Goal: Task Accomplishment & Management: Complete application form

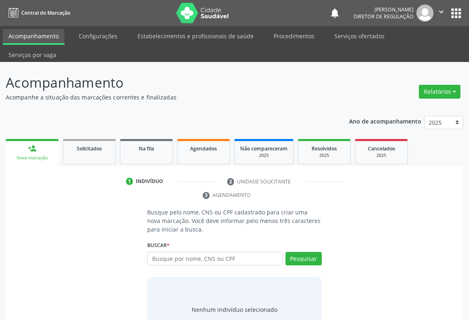
click at [184, 252] on input "text" at bounding box center [214, 259] width 135 height 14
type input "[PERSON_NAME]"
click at [303, 252] on button "Pesquisar" at bounding box center [303, 259] width 36 height 14
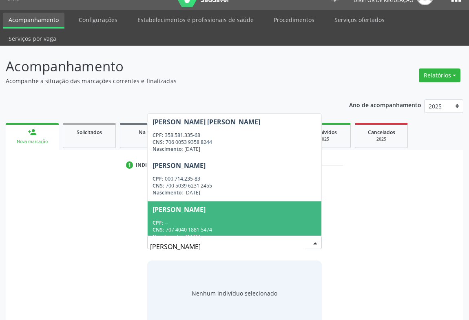
click at [112, 192] on div "Busque pelo nome, CNS ou CPF cadastrado para criar uma nova marcação. Você deve…" at bounding box center [234, 259] width 446 height 134
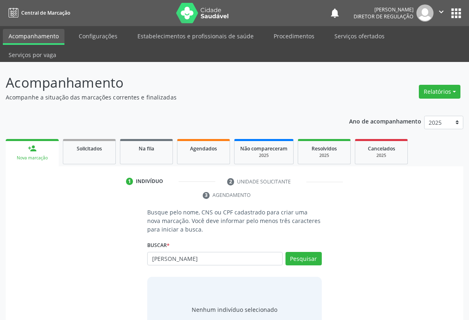
click at [180, 252] on input "[PERSON_NAME]" at bounding box center [214, 259] width 135 height 14
click at [191, 252] on input "[PERSON_NAME]" at bounding box center [214, 259] width 135 height 14
type input "[PERSON_NAME] sa"
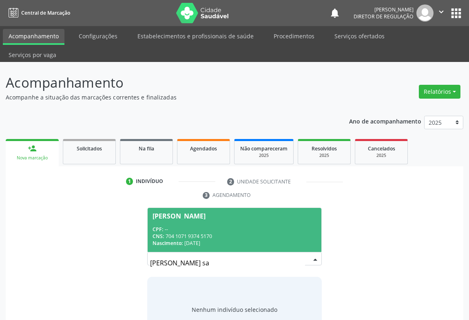
click at [213, 226] on div "CPF: --" at bounding box center [235, 229] width 164 height 7
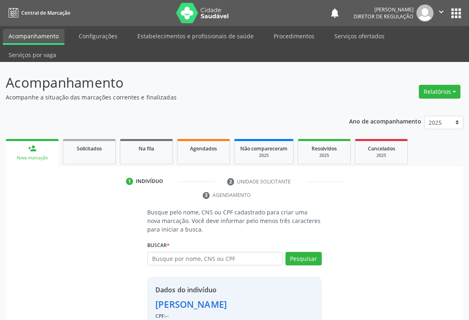
scroll to position [29, 0]
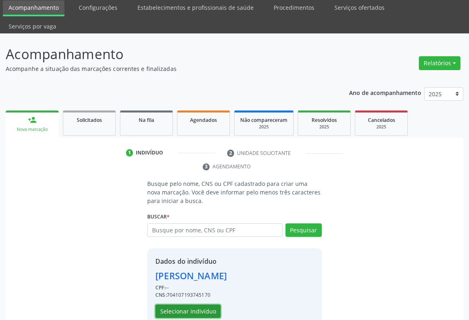
click at [195, 305] on button "Selecionar indivíduo" at bounding box center [187, 312] width 65 height 14
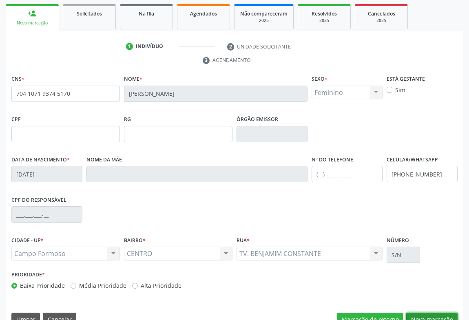
click at [420, 313] on button "Nova marcação" at bounding box center [431, 320] width 51 height 14
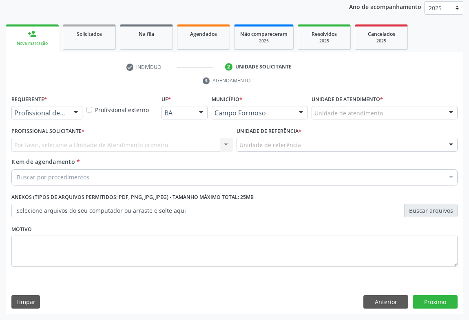
scroll to position [97, 0]
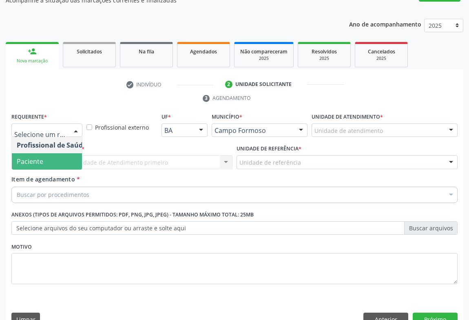
click at [52, 153] on span "Paciente" at bounding box center [52, 161] width 80 height 16
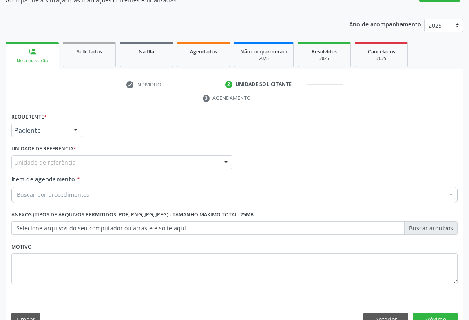
click at [104, 155] on div "Unidade de referência" at bounding box center [121, 162] width 221 height 14
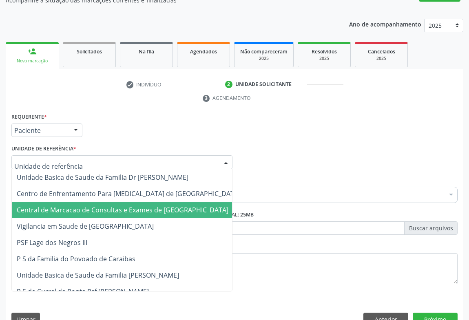
drag, startPoint x: 117, startPoint y: 176, endPoint x: 117, endPoint y: 187, distance: 11.0
drag, startPoint x: 117, startPoint y: 187, endPoint x: 134, endPoint y: 179, distance: 19.0
click at [117, 206] on span "Central de Marcacao de Consultas e Exames de [GEOGRAPHIC_DATA]" at bounding box center [123, 210] width 212 height 9
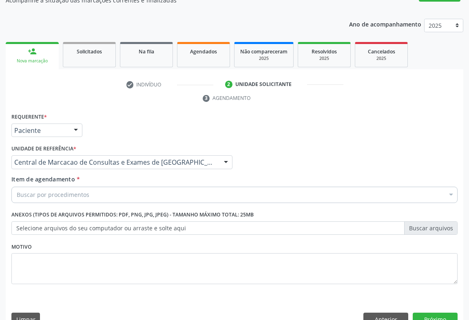
click at [134, 187] on div "Buscar por procedimentos" at bounding box center [234, 195] width 446 height 16
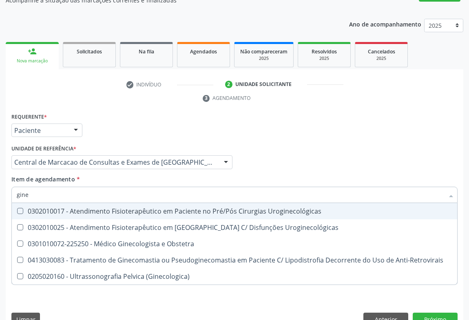
type input "ginec"
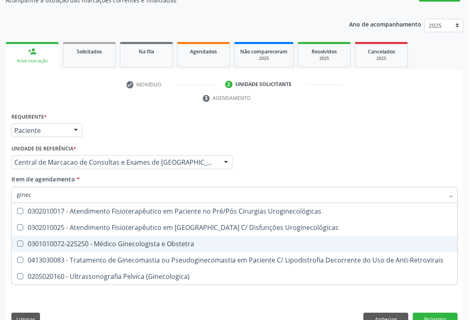
click at [151, 241] on div "0301010072-225250 - Médico Ginecologista e Obstetra" at bounding box center [235, 244] width 436 height 7
checkbox Obstetra "true"
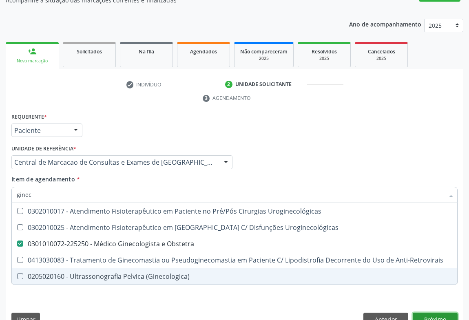
click at [436, 304] on div "Requerente * Paciente Profissional de Saúde Paciente Nenhum resultado encontrad…" at bounding box center [235, 221] width 458 height 221
checkbox Uroginecológicas "true"
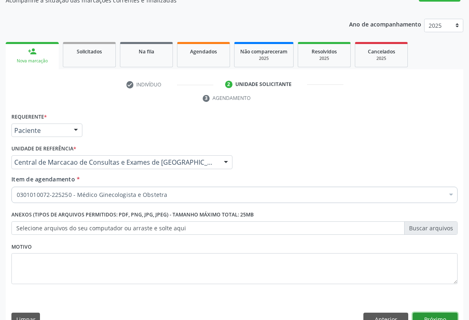
click at [436, 313] on button "Próximo" at bounding box center [435, 320] width 45 height 14
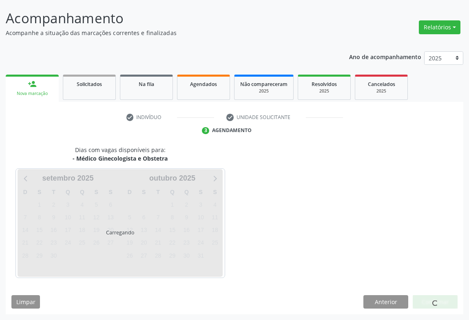
scroll to position [47, 0]
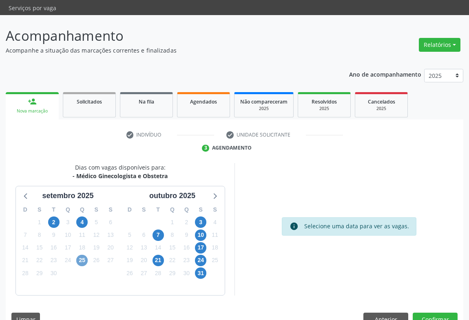
click at [83, 255] on span "25" at bounding box center [81, 260] width 11 height 11
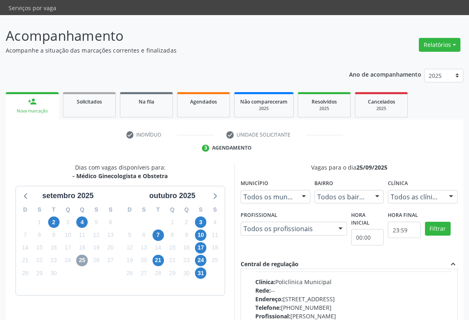
scroll to position [0, 0]
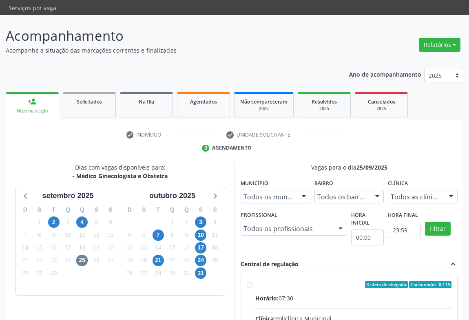
click at [331, 294] on div "Horário: 07:30" at bounding box center [353, 298] width 196 height 9
click at [252, 281] on input "Ordem de chegada Consumidos: 0 / 15 Horário: 07:30 Clínica: Policlínica Municip…" at bounding box center [250, 284] width 6 height 7
radio input "true"
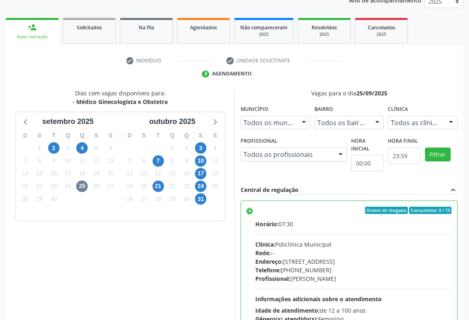
scroll to position [184, 0]
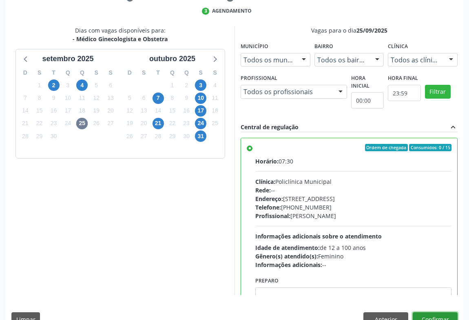
click at [449, 312] on button "Confirmar" at bounding box center [435, 319] width 45 height 14
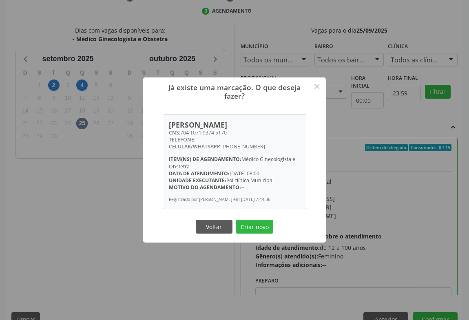
click at [254, 220] on div "Já existe uma marcação. O que deseja fazer? × Ana Karolainy Santos Serafim CNS:…" at bounding box center [234, 159] width 183 height 165
click at [250, 222] on div "Voltar Criar novo" at bounding box center [235, 226] width 82 height 17
click at [248, 227] on button "Criar novo" at bounding box center [255, 227] width 38 height 14
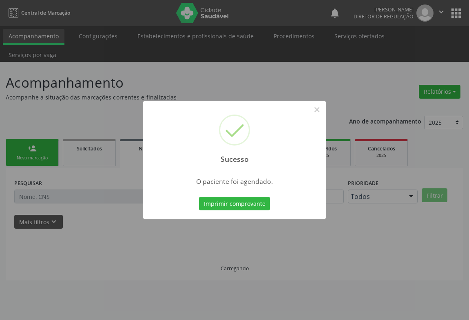
scroll to position [0, 0]
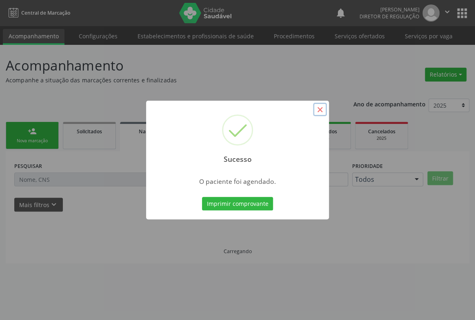
click at [318, 109] on button "×" at bounding box center [320, 110] width 14 height 14
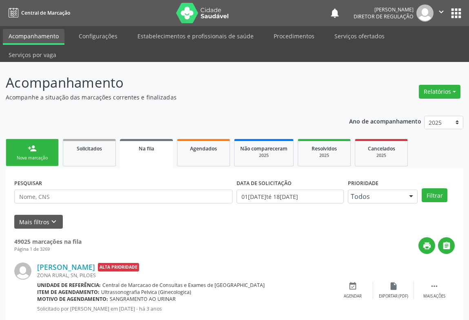
click at [37, 139] on link "person_add Nova marcação" at bounding box center [32, 152] width 53 height 27
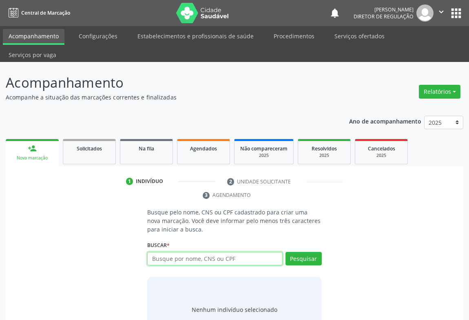
click at [232, 252] on input "text" at bounding box center [214, 259] width 135 height 14
type input "705206498200476"
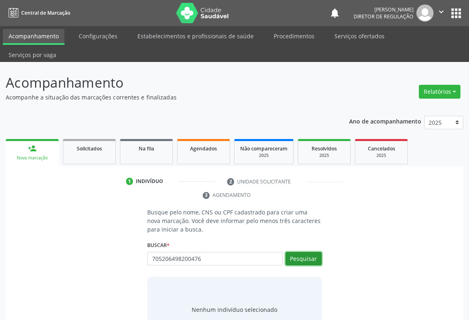
drag, startPoint x: 302, startPoint y: 245, endPoint x: 294, endPoint y: 238, distance: 10.1
click at [299, 252] on button "Pesquisar" at bounding box center [303, 259] width 36 height 14
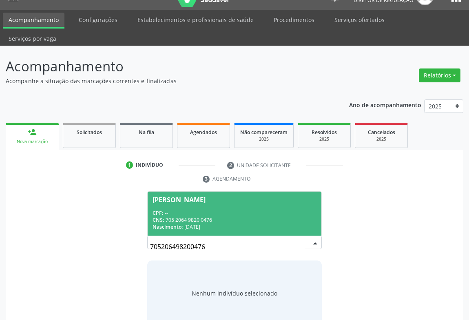
click at [200, 217] on div "CNS: 705 2064 9820 0476" at bounding box center [235, 220] width 164 height 7
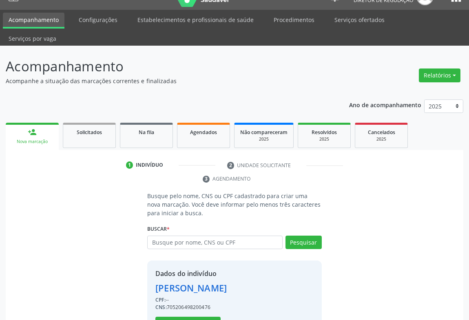
scroll to position [29, 0]
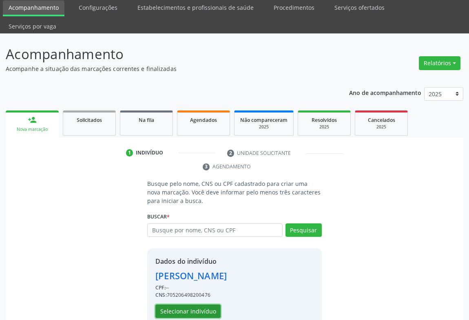
click at [195, 305] on button "Selecionar indivíduo" at bounding box center [187, 312] width 65 height 14
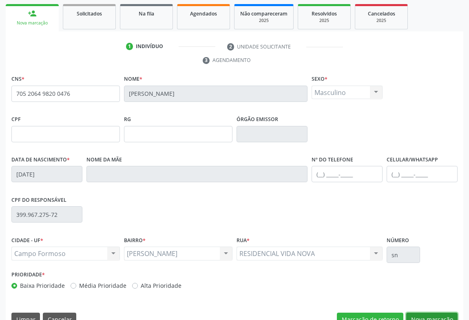
click at [439, 313] on button "Nova marcação" at bounding box center [431, 320] width 51 height 14
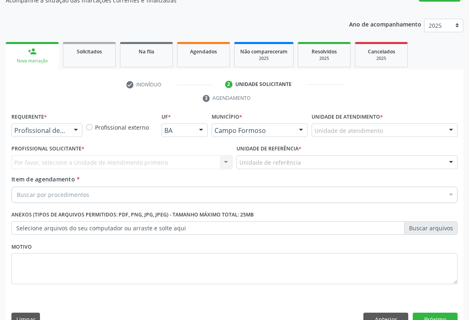
click at [48, 124] on div "Profissional de Saúde" at bounding box center [46, 131] width 71 height 14
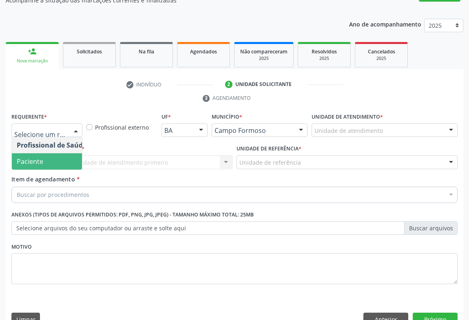
click at [54, 153] on span "Paciente" at bounding box center [52, 161] width 80 height 16
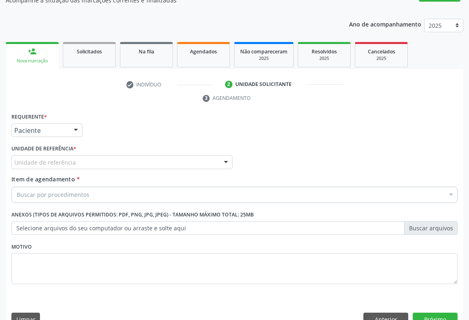
click at [140, 155] on div "Unidade de referência" at bounding box center [121, 162] width 221 height 14
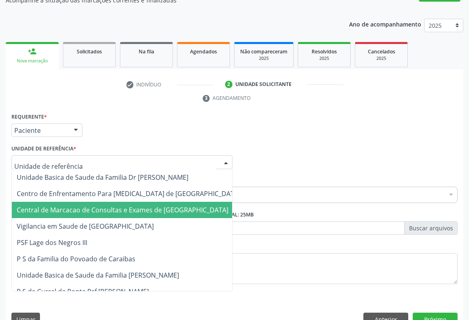
click at [146, 206] on span "Central de Marcacao de Consultas e Exames de [GEOGRAPHIC_DATA]" at bounding box center [123, 210] width 212 height 9
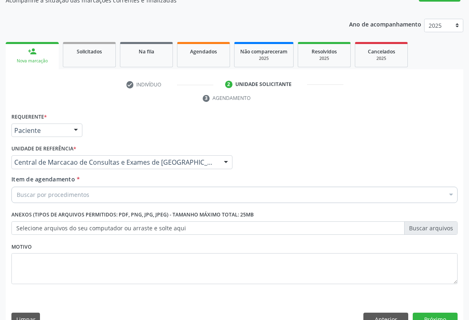
click at [155, 187] on div "Buscar por procedimentos" at bounding box center [234, 195] width 446 height 16
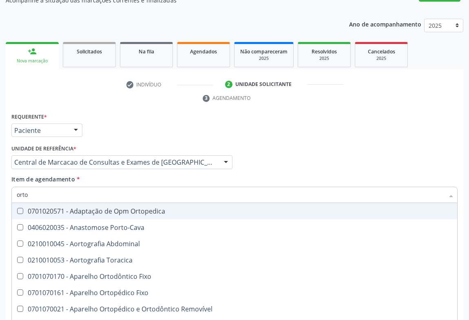
type input "ortop"
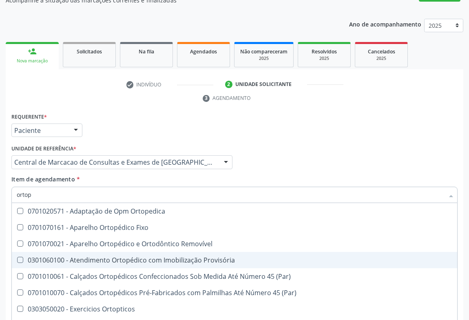
scroll to position [75, 0]
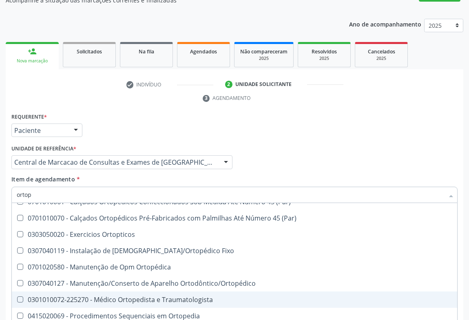
drag, startPoint x: 137, startPoint y: 279, endPoint x: 302, endPoint y: 208, distance: 179.4
click at [143, 296] on div "0301010072-225270 - Médico Ortopedista e Traumatologista" at bounding box center [235, 299] width 436 height 7
checkbox Traumatologista "true"
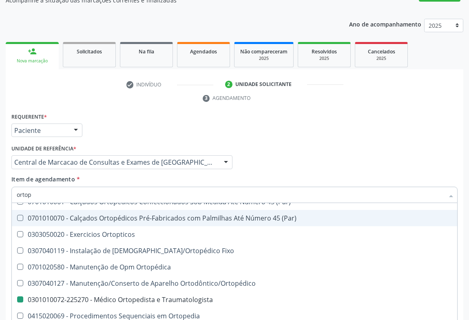
click at [375, 153] on div "Profissional Solicitante Por favor, selecione a Unidade de Atendimento primeiro…" at bounding box center [234, 159] width 450 height 32
checkbox Fixo "true"
checkbox Traumatologista "false"
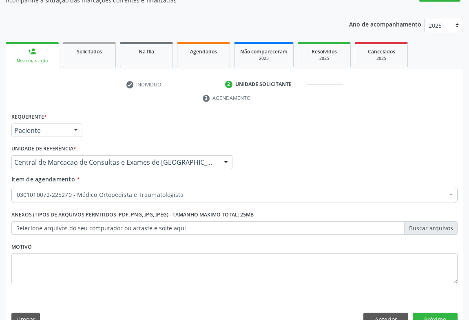
scroll to position [0, 0]
click at [445, 313] on button "Próximo" at bounding box center [435, 320] width 45 height 14
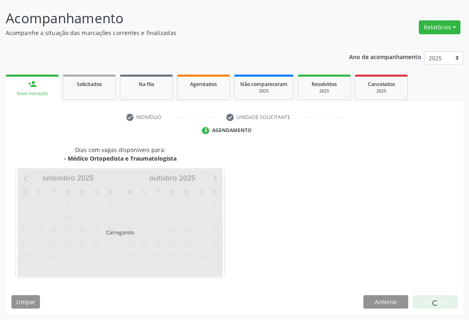
scroll to position [47, 0]
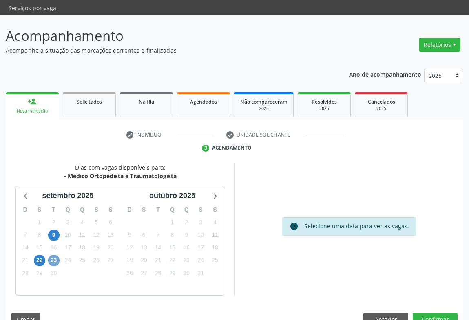
click at [54, 255] on span "23" at bounding box center [53, 260] width 11 height 11
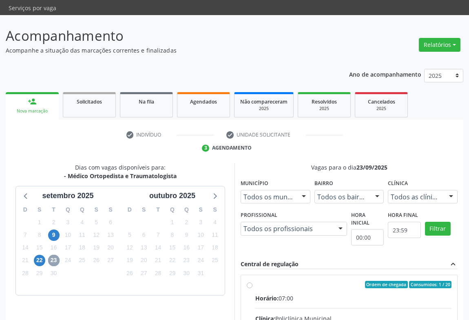
scroll to position [184, 0]
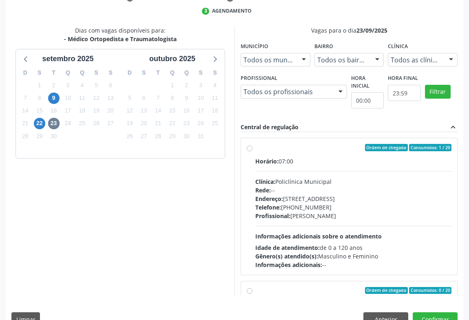
click at [327, 177] on div "Clínica: Policlínica Municipal" at bounding box center [353, 181] width 196 height 9
click at [252, 151] on input "Ordem de chegada Consumidos: 1 / 20 Horário: 07:00 Clínica: Policlínica Municip…" at bounding box center [250, 147] width 6 height 7
radio input "true"
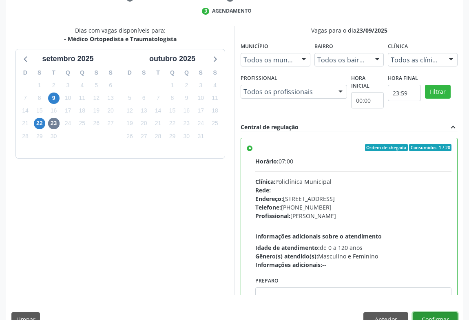
click at [444, 312] on button "Confirmar" at bounding box center [435, 319] width 45 height 14
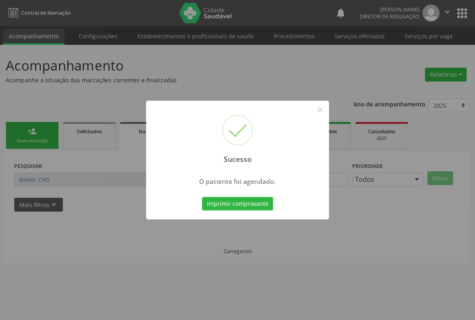
click at [202, 197] on button "Imprimir comprovante" at bounding box center [237, 204] width 71 height 14
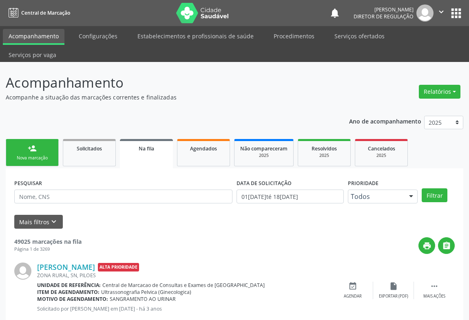
click at [42, 139] on link "person_add Nova marcação" at bounding box center [32, 152] width 53 height 27
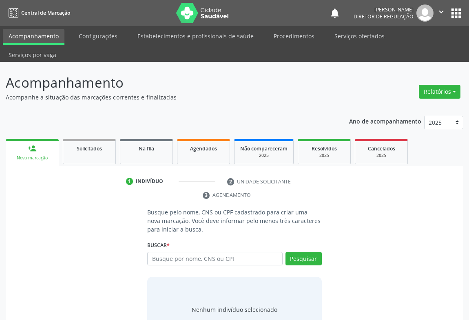
click at [186, 239] on div "Buscar * Busque por nome, CNS ou CPF Nenhum resultado encontrado para: " " Digi…" at bounding box center [234, 255] width 175 height 32
click at [190, 252] on input "text" at bounding box center [214, 259] width 135 height 14
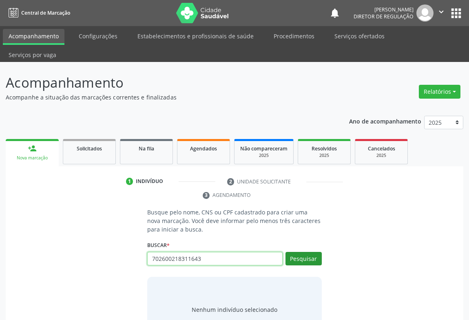
type input "702600218311643"
drag, startPoint x: 303, startPoint y: 241, endPoint x: 302, endPoint y: 234, distance: 6.2
click at [303, 252] on button "Pesquisar" at bounding box center [303, 259] width 36 height 14
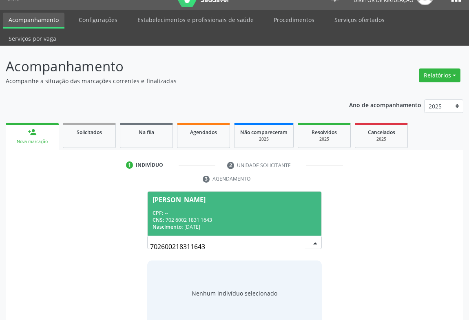
click at [219, 223] on div "Nascimento: 03/11/1956" at bounding box center [235, 226] width 164 height 7
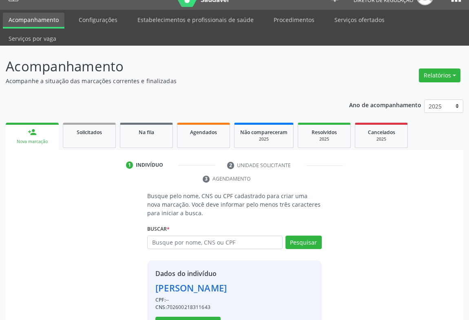
scroll to position [29, 0]
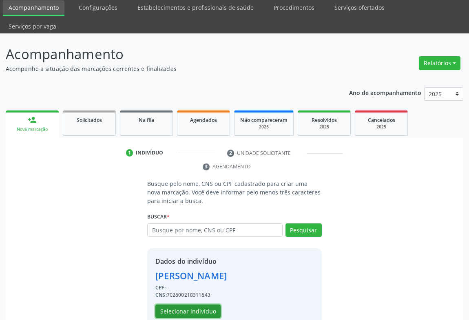
click at [199, 305] on button "Selecionar indivíduo" at bounding box center [187, 312] width 65 height 14
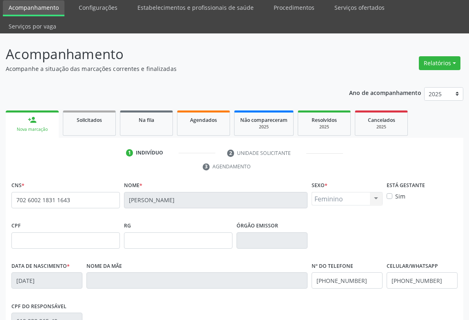
scroll to position [135, 0]
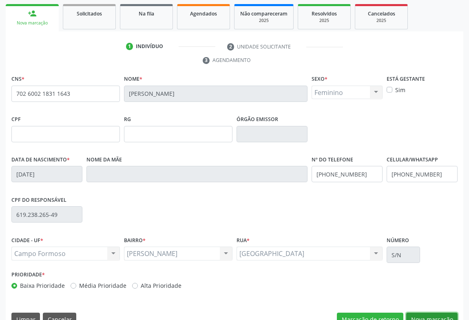
click at [424, 313] on button "Nova marcação" at bounding box center [431, 320] width 51 height 14
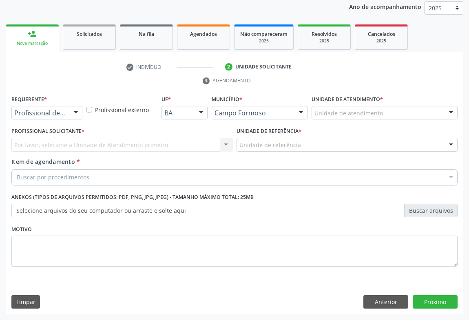
scroll to position [97, 0]
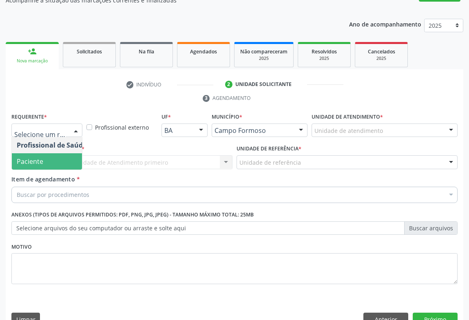
click at [61, 153] on span "Paciente" at bounding box center [52, 161] width 80 height 16
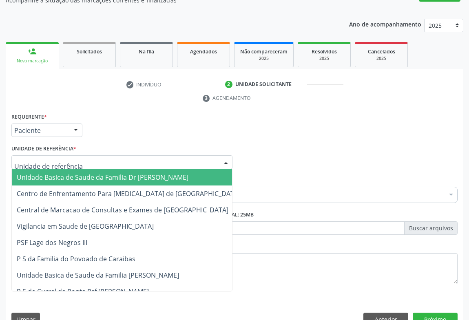
click at [118, 155] on div at bounding box center [121, 162] width 221 height 14
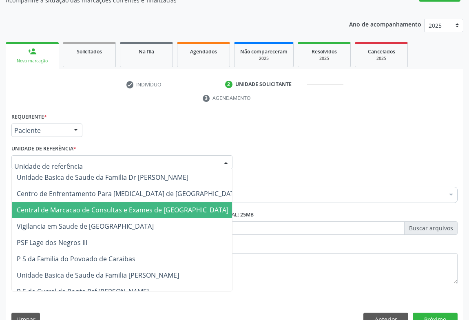
click at [131, 202] on span "Central de Marcacao de Consultas e Exames de [GEOGRAPHIC_DATA]" at bounding box center [128, 210] width 233 height 16
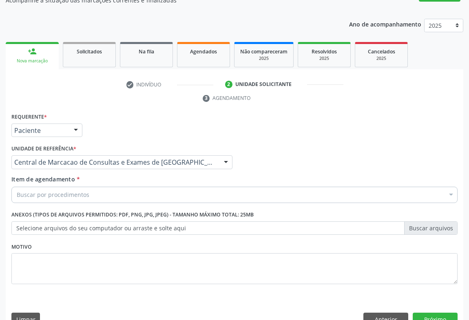
click at [135, 187] on div "Buscar por procedimentos" at bounding box center [234, 195] width 446 height 16
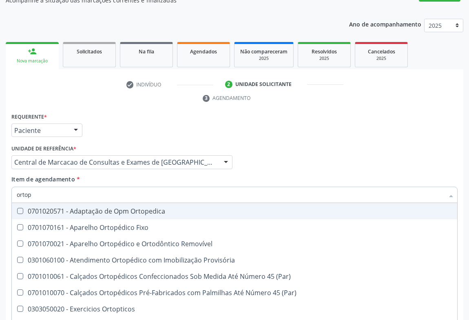
type input "ortope"
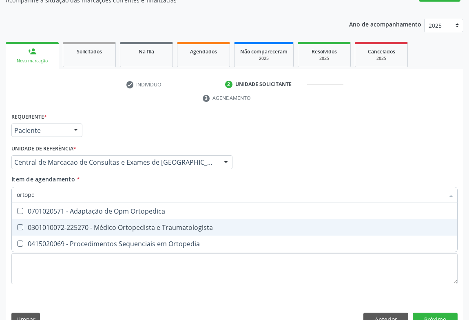
click at [160, 224] on div "0301010072-225270 - Médico Ortopedista e Traumatologista" at bounding box center [235, 227] width 436 height 7
checkbox Traumatologista "true"
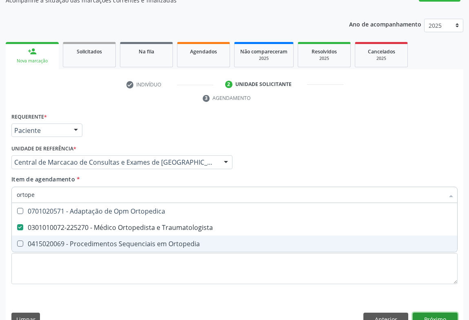
click at [434, 301] on div "Requerente * Paciente Profissional de Saúde Paciente Nenhum resultado encontrad…" at bounding box center [235, 221] width 458 height 221
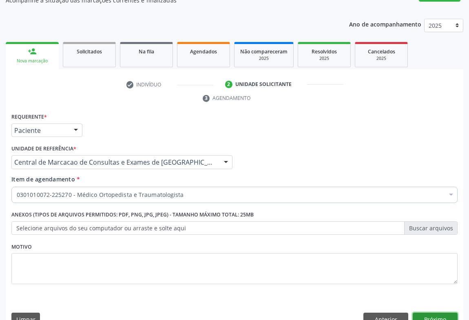
click at [431, 313] on button "Próximo" at bounding box center [435, 320] width 45 height 14
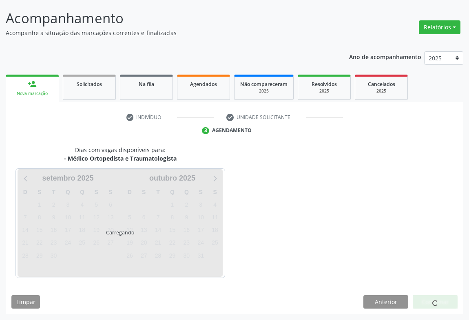
scroll to position [47, 0]
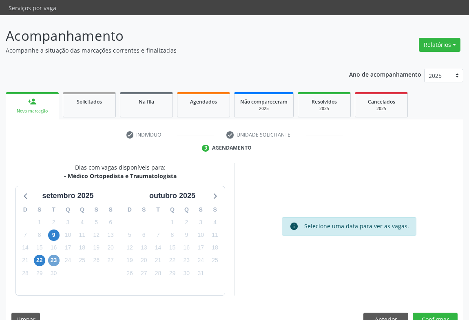
click at [54, 255] on span "23" at bounding box center [53, 260] width 11 height 11
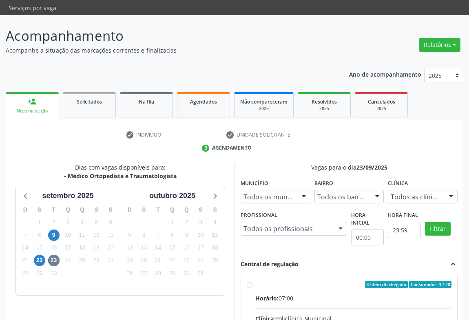
click at [252, 281] on input "Ordem de chegada Consumidos: 3 / 20 Horário: 07:00 Clínica: Policlínica Municip…" at bounding box center [250, 284] width 6 height 7
radio input "true"
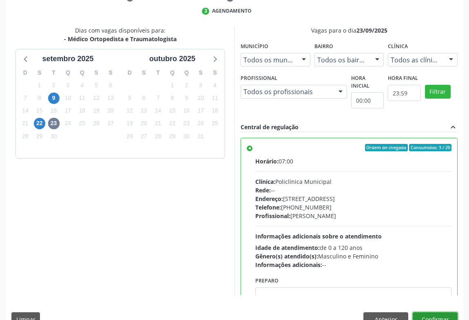
click at [432, 312] on button "Confirmar" at bounding box center [435, 319] width 45 height 14
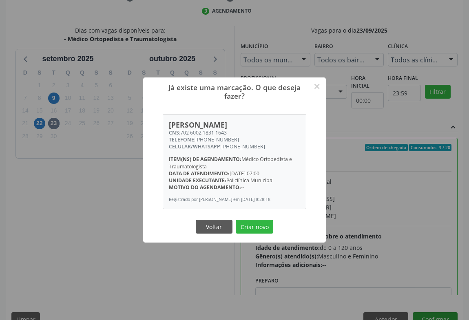
click at [236, 220] on button "Criar novo" at bounding box center [255, 227] width 38 height 14
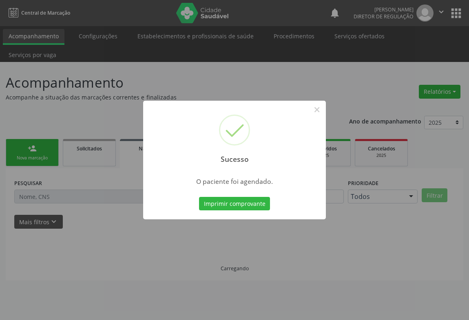
scroll to position [0, 0]
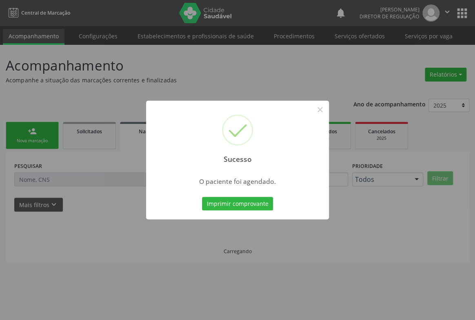
click at [202, 197] on button "Imprimir comprovante" at bounding box center [237, 204] width 71 height 14
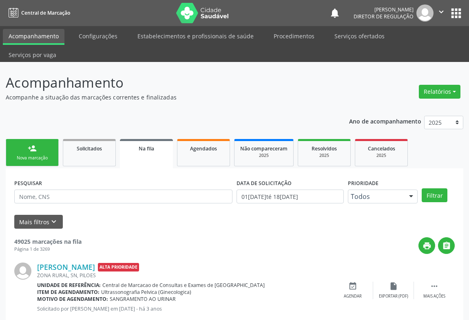
click at [47, 139] on link "person_add Nova marcação" at bounding box center [32, 152] width 53 height 27
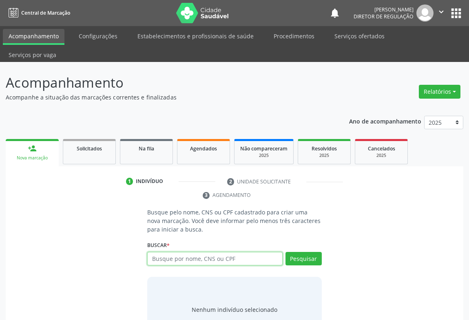
click at [211, 252] on input "text" at bounding box center [214, 259] width 135 height 14
type input "702306141613118"
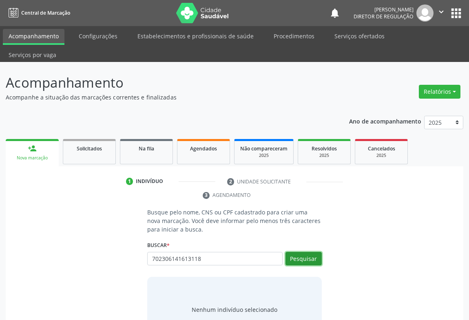
click at [316, 252] on button "Pesquisar" at bounding box center [303, 259] width 36 height 14
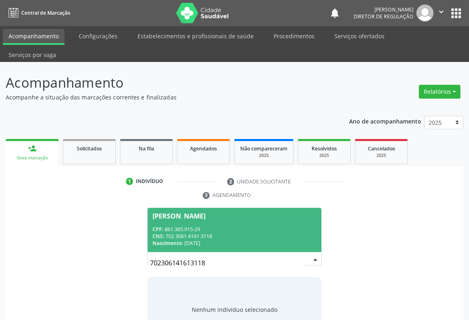
click at [232, 226] on div "CPF: 861.365.915-29" at bounding box center [235, 229] width 164 height 7
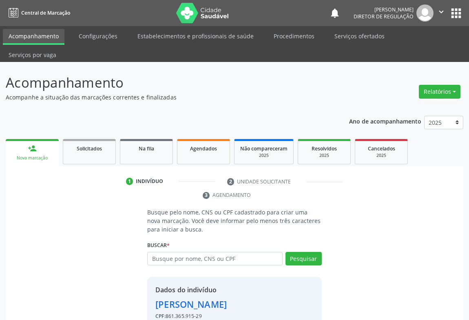
scroll to position [29, 0]
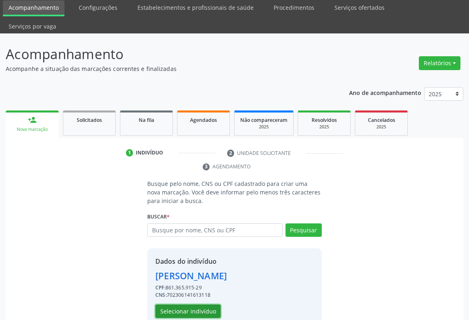
click at [195, 305] on button "Selecionar indivíduo" at bounding box center [187, 312] width 65 height 14
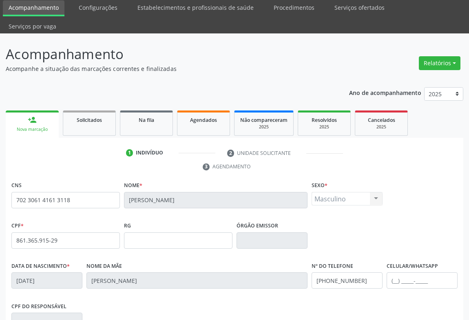
scroll to position [135, 0]
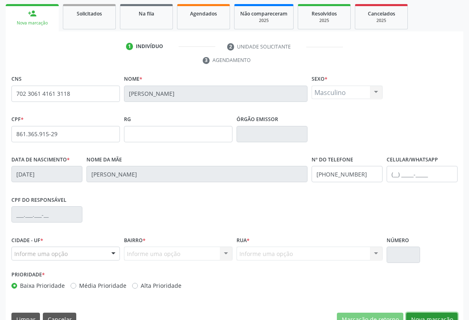
click at [437, 313] on button "Nova marcação" at bounding box center [431, 320] width 51 height 14
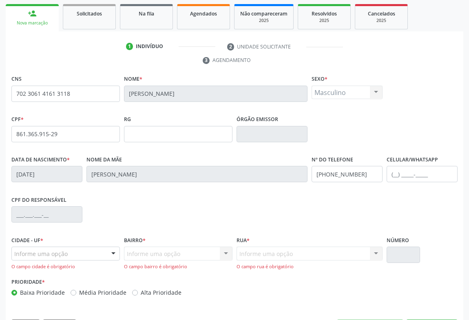
click at [80, 247] on div "Informe uma opção" at bounding box center [65, 254] width 108 height 14
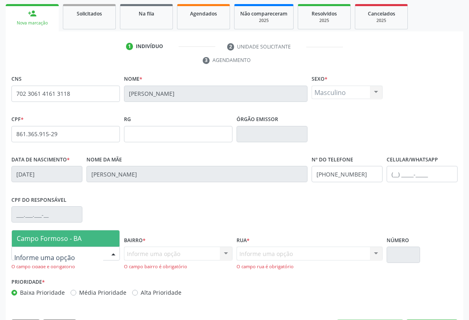
click at [89, 230] on span "Campo Formoso - BA" at bounding box center [66, 238] width 108 height 16
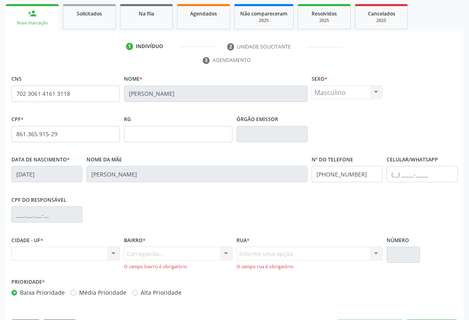
click at [208, 247] on div "Carregando... Nenhum resultado encontrado para: " " Nenhuma opção encontrada. D…" at bounding box center [178, 258] width 108 height 23
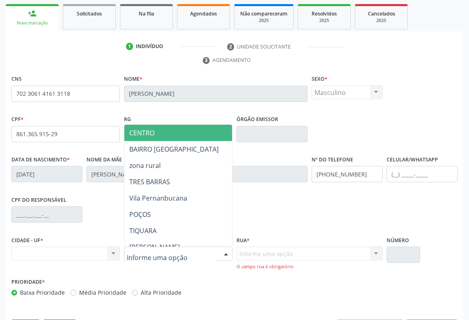
click at [208, 247] on div at bounding box center [178, 254] width 108 height 14
click at [214, 125] on span "CENTRO" at bounding box center [212, 133] width 176 height 16
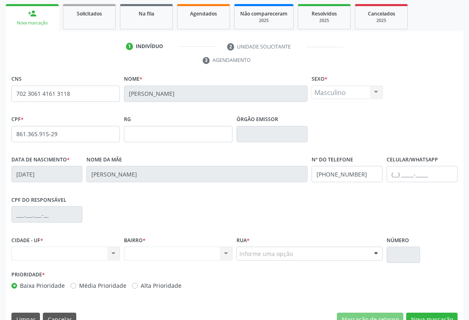
click at [292, 247] on div "Informe uma opção" at bounding box center [310, 254] width 146 height 14
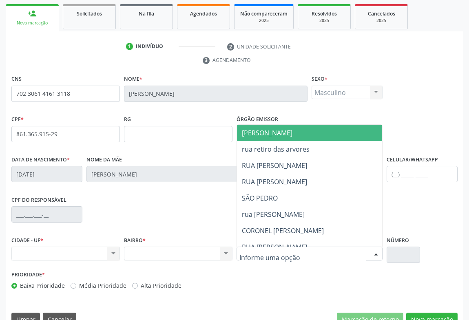
click at [302, 125] on span "JUCA MARQUES" at bounding box center [335, 133] width 197 height 16
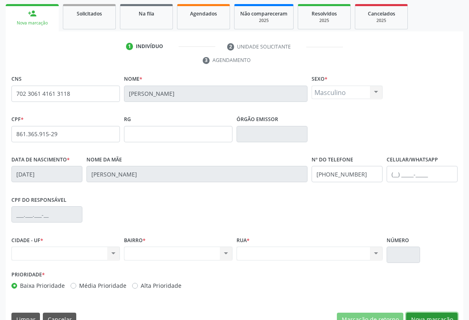
click at [415, 313] on button "Nova marcação" at bounding box center [431, 320] width 51 height 14
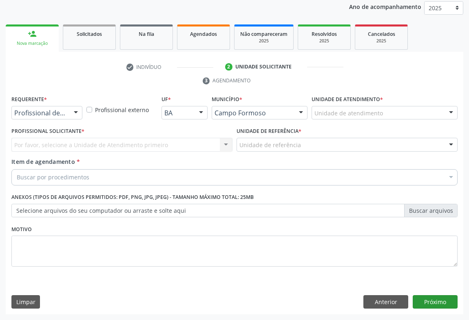
scroll to position [97, 0]
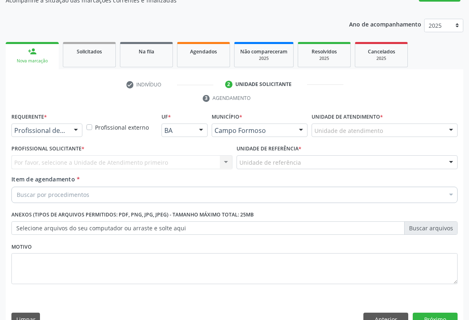
click at [68, 124] on div "Profissional de Saúde" at bounding box center [46, 131] width 71 height 14
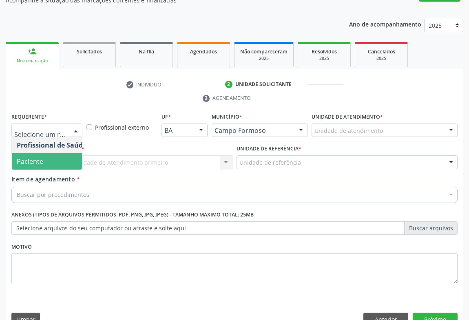
click at [63, 153] on span "Paciente" at bounding box center [52, 161] width 80 height 16
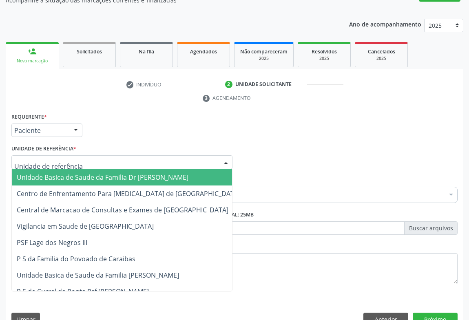
click at [124, 155] on div at bounding box center [121, 162] width 221 height 14
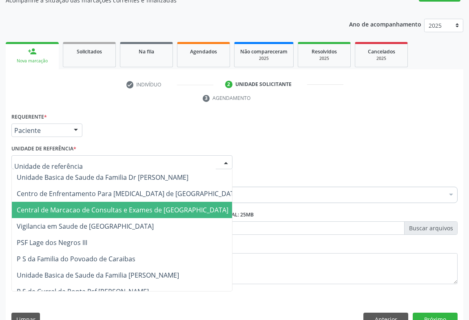
click at [125, 206] on span "Central de Marcacao de Consultas e Exames de [GEOGRAPHIC_DATA]" at bounding box center [123, 210] width 212 height 9
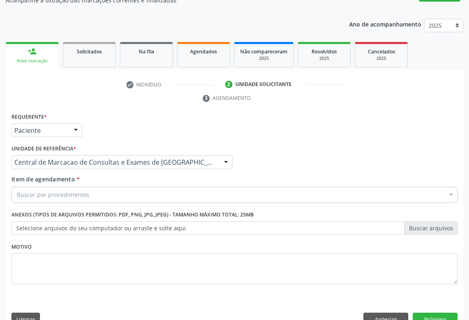
click at [156, 187] on div "Buscar por procedimentos" at bounding box center [234, 195] width 446 height 16
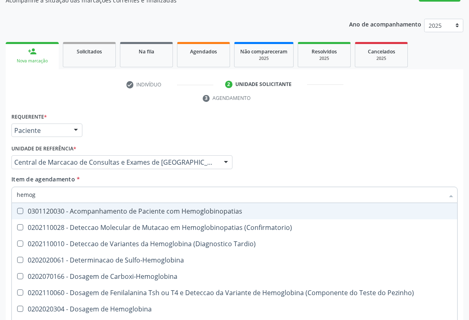
type input "hemogr"
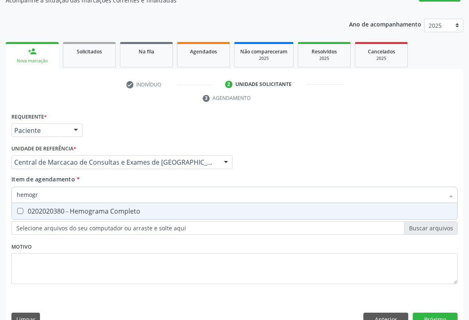
click at [164, 208] on div "0202020380 - Hemograma Completo" at bounding box center [235, 211] width 436 height 7
checkbox Completo "true"
type input "hemogr"
click at [166, 175] on div "Item de agendamento * hemogr Desfazer seleção 0202020380 - Hemograma Completo N…" at bounding box center [234, 188] width 446 height 26
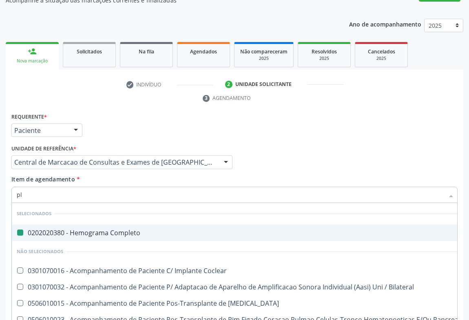
type input "pla"
checkbox Completo "false"
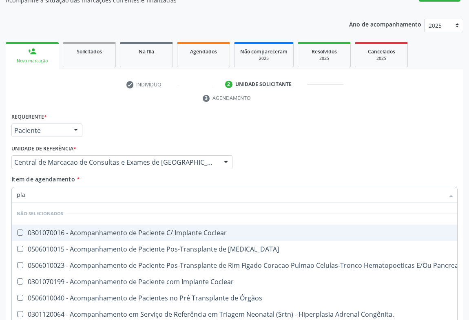
type input "plaq"
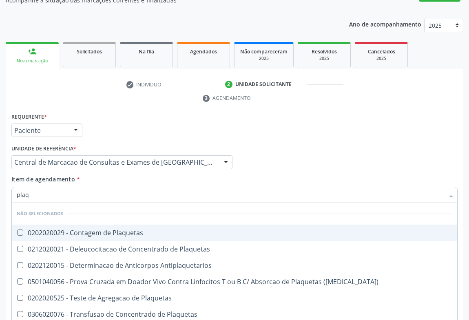
click at [91, 225] on span "0202020029 - Contagem de Plaquetas" at bounding box center [234, 233] width 445 height 16
checkbox Plaquetas "true"
type input "plaq"
click at [106, 175] on div "Item de agendamento * plaq Desfazer seleção Não selecionados 0202020029 - Conta…" at bounding box center [234, 188] width 446 height 26
checkbox Plaquetas "true"
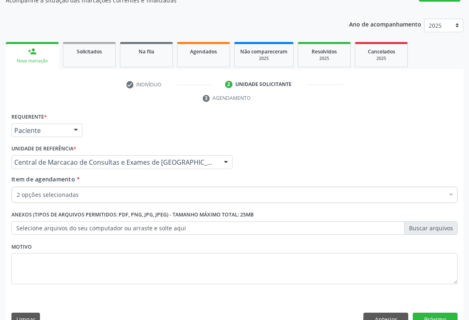
click at [106, 187] on div "2 opções selecionadas" at bounding box center [234, 195] width 446 height 16
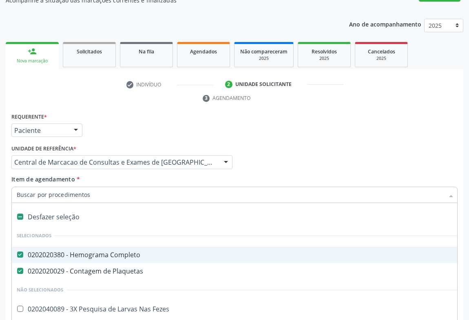
click at [137, 175] on div "Item de agendamento * Desfazer seleção Selecionados 0202020380 - Hemograma Comp…" at bounding box center [234, 188] width 446 height 26
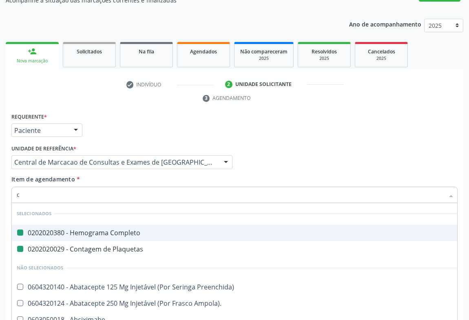
type input "cl"
checkbox Completo "false"
checkbox Plaquetas "false"
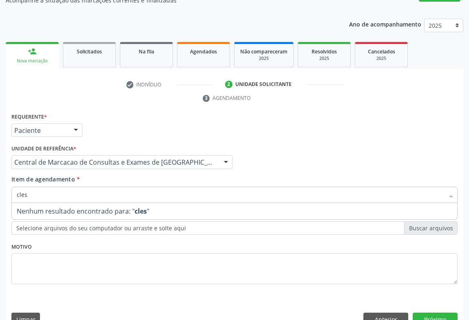
click at [20, 187] on input "cles" at bounding box center [230, 195] width 427 height 16
type input "coles"
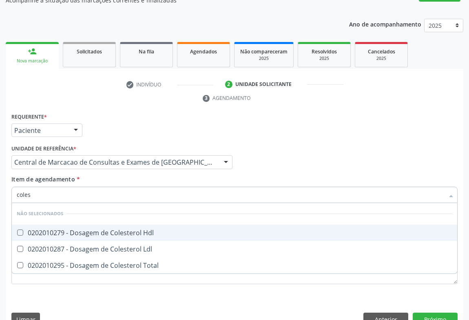
click at [92, 230] on div "0202010279 - Dosagem de Colesterol Hdl" at bounding box center [235, 233] width 436 height 7
checkbox Hdl "true"
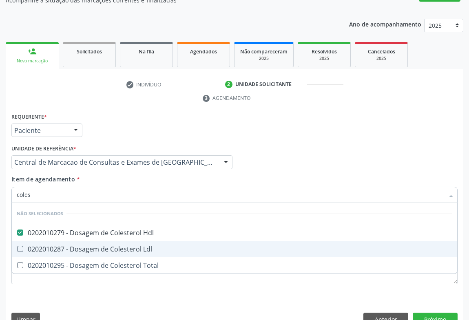
click at [95, 246] on div "0202010287 - Dosagem de Colesterol Ldl" at bounding box center [235, 249] width 436 height 7
checkbox Ldl "true"
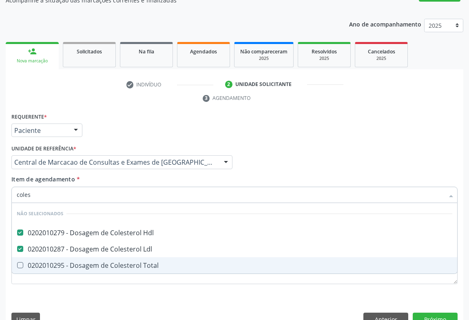
click at [96, 257] on span "0202010295 - Dosagem de Colesterol Total" at bounding box center [234, 265] width 445 height 16
checkbox Total "true"
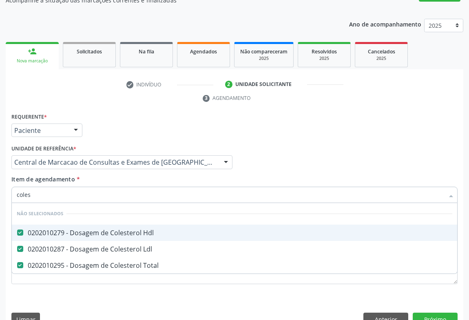
type input "coles"
click at [113, 175] on div "Item de agendamento * coles Desfazer seleção Não selecionados 0202010279 - Dosa…" at bounding box center [234, 188] width 446 height 26
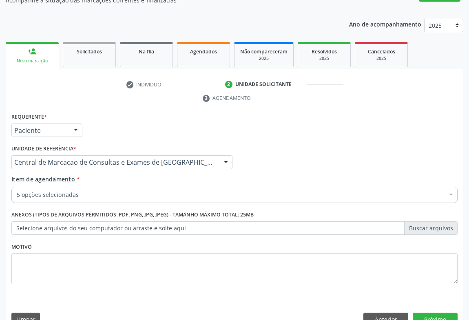
click at [99, 187] on div "5 opções selecionadas" at bounding box center [234, 195] width 446 height 16
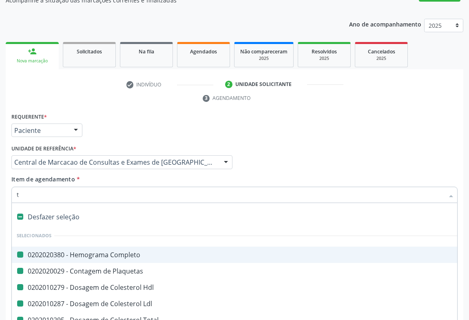
type input "tr"
checkbox Completo "false"
checkbox Plaquetas "false"
checkbox Hdl "false"
checkbox Ldl "false"
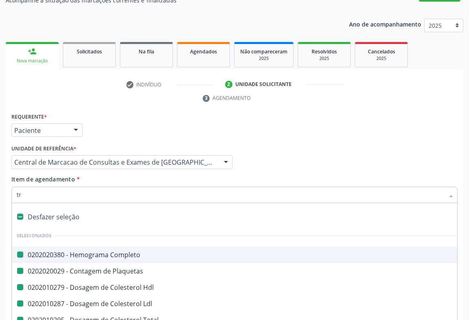
checkbox Total "false"
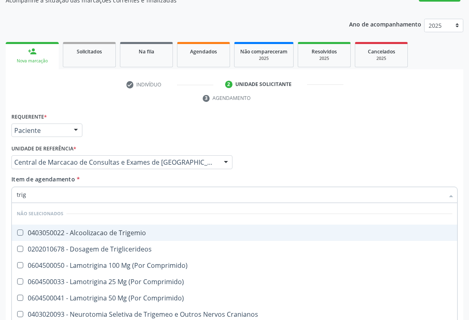
type input "trigl"
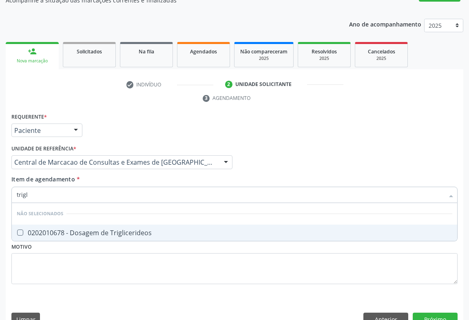
click at [100, 230] on div "0202010678 - Dosagem de Triglicerideos" at bounding box center [235, 233] width 436 height 7
checkbox Triglicerideos "true"
click at [102, 175] on div "Item de agendamento * trigl Desfazer seleção Não selecionados 0202010678 - Dosa…" at bounding box center [234, 188] width 446 height 26
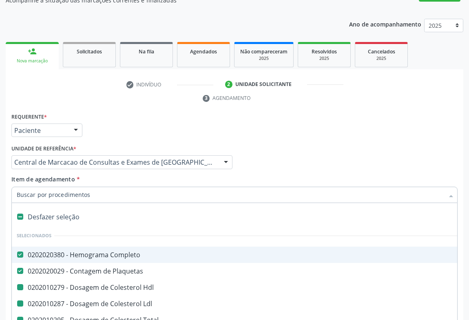
type input "u"
checkbox Hdl "false"
checkbox Ldl "false"
checkbox Total "false"
checkbox Triglicerideos "false"
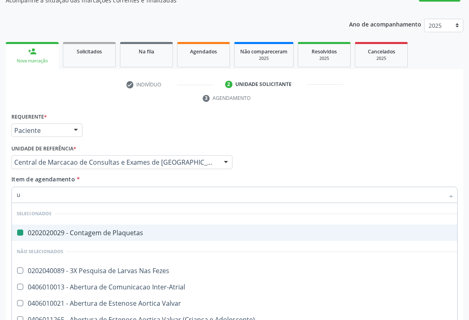
type input "ur"
checkbox Plaquetas "false"
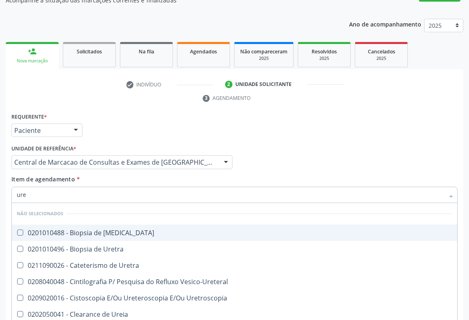
type input "urei"
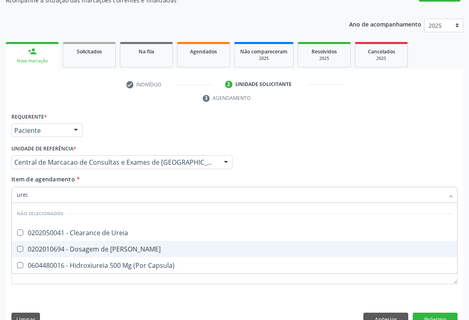
click at [101, 246] on div "0202010694 - Dosagem de [PERSON_NAME]" at bounding box center [235, 249] width 436 height 7
checkbox Ureia "true"
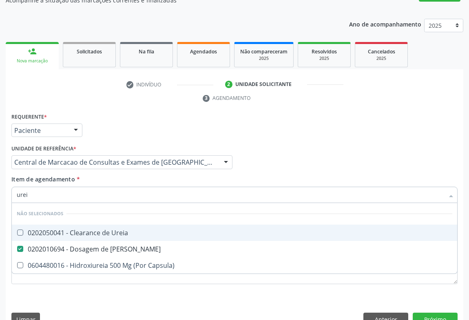
click at [104, 175] on div "Item de agendamento * urei Desfazer seleção Não selecionados 0202050041 - Clear…" at bounding box center [234, 188] width 446 height 26
checkbox Ureia "true"
checkbox Capsula\) "true"
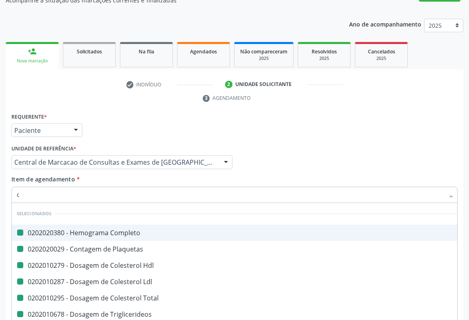
type input "cr"
checkbox Completo "false"
checkbox Hdl "false"
checkbox Plaquetas "false"
checkbox Ldl "false"
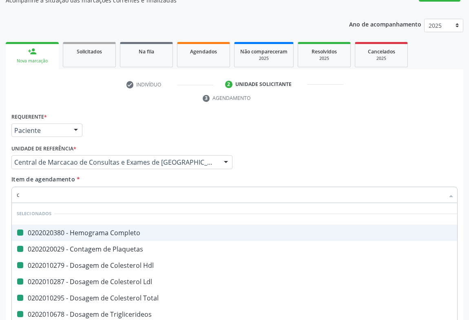
checkbox Total "false"
checkbox Triglicerideos "false"
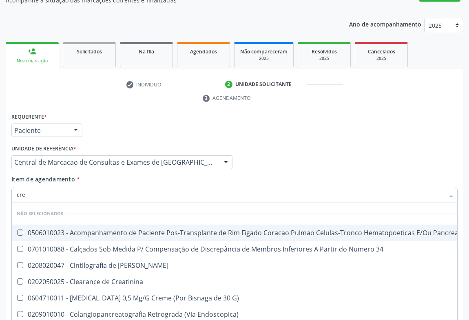
type input "crea"
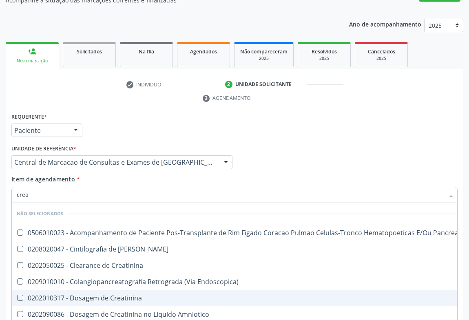
click at [106, 295] on div "0202010317 - Dosagem de Creatinina" at bounding box center [239, 298] width 445 height 7
checkbox Creatinina "true"
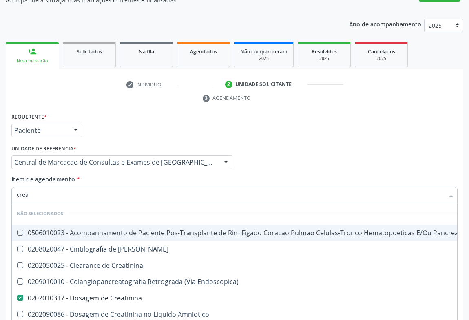
click at [143, 175] on div "Item de agendamento * crea Desfazer seleção Não selecionados 0506010023 - Acomp…" at bounding box center [234, 188] width 446 height 26
checkbox Pancreas "true"
checkbox Creatinina "true"
checkbox Pancreas "true"
checkbox Endoscopica\) "true"
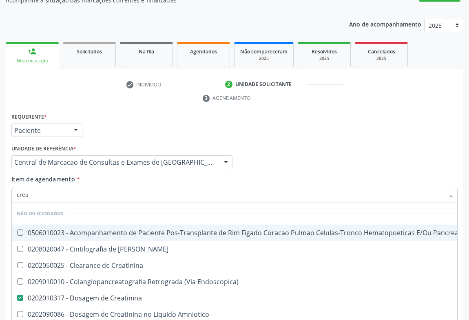
checkbox Amniotico "true"
checkbox Mb "true"
checkbox \(Cpk\) "true"
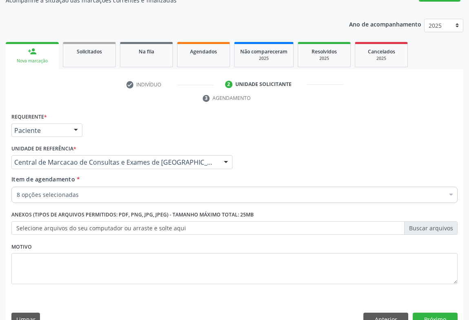
click at [126, 187] on div "8 opções selecionadas" at bounding box center [234, 195] width 446 height 16
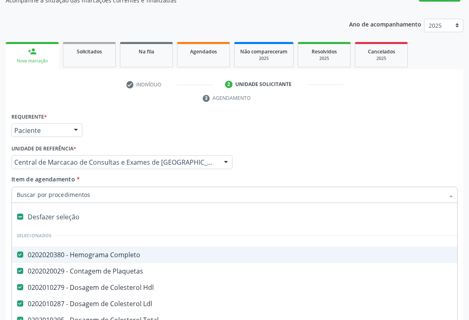
scroll to position [74, 0]
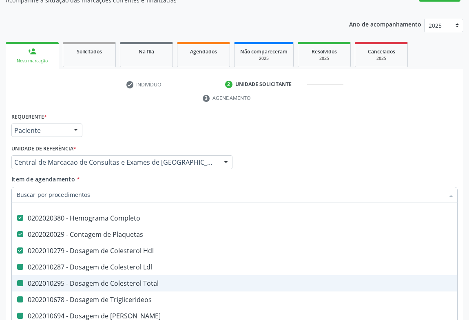
type input "u"
checkbox Ldl "false"
checkbox Total "false"
checkbox Triglicerideos "false"
checkbox Creatinina "false"
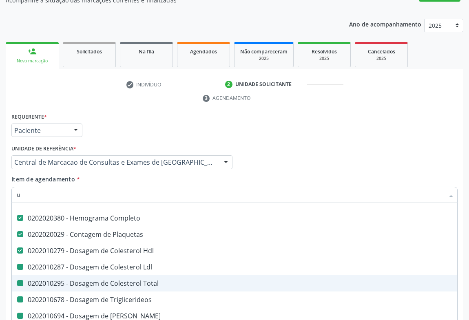
checkbox Ureia "false"
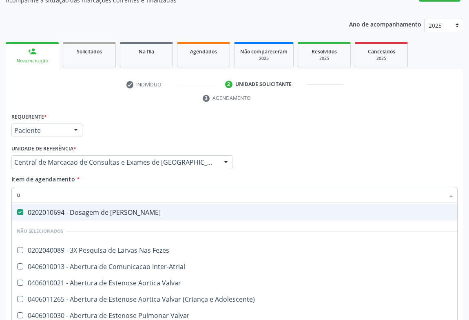
scroll to position [15, 0]
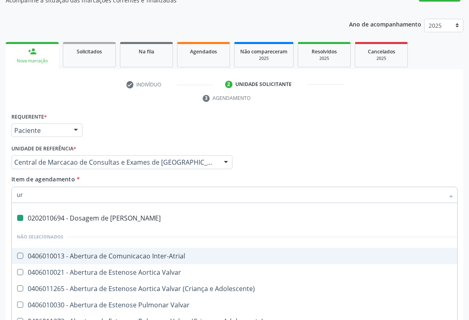
type input "uri"
checkbox Ureia "false"
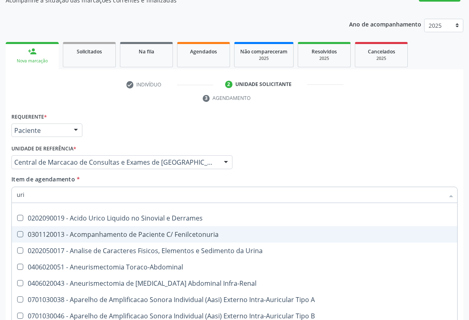
type input "urin"
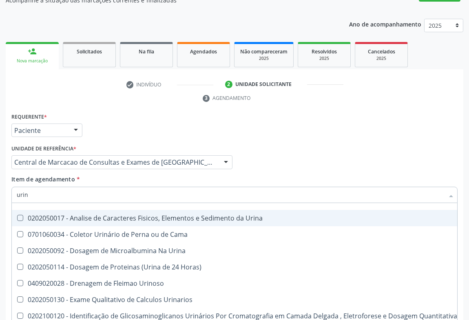
click at [136, 215] on div "0202050017 - Analise de Caracteres Fisicos, Elementos e Sedimento da Urina" at bounding box center [237, 218] width 440 height 7
checkbox Urina "true"
click at [129, 175] on div "Item de agendamento * urin Desfazer seleção Não selecionados 0202050017 - Anali…" at bounding box center [234, 188] width 446 height 26
checkbox Horas\) "true"
checkbox Urinoso "true"
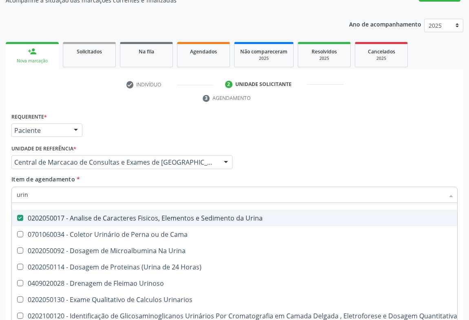
checkbox Urinarios "true"
checkbox Delgada\) "true"
checkbox Quantitativa "true"
checkbox Urina "true"
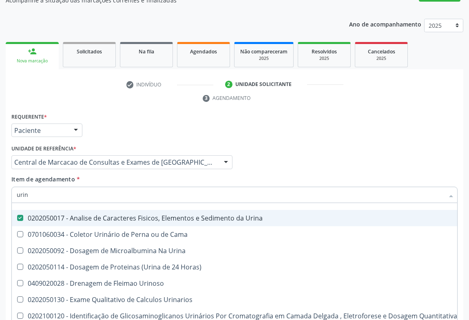
checkbox Cama "true"
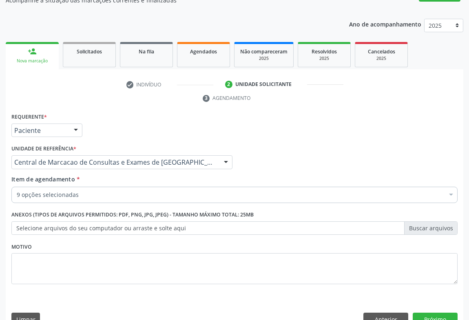
scroll to position [0, 0]
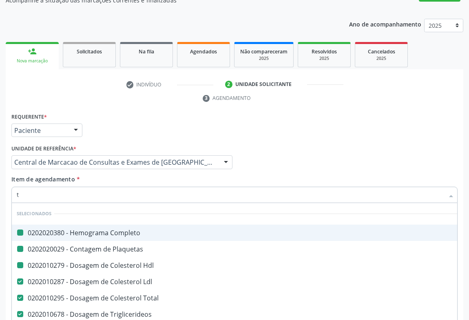
type input "tg"
checkbox Completo "false"
checkbox Hdl "false"
checkbox Plaquetas "false"
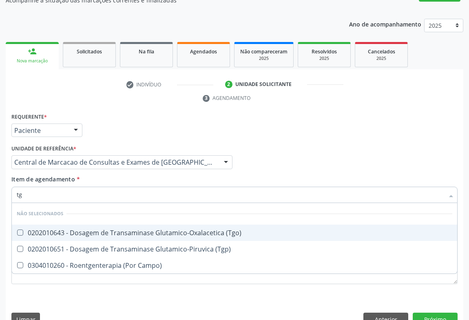
click at [124, 230] on div "0202010643 - Dosagem de Transaminase Glutamico-Oxalacetica (Tgo)" at bounding box center [235, 233] width 436 height 7
checkbox \(Tgo\) "true"
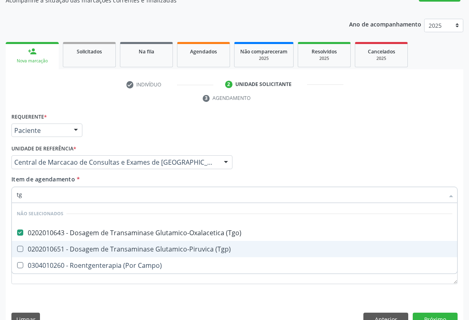
click at [124, 241] on span "0202010651 - Dosagem de Transaminase Glutamico-Piruvica (Tgp)" at bounding box center [234, 249] width 445 height 16
checkbox \(Tgp\) "true"
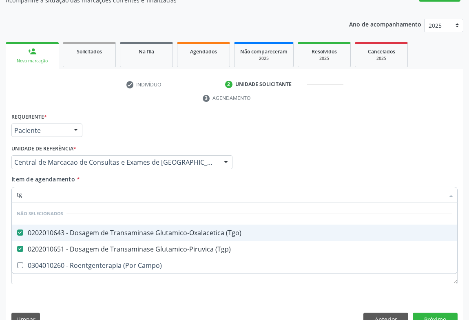
click at [109, 175] on div "Item de agendamento * tg Desfazer seleção Não selecionados 0202010643 - Dosagem…" at bounding box center [234, 188] width 446 height 26
checkbox Campo\) "true"
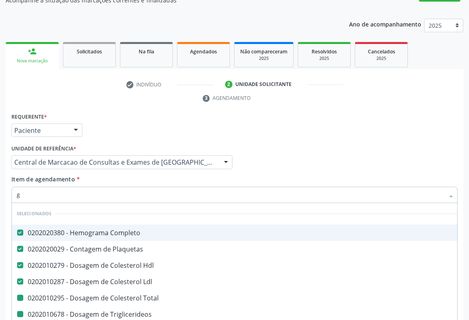
type input "gl"
checkbox Total "false"
checkbox Triglicerideos "false"
checkbox Ureia "false"
checkbox Creatinina "false"
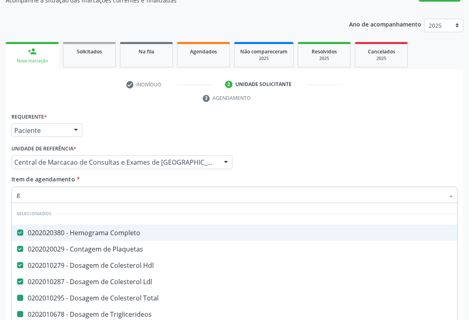
checkbox \(Tgo\) "false"
checkbox \(Tgp\) "false"
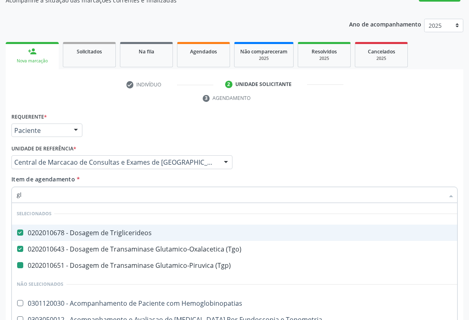
type input "gli"
checkbox \(Tgp\) "false"
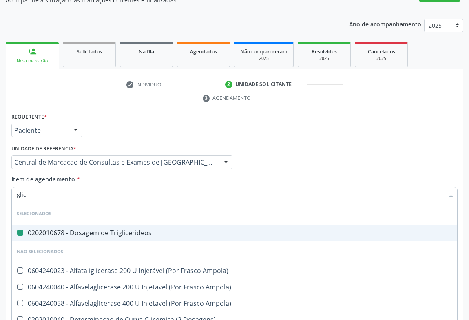
type input "glico"
checkbox Triglicerideos "false"
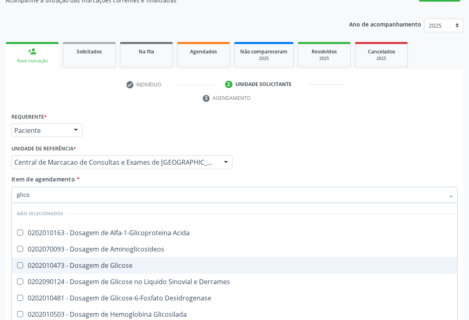
click at [114, 262] on div "0202010473 - Dosagem de Glicose" at bounding box center [237, 265] width 440 height 7
checkbox Glicose "true"
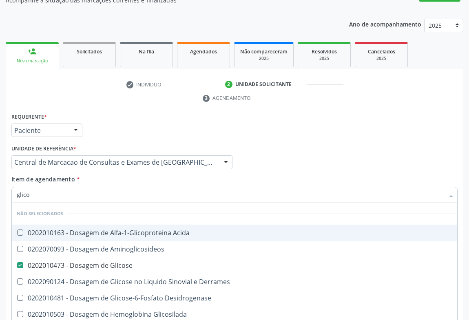
click at [126, 175] on div "Item de agendamento * glico Desfazer seleção Não selecionados 0202010163 - Dosa…" at bounding box center [234, 188] width 446 height 26
checkbox Acida "true"
checkbox Desidrogenase "true"
checkbox Glicosilada "true"
checkbox Quantitativa "true"
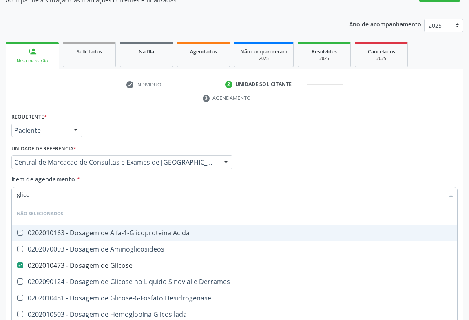
checkbox Urina "true"
checkbox Glicose "true"
checkbox Derrames "true"
checkbox Aminoglicosideos "true"
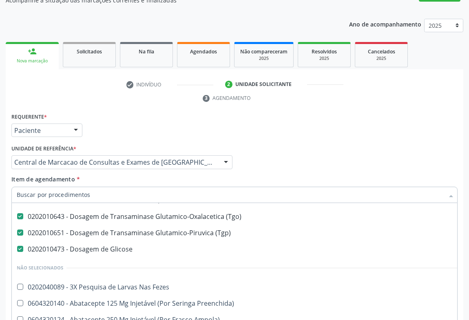
scroll to position [148, 0]
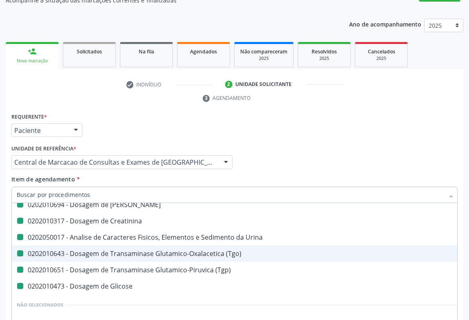
type input "f"
checkbox Hdl "false"
checkbox Total "false"
checkbox Triglicerideos "false"
checkbox Ureia "false"
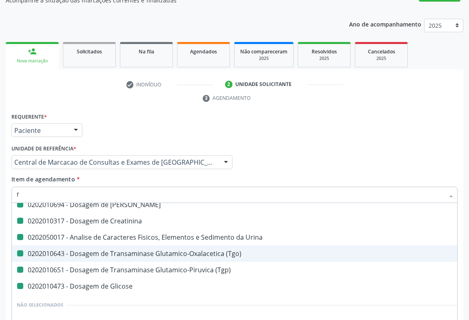
checkbox Creatinina "false"
checkbox Urina "false"
checkbox Ldl "false"
checkbox \(Tgo\) "false"
checkbox \(Tgp\) "false"
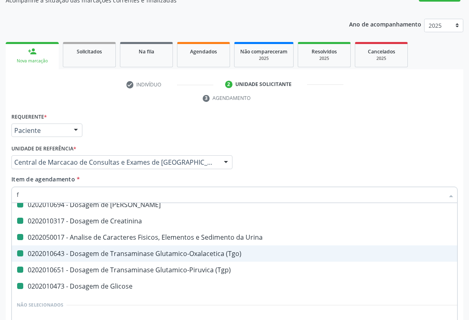
checkbox Glicose "false"
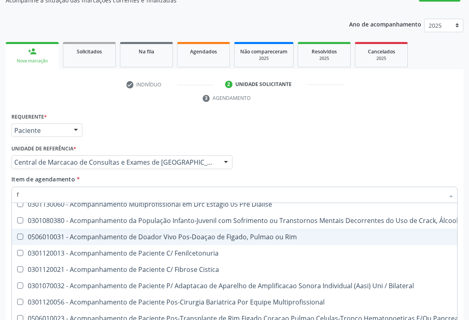
type input "fe"
checkbox Urina "false"
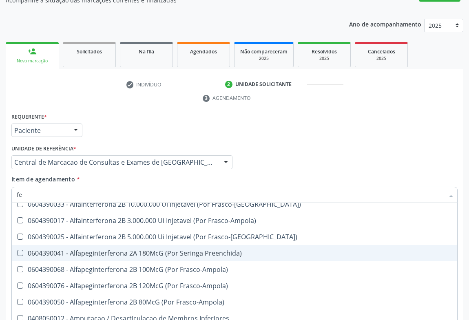
type input "fez"
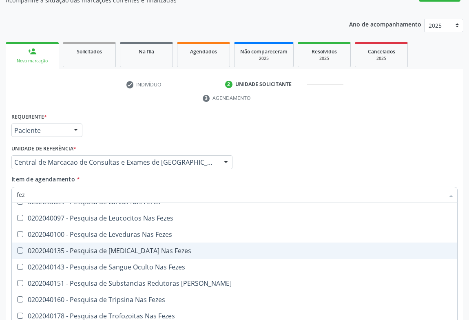
scroll to position [0, 0]
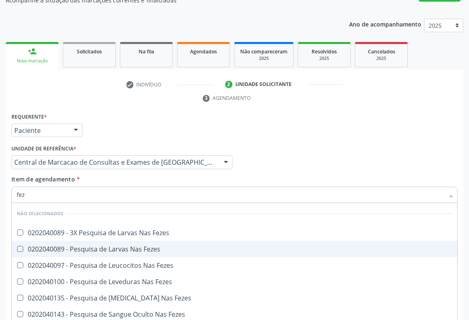
click at [119, 246] on div "0202040089 - Pesquisa de Larvas Nas Fezes" at bounding box center [235, 249] width 436 height 7
checkbox Fezes "true"
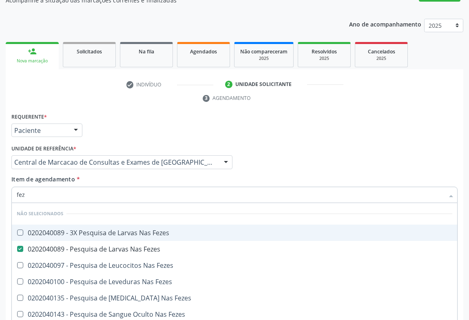
click at [125, 175] on div "Item de agendamento * fez Desfazer seleção Não selecionados 0202040089 - 3X Pes…" at bounding box center [234, 188] width 446 height 26
checkbox Fezes "true"
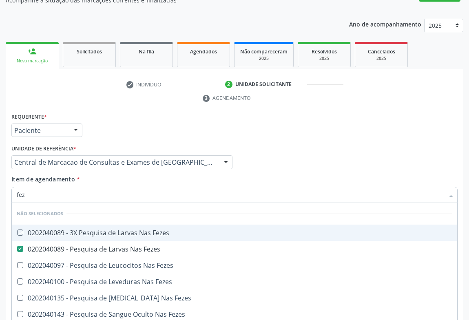
checkbox Fezes "true"
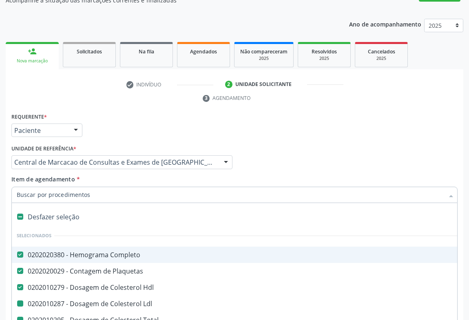
type input "f"
checkbox Total "false"
checkbox Triglicerideos "false"
checkbox Ureia "false"
checkbox Creatinina "false"
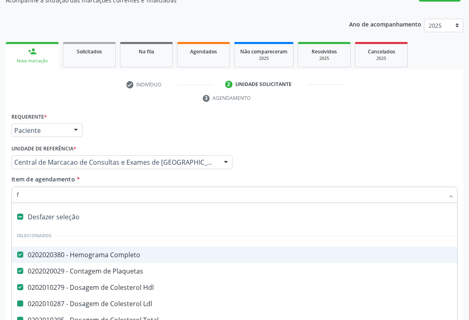
checkbox Urina "false"
checkbox Ldl "false"
checkbox \(Tgo\) "false"
checkbox \(Tgp\) "false"
checkbox Glicose "false"
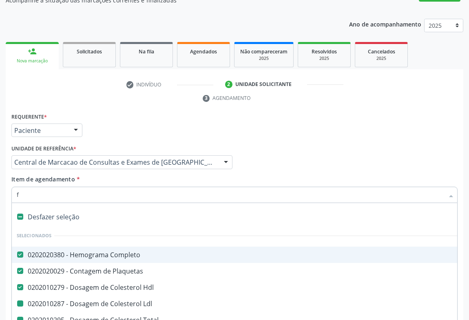
checkbox Fezes "false"
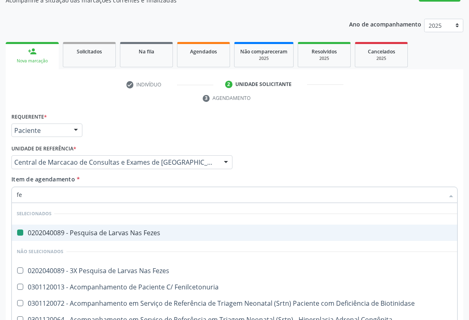
type input "fer"
checkbox Fezes "false"
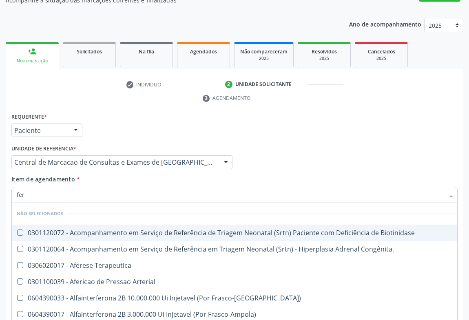
type input "ferr"
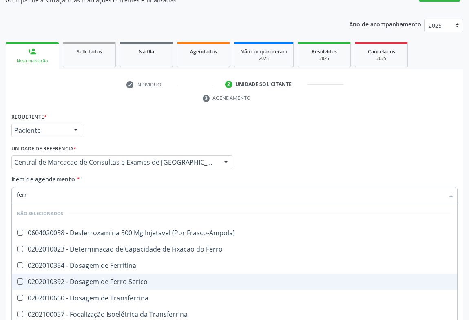
click at [124, 279] on div "0202010392 - Dosagem de Ferro Serico" at bounding box center [235, 282] width 436 height 7
checkbox Serico "true"
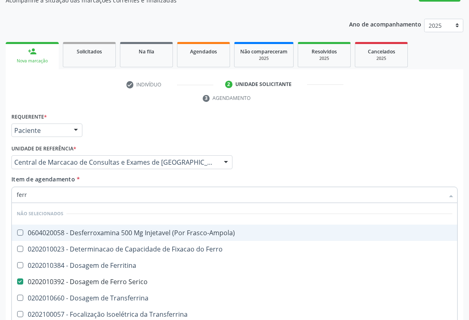
click at [147, 175] on div "Item de agendamento * ferr Desfazer seleção Não selecionados 0604020058 - Desfe…" at bounding box center [234, 188] width 446 height 26
checkbox Frasco-Ampola\) "true"
checkbox Transferrina "true"
checkbox Ml\) "true"
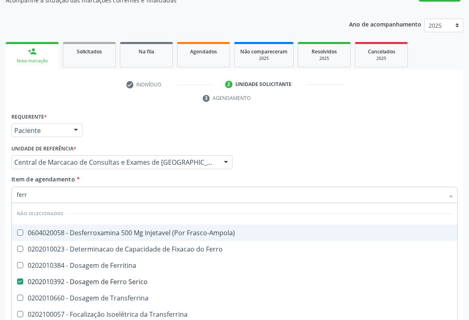
checkbox \(Nefroplastia\) "true"
checkbox Ferritina "true"
checkbox Ferro "true"
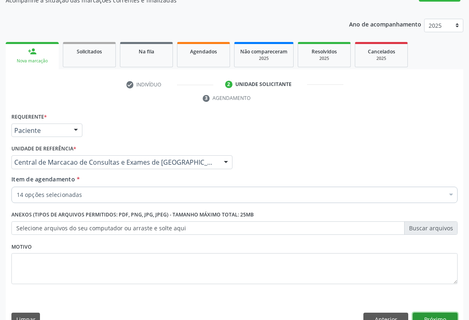
click at [444, 313] on button "Próximo" at bounding box center [435, 320] width 45 height 14
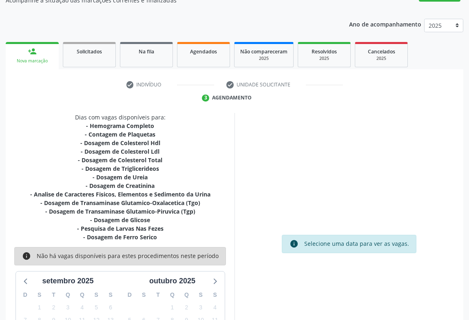
scroll to position [159, 0]
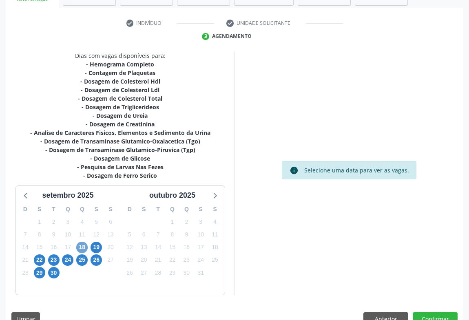
click at [82, 242] on span "18" at bounding box center [81, 247] width 11 height 11
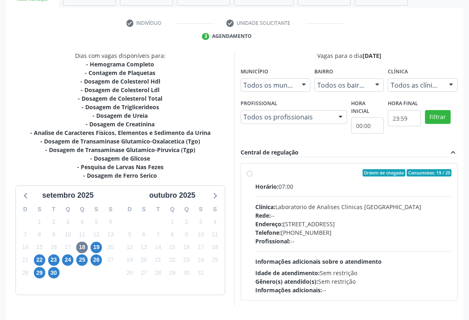
click at [345, 237] on div "Profissional: --" at bounding box center [353, 241] width 196 height 9
click at [252, 177] on input "Ordem de chegada Consumidos: 19 / 20 Horário: 07:00 Clínica: Laboratorio de Ana…" at bounding box center [250, 172] width 6 height 7
radio input "true"
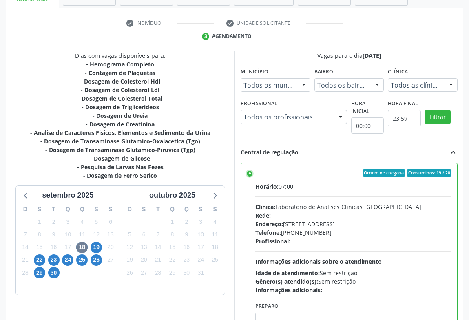
scroll to position [184, 0]
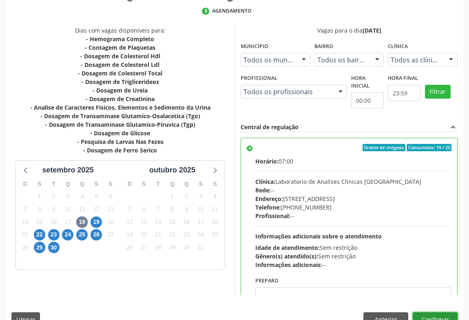
click at [440, 312] on button "Confirmar" at bounding box center [435, 319] width 45 height 14
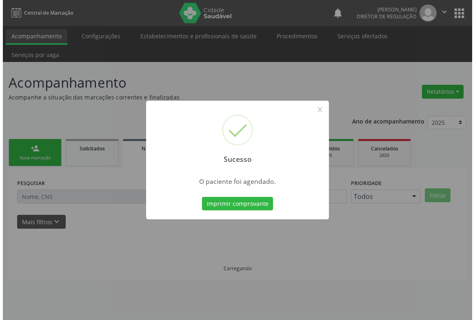
scroll to position [0, 0]
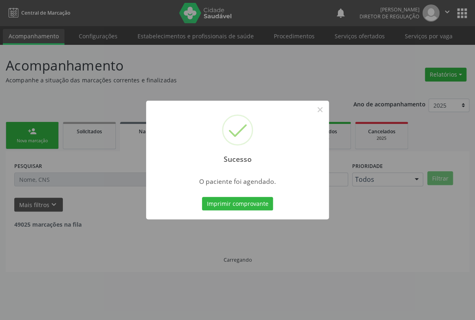
click at [202, 197] on button "Imprimir comprovante" at bounding box center [237, 204] width 71 height 14
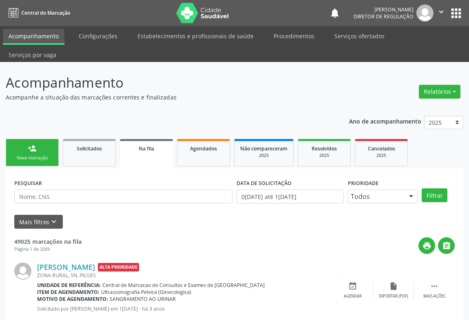
click at [42, 155] on div "Nova marcação" at bounding box center [32, 158] width 41 height 6
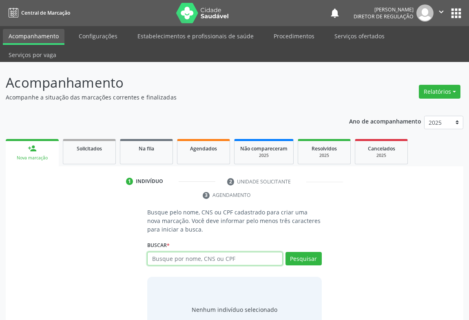
click at [232, 252] on input "text" at bounding box center [214, 259] width 135 height 14
type input "706207556027467"
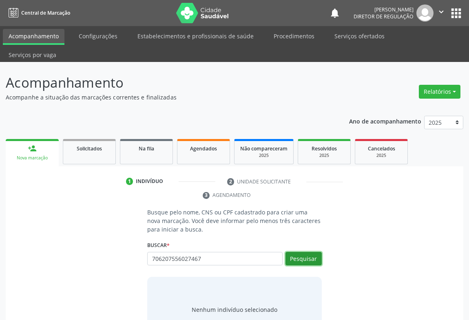
click at [310, 252] on button "Pesquisar" at bounding box center [303, 259] width 36 height 14
type input "706207556027467"
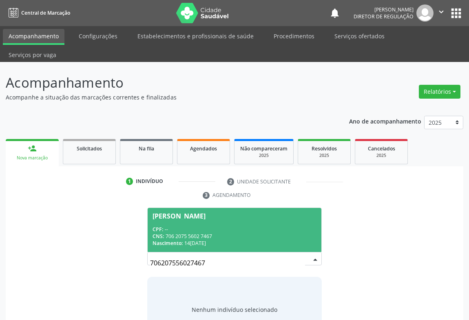
click at [207, 226] on div "CPF: --" at bounding box center [235, 229] width 164 height 7
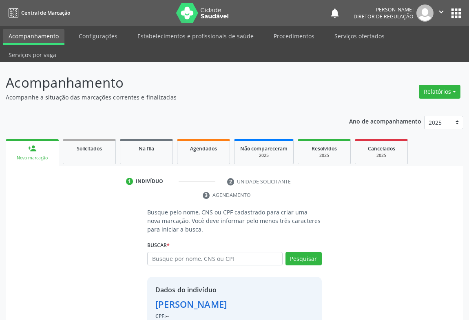
scroll to position [29, 0]
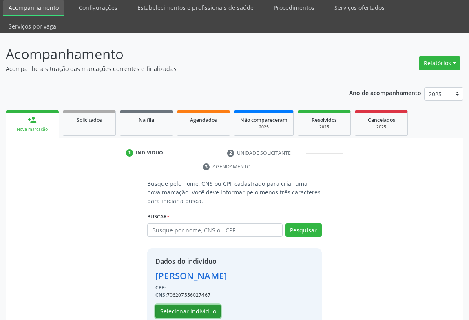
click at [189, 305] on button "Selecionar indivíduo" at bounding box center [187, 312] width 65 height 14
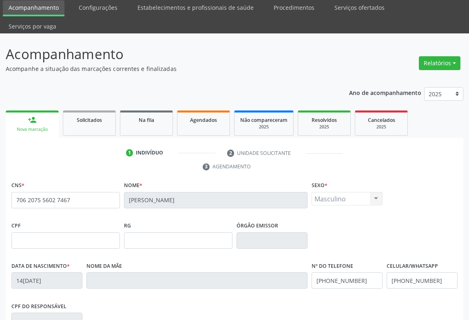
scroll to position [135, 0]
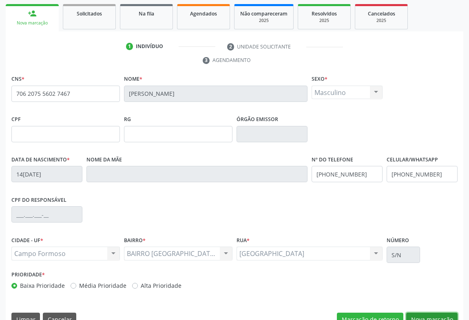
click at [437, 313] on button "Nova marcação" at bounding box center [431, 320] width 51 height 14
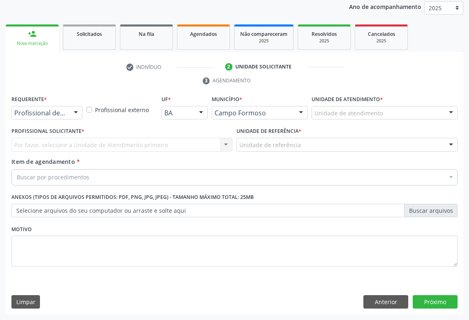
scroll to position [97, 0]
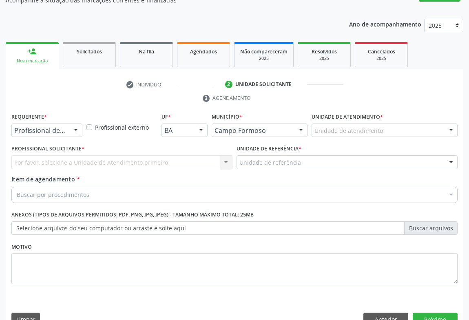
click at [82, 155] on div "Por favor, selecione a Unidade de Atendimento primeiro Nenhum resultado encontr…" at bounding box center [121, 162] width 221 height 14
click at [152, 155] on div "Por favor, selecione a Unidade de Atendimento primeiro Nenhum resultado encontr…" at bounding box center [121, 162] width 221 height 14
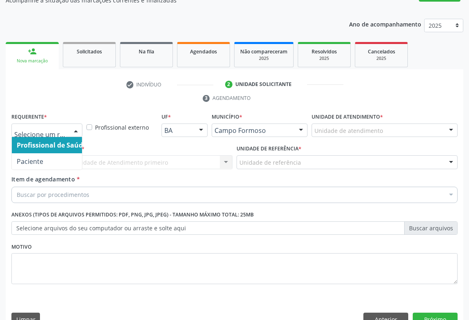
click at [70, 124] on div at bounding box center [76, 131] width 12 height 14
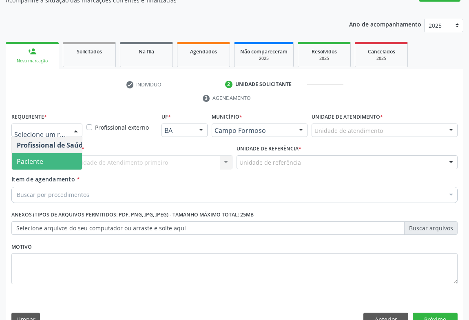
click at [58, 153] on span "Paciente" at bounding box center [52, 161] width 80 height 16
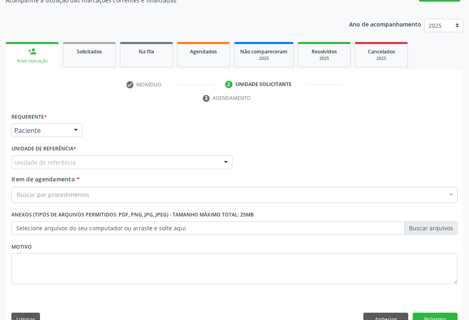
click at [181, 155] on div "Unidade de referência" at bounding box center [121, 162] width 221 height 14
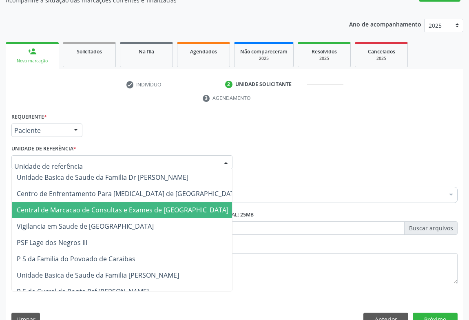
click at [149, 206] on span "Central de Marcacao de Consultas e Exames de [GEOGRAPHIC_DATA]" at bounding box center [123, 210] width 212 height 9
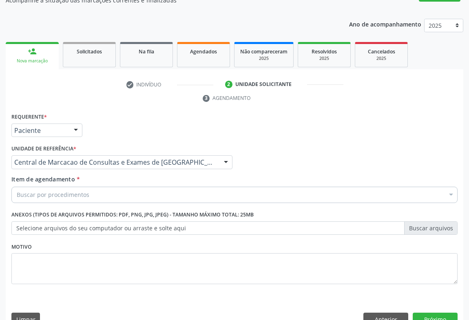
click at [158, 187] on div "Buscar por procedimentos" at bounding box center [234, 195] width 446 height 16
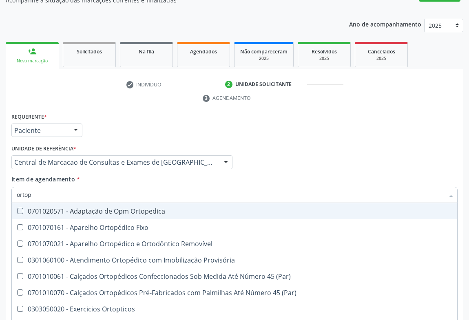
type input "ortope"
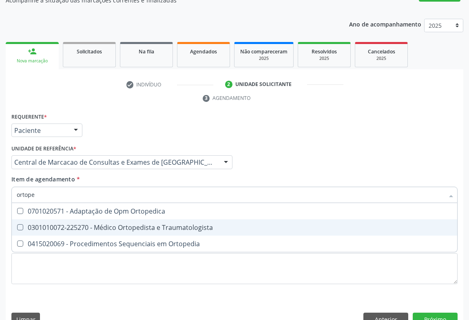
click at [159, 224] on div "0301010072-225270 - Médico Ortopedista e Traumatologista" at bounding box center [235, 227] width 436 height 7
checkbox Traumatologista "true"
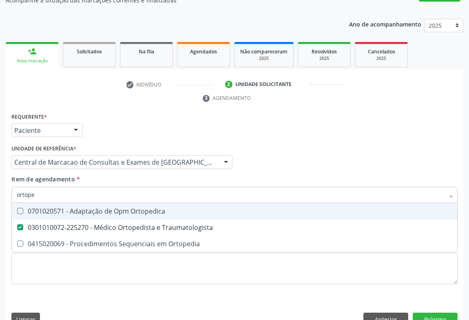
click at [281, 150] on div "Profissional Solicitante Por favor, selecione a Unidade de Atendimento primeiro…" at bounding box center [234, 159] width 450 height 32
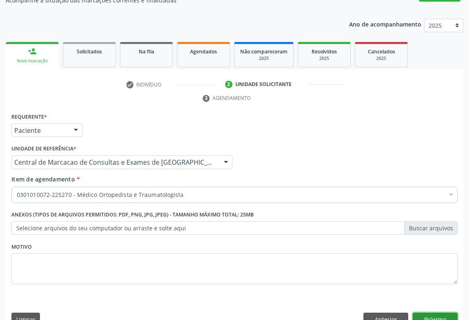
click at [433, 313] on button "Próximo" at bounding box center [435, 320] width 45 height 14
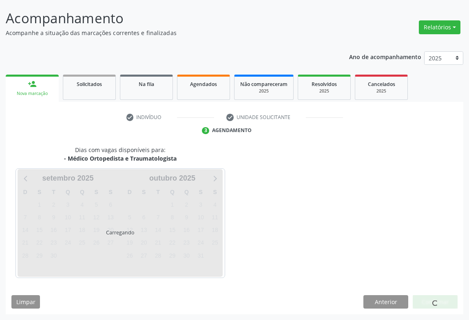
scroll to position [47, 0]
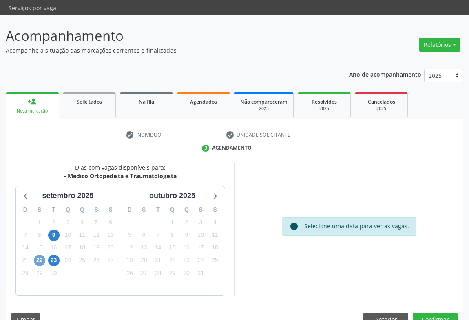
click at [41, 255] on span "22" at bounding box center [39, 260] width 11 height 11
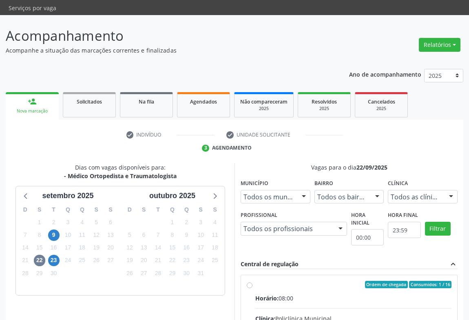
click at [318, 281] on div "Ordem de chegada Consumidos: 1 / 16" at bounding box center [353, 284] width 196 height 7
click at [252, 281] on input "Ordem de chegada Consumidos: 1 / 16 Horário: 08:00 Clínica: Policlínica Municip…" at bounding box center [250, 284] width 6 height 7
radio input "true"
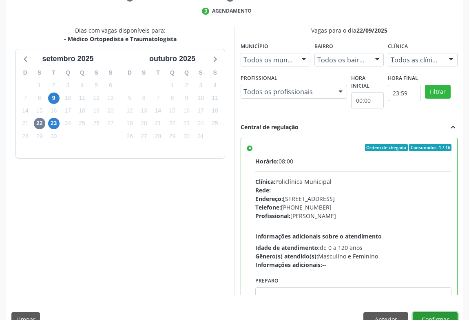
click at [438, 312] on button "Confirmar" at bounding box center [435, 319] width 45 height 14
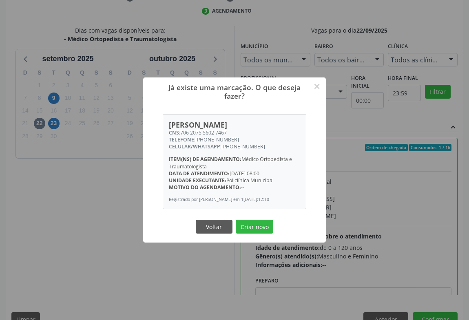
click at [236, 220] on button "Criar novo" at bounding box center [255, 227] width 38 height 14
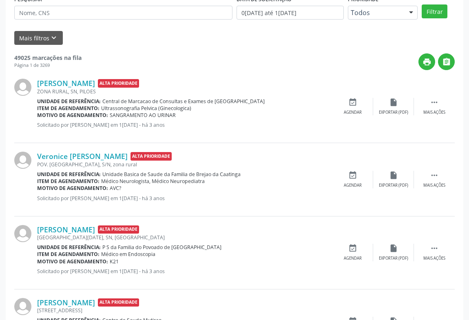
scroll to position [0, 0]
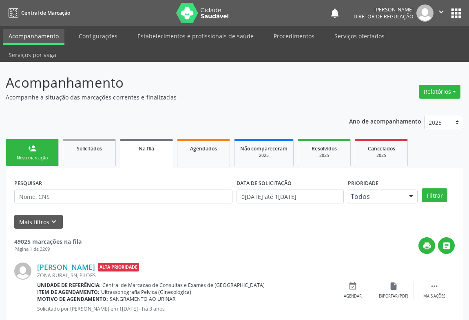
click at [43, 155] on div "Nova marcação" at bounding box center [32, 158] width 41 height 6
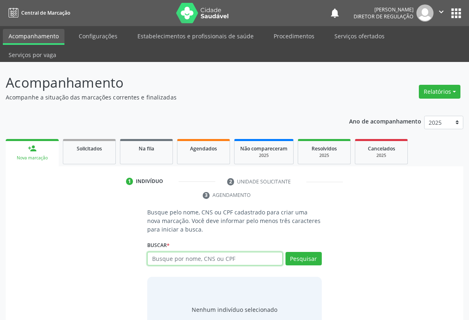
click at [195, 252] on input "text" at bounding box center [214, 259] width 135 height 14
type input "705001627423953"
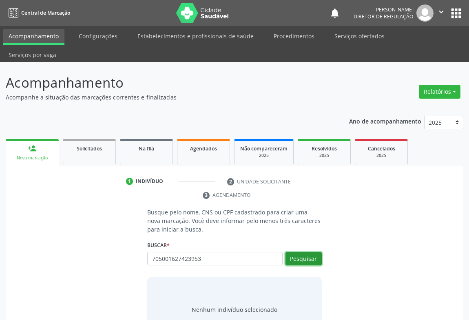
drag, startPoint x: 307, startPoint y: 247, endPoint x: 304, endPoint y: 243, distance: 5.3
click at [307, 252] on button "Pesquisar" at bounding box center [303, 259] width 36 height 14
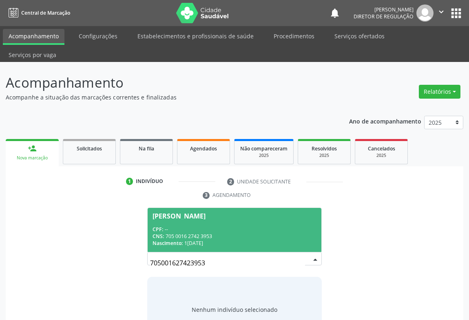
click at [188, 226] on div "CPF: --" at bounding box center [235, 229] width 164 height 7
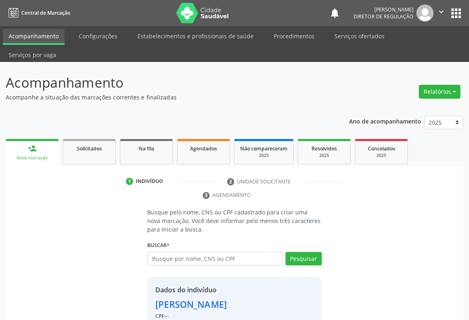
scroll to position [29, 0]
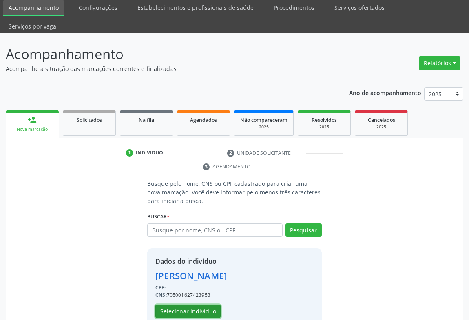
click at [198, 305] on button "Selecionar indivíduo" at bounding box center [187, 312] width 65 height 14
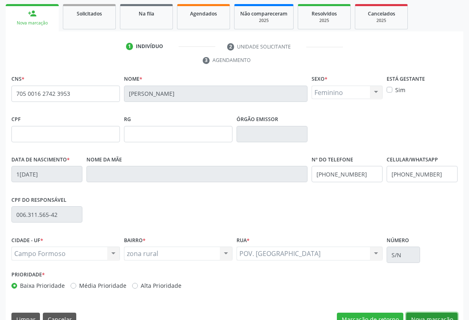
click at [424, 313] on button "Nova marcação" at bounding box center [431, 320] width 51 height 14
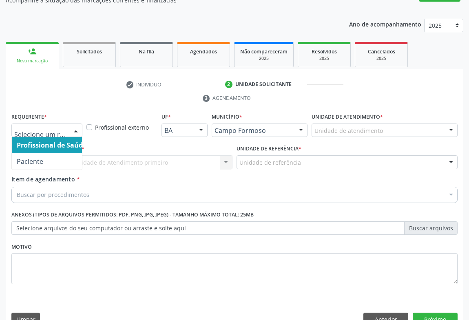
click at [68, 124] on div "Profissional de Saúde Paciente Nenhum resultado encontrado para: " " Não há nen…" at bounding box center [46, 131] width 71 height 14
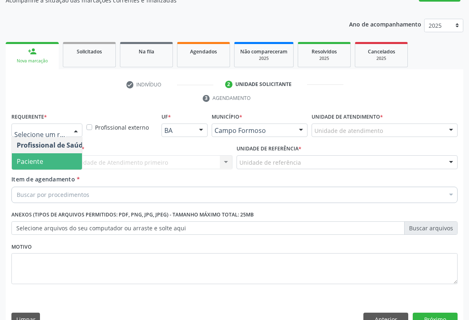
click at [65, 153] on span "Paciente" at bounding box center [52, 161] width 80 height 16
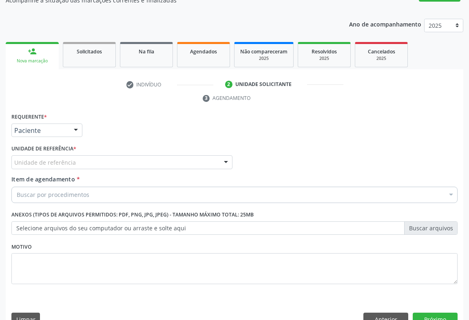
drag, startPoint x: 116, startPoint y: 142, endPoint x: 123, endPoint y: 190, distance: 48.2
click at [117, 155] on div "Unidade de referência" at bounding box center [121, 162] width 221 height 14
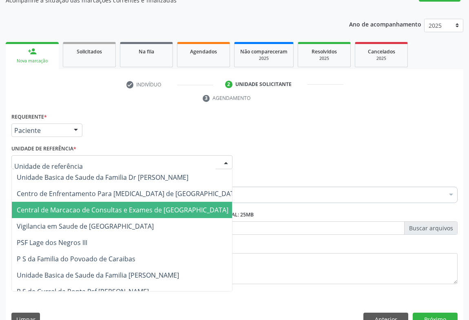
click at [123, 206] on span "Central de Marcacao de Consultas e Exames de [GEOGRAPHIC_DATA]" at bounding box center [123, 210] width 212 height 9
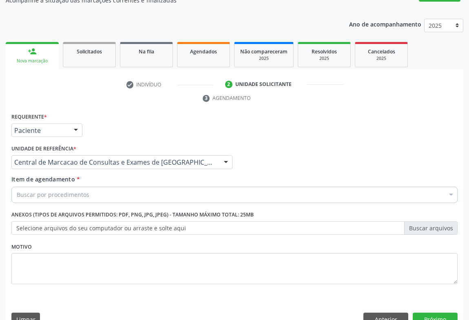
click at [141, 187] on div "Buscar por procedimentos" at bounding box center [234, 195] width 446 height 16
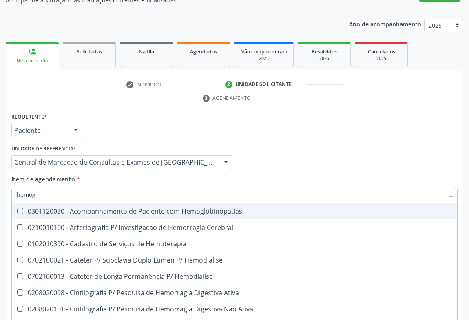
type input "hemogr"
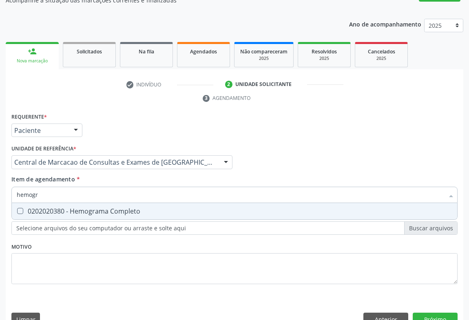
click at [130, 208] on div "0202020380 - Hemograma Completo" at bounding box center [235, 211] width 436 height 7
checkbox Completo "true"
type input "hemogr"
click at [132, 175] on div "Item de agendamento * hemogr Desfazer seleção 0202020380 - Hemograma Completo N…" at bounding box center [234, 188] width 446 height 26
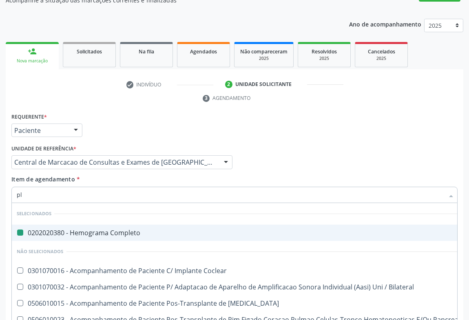
type input "pla"
checkbox Completo "false"
type input "plaq"
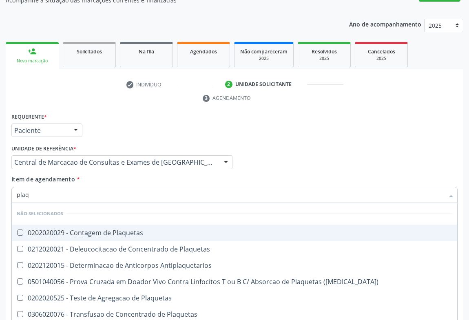
click at [127, 225] on span "0202020029 - Contagem de Plaquetas" at bounding box center [234, 233] width 445 height 16
checkbox Plaquetas "true"
type input "plaq"
click at [123, 175] on div "Item de agendamento * plaq Desfazer seleção Não selecionados 0202020029 - Conta…" at bounding box center [234, 188] width 446 height 26
checkbox Plaquetas "true"
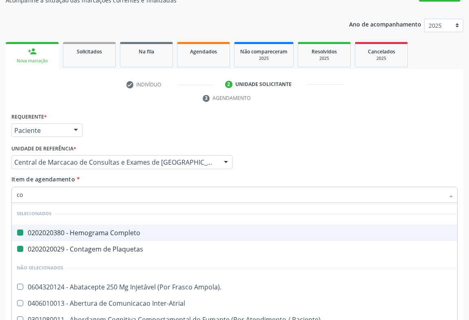
type input "col"
checkbox Completo "false"
checkbox Plaquetas "false"
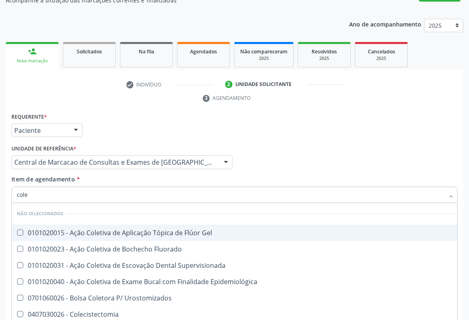
type input "coles"
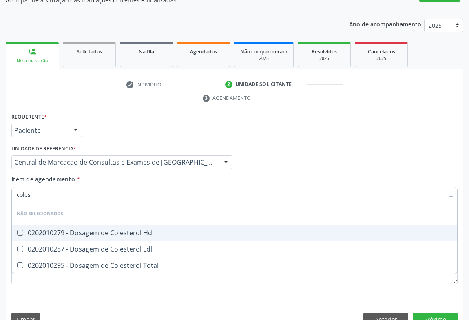
click at [118, 230] on div "0202010279 - Dosagem de Colesterol Hdl" at bounding box center [235, 233] width 436 height 7
checkbox Hdl "true"
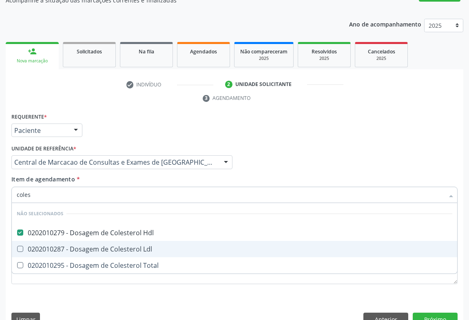
click at [119, 246] on div "0202010287 - Dosagem de Colesterol Ldl" at bounding box center [235, 249] width 436 height 7
checkbox Ldl "true"
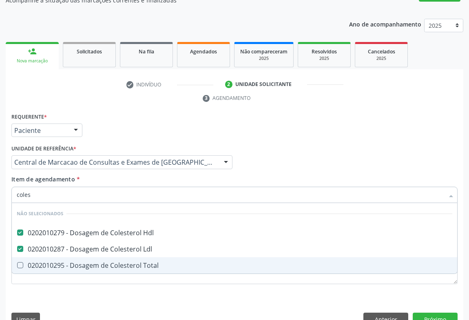
click at [120, 257] on span "0202010295 - Dosagem de Colesterol Total" at bounding box center [234, 265] width 445 height 16
checkbox Total "true"
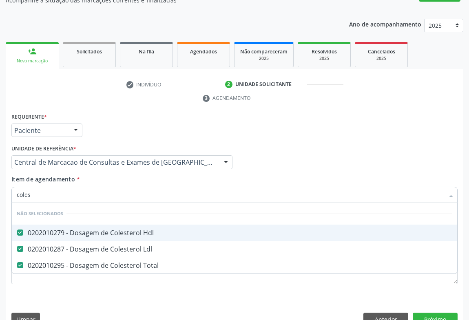
click at [117, 175] on div "Item de agendamento * coles Desfazer seleção Não selecionados 0202010279 - Dosa…" at bounding box center [234, 188] width 446 height 26
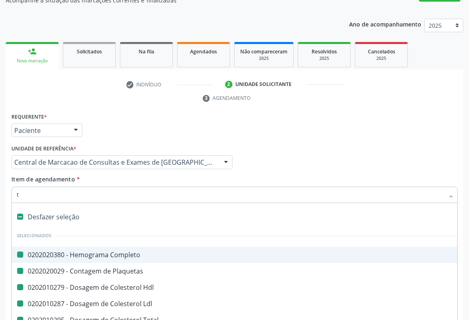
type input "tr"
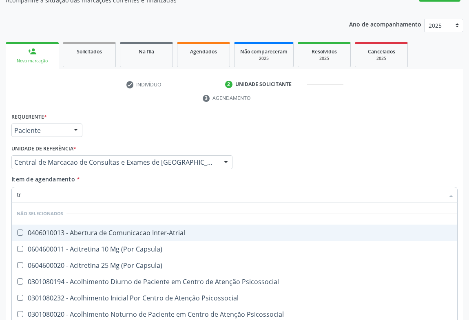
checkbox Inter-Atrial "false"
checkbox Capsula\) "false"
checkbox Psicossocial "false"
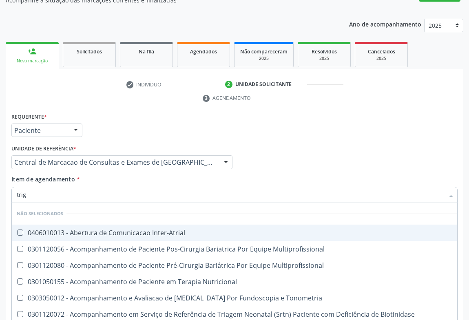
type input "trigl"
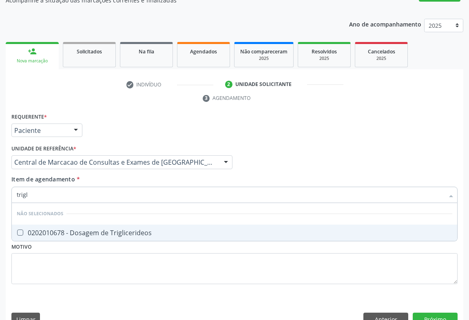
click at [111, 230] on div "0202010678 - Dosagem de Triglicerideos" at bounding box center [235, 233] width 436 height 7
checkbox Triglicerideos "true"
click at [113, 175] on div "Item de agendamento * trigl Desfazer seleção Não selecionados 0202010678 - Dosa…" at bounding box center [234, 188] width 446 height 26
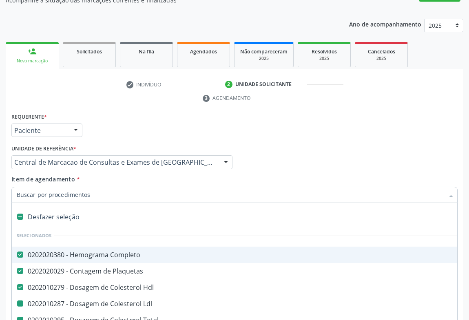
type input "h"
checkbox Ldl "false"
checkbox Total "false"
checkbox Triglicerideos "false"
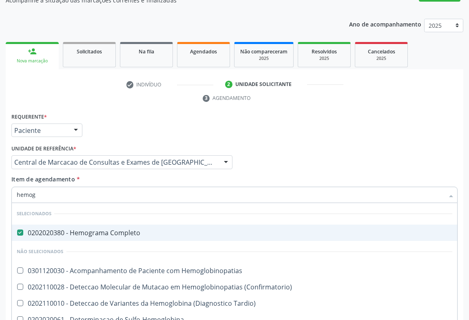
type input "hemogl"
checkbox Completo "false"
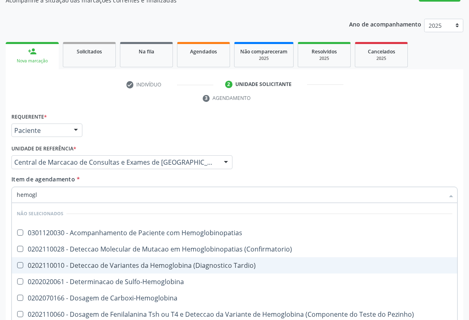
scroll to position [74, 0]
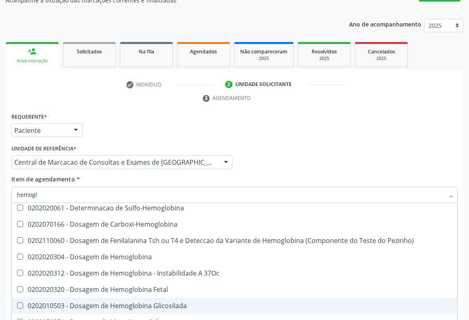
click at [135, 303] on div "0202010503 - Dosagem de Hemoglobina Glicosilada" at bounding box center [235, 306] width 436 height 7
checkbox Glicosilada "true"
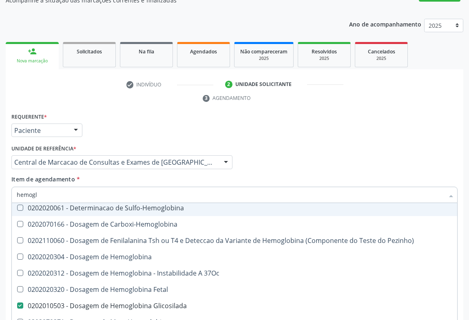
click at [136, 175] on div "Item de agendamento * hemogl Desfazer seleção Não selecionados 0301120030 - Aco…" at bounding box center [234, 188] width 446 height 26
checkbox Hemoglobinopatias "true"
checkbox Tardio\) "true"
checkbox Sulfo-Hemoglobina "true"
checkbox Carboxi-Hemoglobina "true"
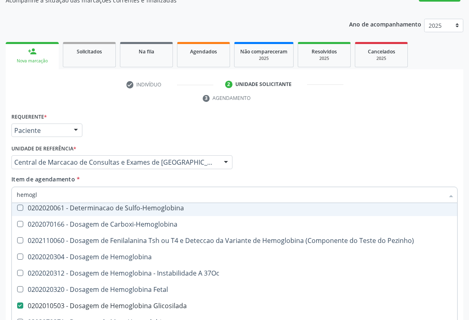
checkbox Pezinho\) "true"
checkbox Hemoglobina "true"
checkbox Glicosilada "false"
checkbox \(Confirmatorio\) "true"
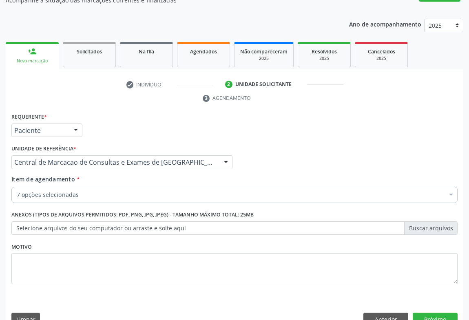
scroll to position [0, 0]
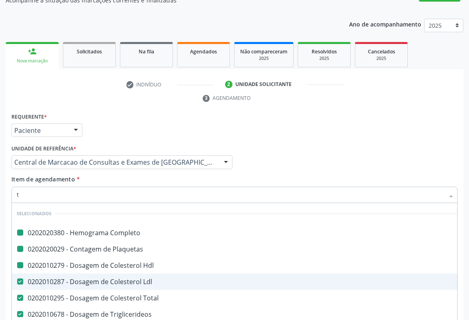
type input "tg"
checkbox Completo "false"
checkbox Hdl "false"
checkbox Plaquetas "false"
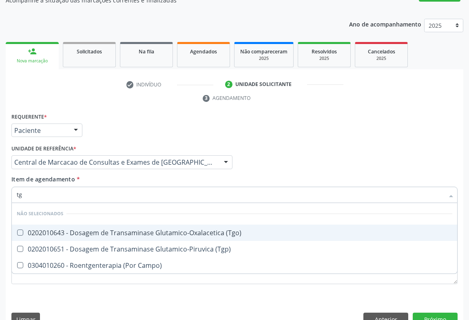
click at [128, 230] on div "0202010643 - Dosagem de Transaminase Glutamico-Oxalacetica (Tgo)" at bounding box center [235, 233] width 436 height 7
checkbox \(Tgo\) "true"
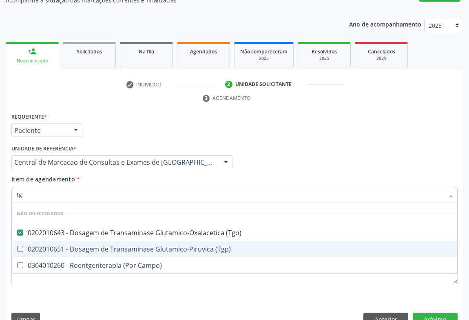
click at [128, 246] on div "0202010651 - Dosagem de Transaminase Glutamico-Piruvica (Tgp)" at bounding box center [235, 249] width 436 height 7
checkbox \(Tgp\) "true"
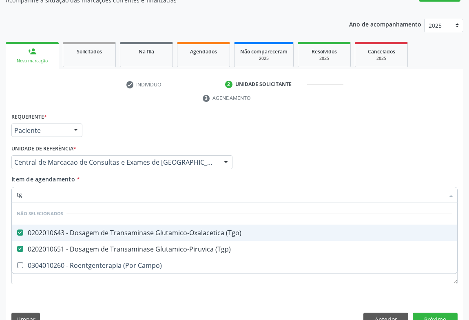
click at [122, 175] on div "Item de agendamento * tg Desfazer seleção Não selecionados 0202010643 - Dosagem…" at bounding box center [234, 188] width 446 height 26
checkbox Campo\) "true"
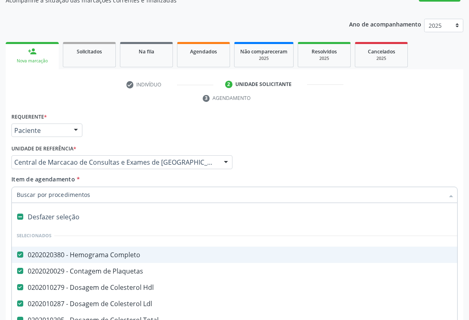
type input "u"
checkbox Total "false"
checkbox Triglicerideos "false"
checkbox Glicosilada "false"
checkbox \(Tgo\) "false"
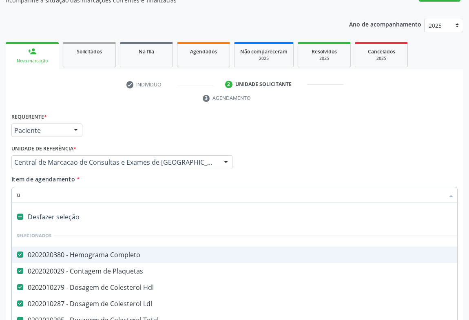
checkbox \(Tgp\) "false"
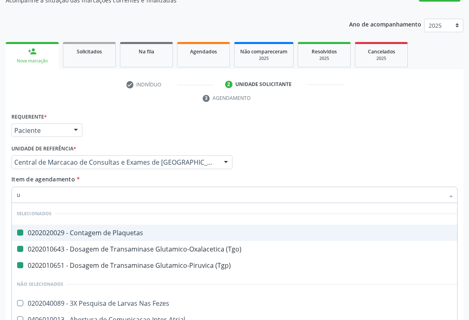
type input "ur"
checkbox Plaquetas "false"
checkbox \(Tgp\) "false"
checkbox \(Tgo\) "false"
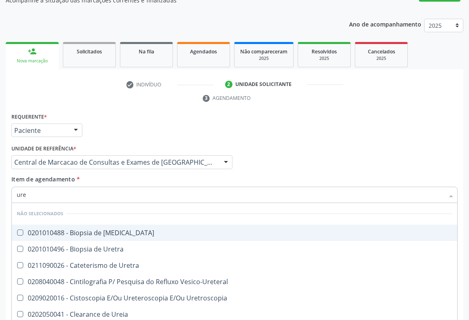
type input "urei"
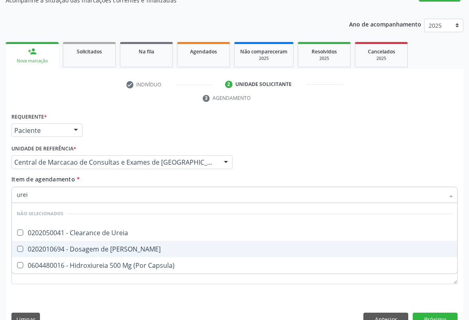
click at [97, 246] on div "0202010694 - Dosagem de [PERSON_NAME]" at bounding box center [235, 249] width 436 height 7
checkbox Ureia "true"
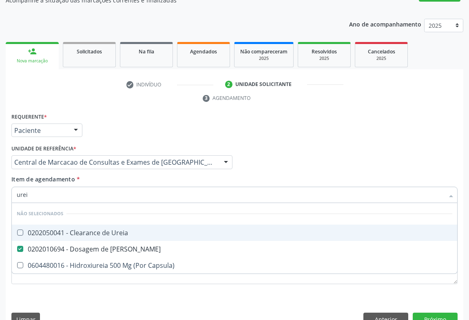
click at [98, 175] on div "Item de agendamento * urei Desfazer seleção Não selecionados 0202050041 - Clear…" at bounding box center [234, 188] width 446 height 26
checkbox Ureia "true"
checkbox Capsula\) "true"
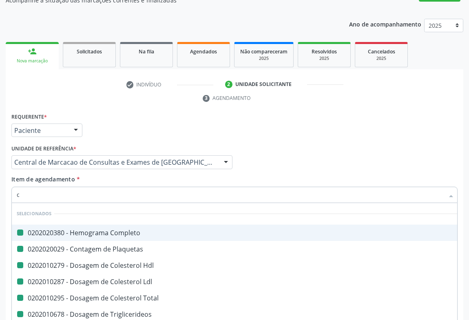
type input "cr"
checkbox Completo "false"
checkbox Plaquetas "false"
checkbox Hdl "false"
checkbox Ldl "false"
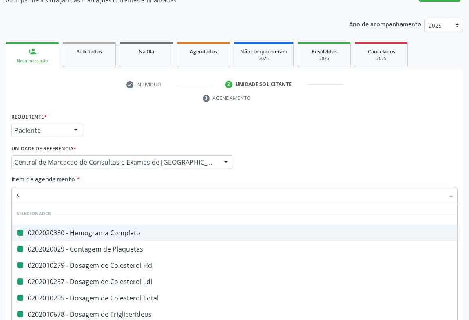
checkbox Total "false"
checkbox Triglicerideos "false"
checkbox Glicosilada "false"
checkbox \(Tgo\) "false"
checkbox \(Tgp\) "false"
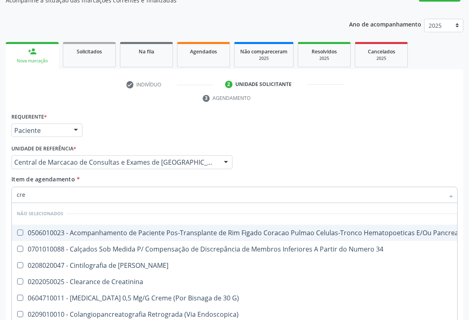
type input "crea"
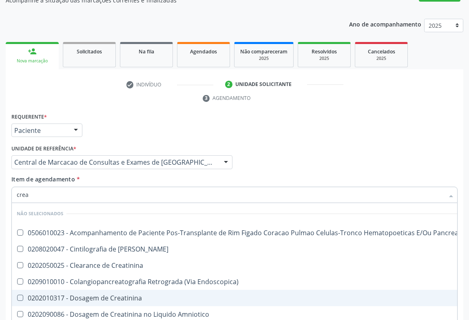
click at [100, 295] on div "0202010317 - Dosagem de Creatinina" at bounding box center [239, 298] width 445 height 7
checkbox Creatinina "true"
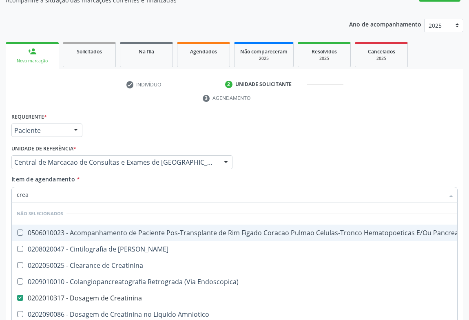
click at [95, 175] on div "Item de agendamento * crea Desfazer seleção Não selecionados 0506010023 - Acomp…" at bounding box center [234, 188] width 446 height 26
checkbox Pancreas "true"
checkbox Creatinina "true"
checkbox Endoscopica\) "true"
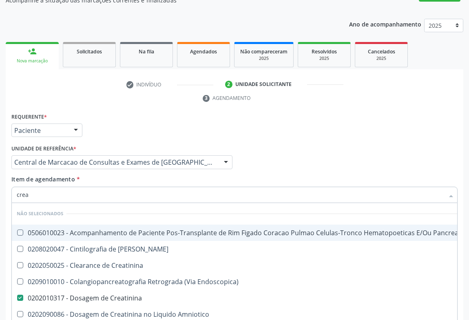
checkbox Amniotico "true"
checkbox \(Cpk\) "true"
checkbox Mb "true"
checkbox Oncologia "true"
checkbox Rim "true"
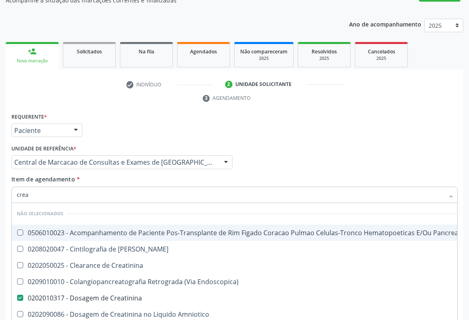
checkbox Rim "true"
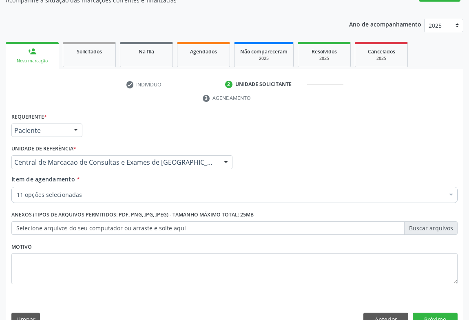
click at [96, 185] on div "Item de agendamento * 11 opções selecionadas Desfazer seleção Selecionados 0202…" at bounding box center [234, 190] width 450 height 31
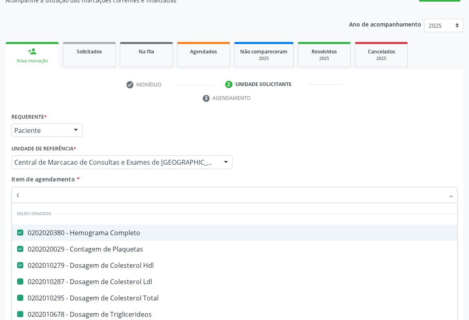
type input "ca"
checkbox Ldl "false"
checkbox Total "false"
checkbox Triglicerideos "false"
checkbox Glicosilada "false"
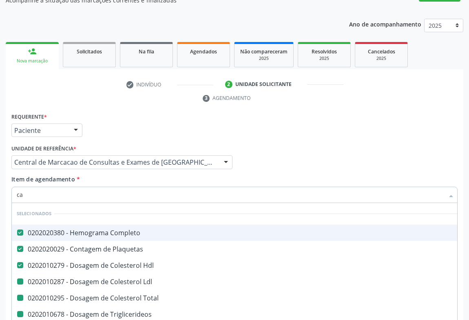
checkbox \(Tgo\) "false"
checkbox \(Tgp\) "false"
checkbox Creatinina "false"
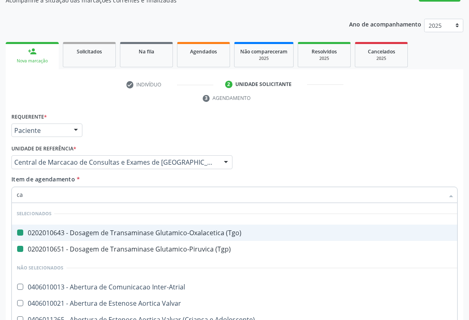
type input "cal"
checkbox \(Tgo\) "false"
checkbox \(Tgp\) "false"
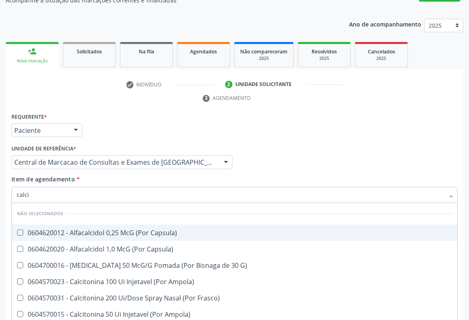
type input "calcio"
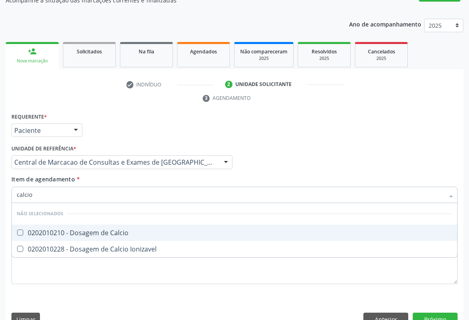
click at [97, 225] on span "0202010210 - Dosagem de Calcio" at bounding box center [234, 233] width 445 height 16
checkbox Calcio "true"
click at [98, 175] on div "Item de agendamento * calcio Desfazer seleção Não selecionados 0202010210 - Dos…" at bounding box center [234, 188] width 446 height 26
checkbox Ionizavel "true"
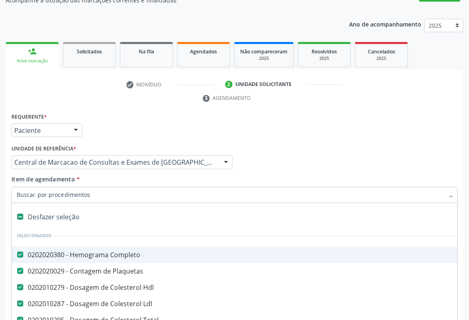
type input "u"
checkbox Triglicerideos "false"
checkbox Glicosilada "false"
checkbox \(Tgo\) "false"
checkbox \(Tgp\) "false"
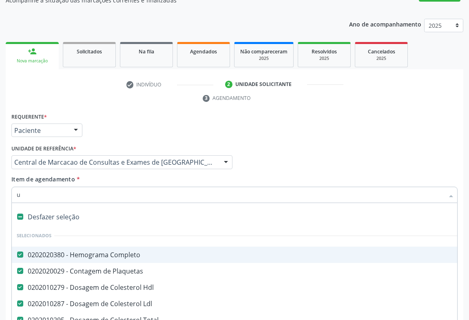
checkbox Ureia "false"
checkbox Creatinina "false"
checkbox Calcio "false"
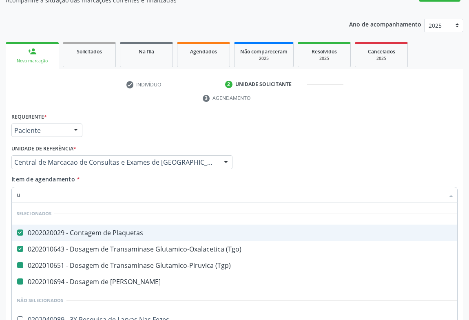
type input "ur"
checkbox \(Tgp\) "false"
checkbox Ureia "false"
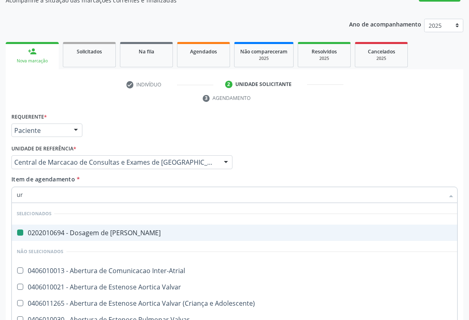
type input "uri"
checkbox Ureia "false"
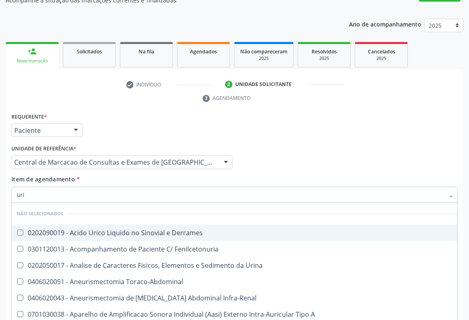
type input "urin"
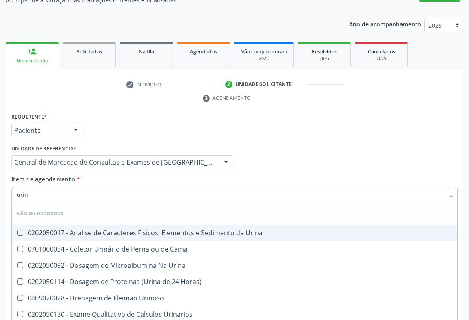
click at [108, 230] on div "0202050017 - Analise de Caracteres Fisicos, Elementos e Sedimento da Urina" at bounding box center [237, 233] width 440 height 7
checkbox Urina "true"
click at [106, 175] on div "Item de agendamento * urin Desfazer seleção Não selecionados 0202050017 - Anali…" at bounding box center [234, 188] width 446 height 26
checkbox Urina "true"
checkbox Horas\) "true"
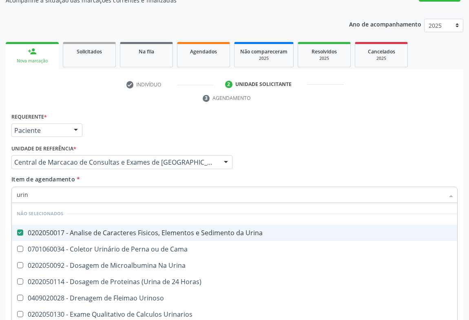
checkbox Urinarios "true"
checkbox Quantitativa "true"
checkbox Delgada\) "true"
checkbox Urina "true"
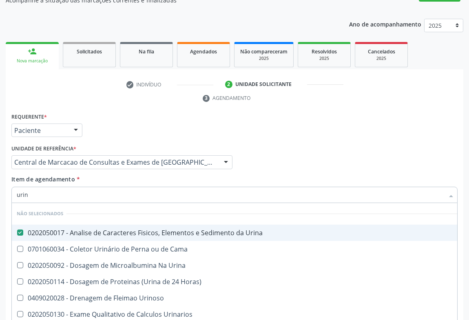
checkbox Urina "true"
checkbox Urinoso "true"
checkbox Cama "true"
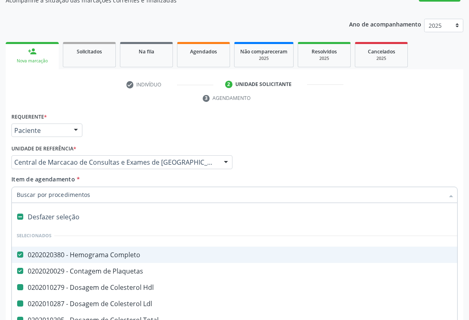
type input "f"
checkbox Hdl "false"
checkbox Ldl "false"
checkbox Triglicerideos "false"
checkbox Glicosilada "false"
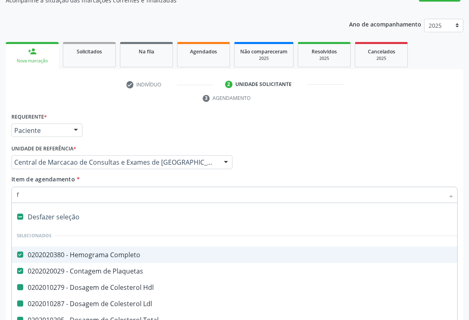
checkbox \(Tgo\) "false"
checkbox \(Tgp\) "false"
checkbox Ureia "false"
checkbox Creatinina "false"
checkbox Calcio "false"
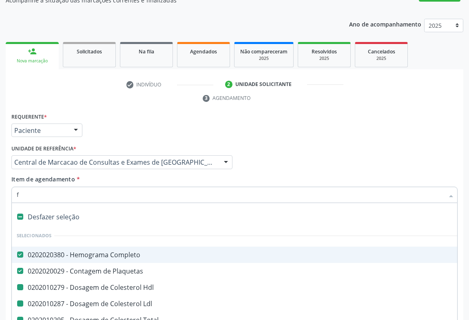
checkbox Urina "false"
checkbox Total "false"
type input "fe"
checkbox Completo "false"
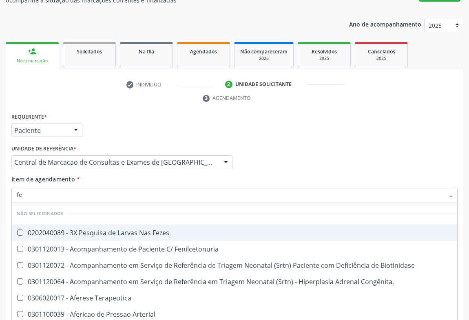
type input "fez"
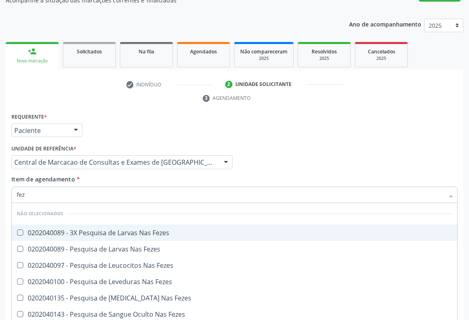
click at [114, 225] on span "0202040089 - 3X Pesquisa de Larvas Nas Fezes" at bounding box center [234, 233] width 445 height 16
checkbox Fezes "true"
click at [113, 175] on div "Item de agendamento * fez Desfazer seleção Não selecionados 0202040089 - 3X Pes…" at bounding box center [234, 188] width 446 height 26
checkbox Fezes "true"
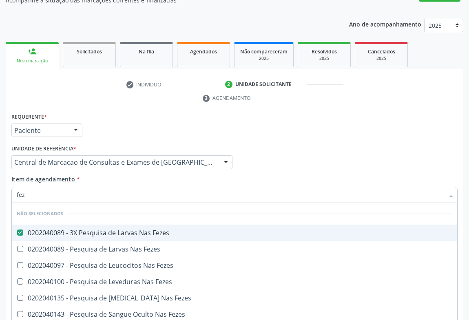
checkbox Fezes "true"
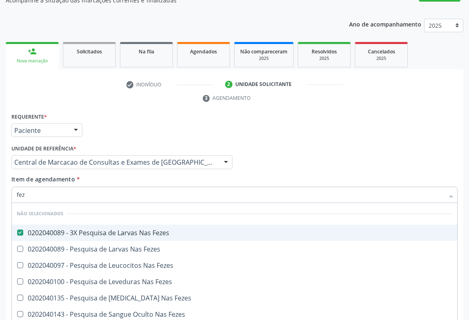
checkbox Fezes "true"
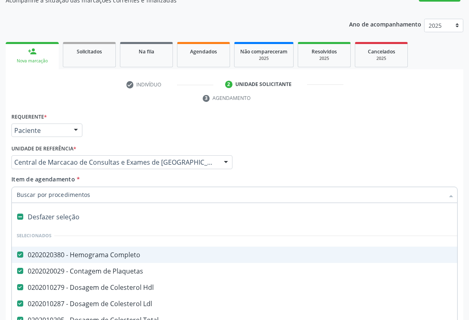
type input "f"
checkbox Ldl "false"
checkbox Triglicerideos "false"
checkbox Glicosilada "false"
checkbox \(Tgo\) "false"
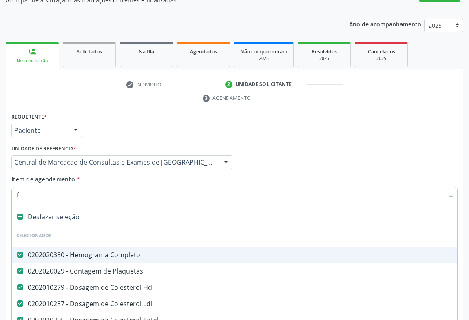
checkbox \(Tgp\) "false"
checkbox Total "false"
checkbox Ureia "false"
checkbox Creatinina "false"
checkbox Calcio "false"
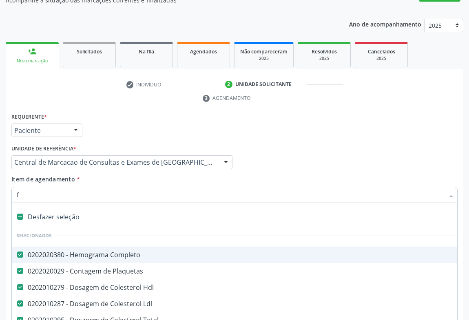
checkbox Urina "false"
checkbox Fezes "false"
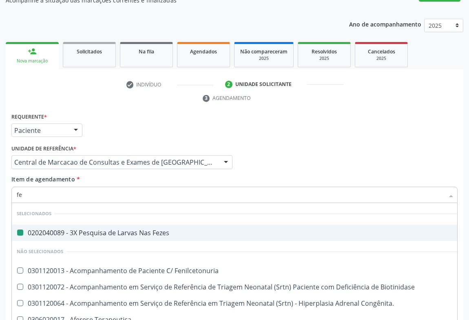
type input "fer"
checkbox Fezes "false"
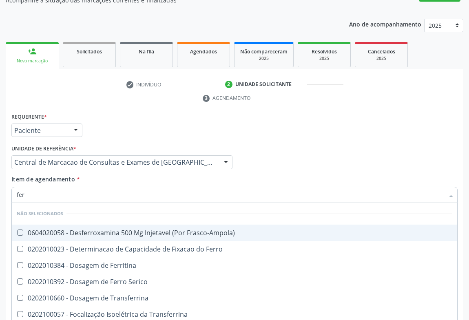
type input "ferr"
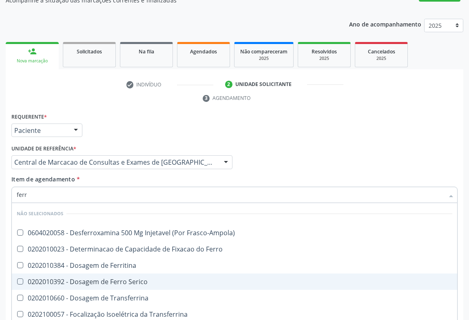
drag, startPoint x: 120, startPoint y: 263, endPoint x: 121, endPoint y: 208, distance: 54.2
click at [120, 279] on div "0202010392 - Dosagem de Ferro Serico" at bounding box center [235, 282] width 436 height 7
checkbox Serico "true"
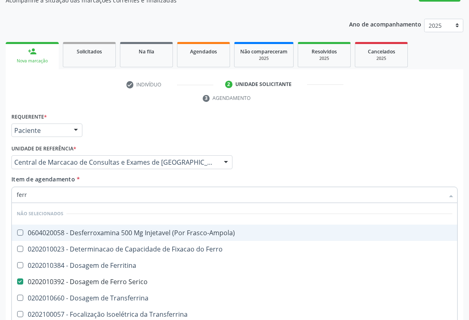
click at [112, 175] on div "Item de agendamento * ferr Desfazer seleção Não selecionados 0604020058 - Desfe…" at bounding box center [234, 188] width 446 height 26
checkbox Frasco-Ampola\) "true"
checkbox Transferrina "true"
checkbox Ml\) "true"
checkbox \(Nefroplastia\) "true"
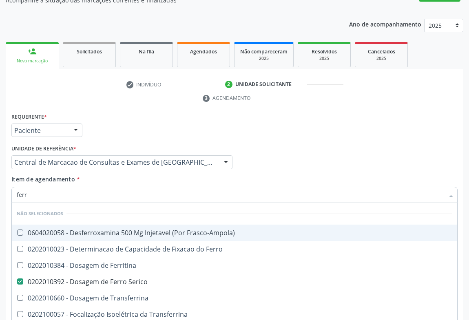
checkbox Transferrina "true"
checkbox Ferritina "true"
checkbox Ferro "true"
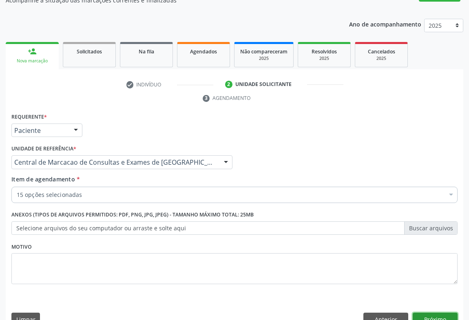
click at [436, 313] on button "Próximo" at bounding box center [435, 320] width 45 height 14
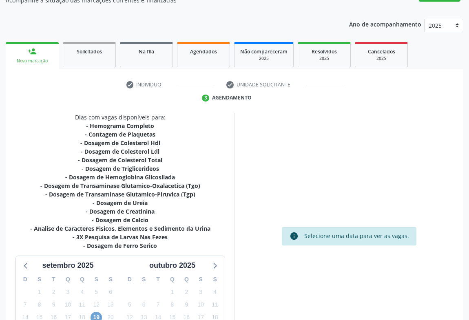
drag, startPoint x: 98, startPoint y: 296, endPoint x: 179, endPoint y: 288, distance: 81.5
click at [97, 312] on span "19" at bounding box center [96, 317] width 11 height 11
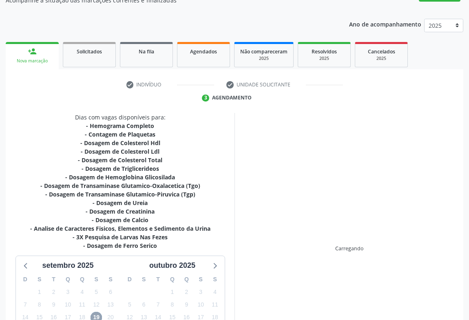
scroll to position [167, 0]
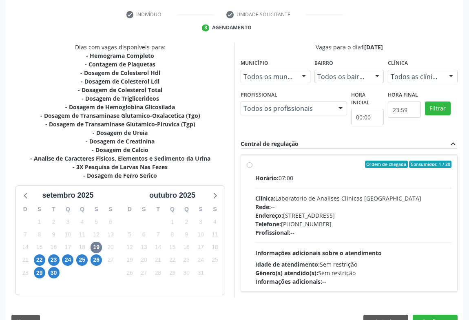
click at [334, 228] on div "Profissional: --" at bounding box center [353, 232] width 196 height 9
click at [252, 168] on input "Ordem de chegada Consumidos: 1 / 20 Horário: 07:00 Clínica: Laboratorio de Anal…" at bounding box center [250, 164] width 6 height 7
radio input "true"
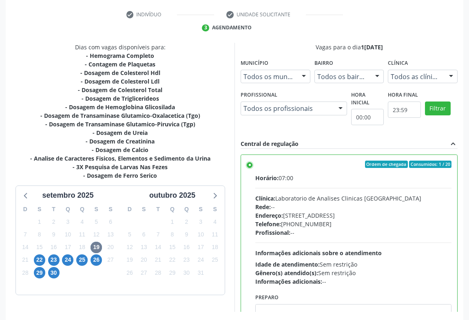
scroll to position [184, 0]
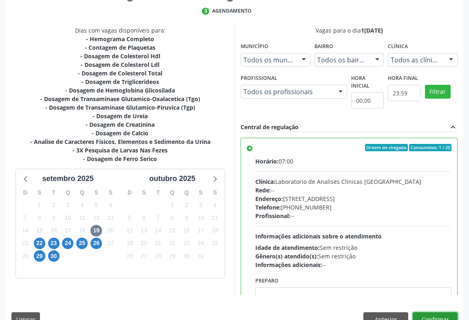
click at [451, 312] on button "Confirmar" at bounding box center [435, 319] width 45 height 14
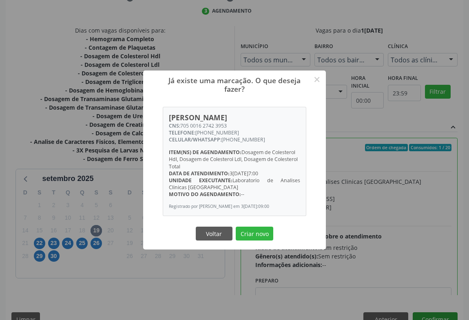
click at [236, 227] on button "Criar novo" at bounding box center [255, 234] width 38 height 14
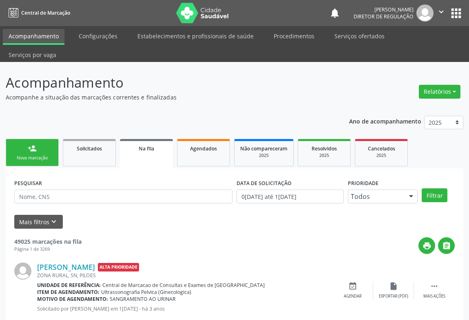
click at [38, 155] on div "Nova marcação" at bounding box center [32, 158] width 41 height 6
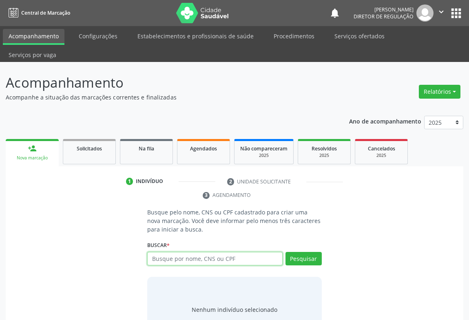
click at [206, 252] on input "text" at bounding box center [214, 259] width 135 height 14
type input "703001869766171"
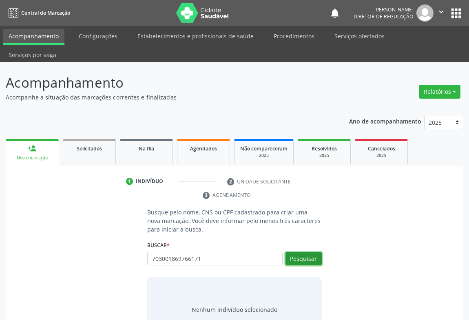
click at [305, 252] on button "Pesquisar" at bounding box center [303, 259] width 36 height 14
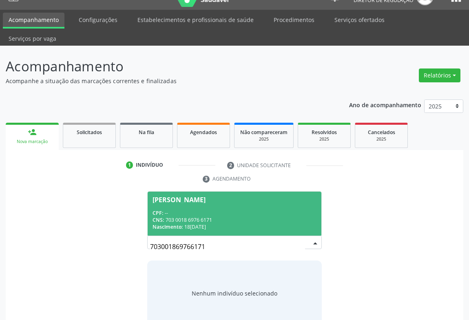
click at [232, 217] on div "CNS: 703 0018 6976 6171" at bounding box center [235, 220] width 164 height 7
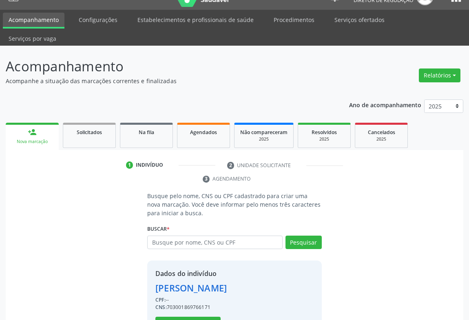
scroll to position [29, 0]
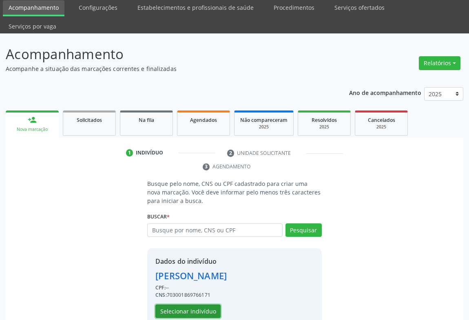
click at [195, 305] on button "Selecionar indivíduo" at bounding box center [187, 312] width 65 height 14
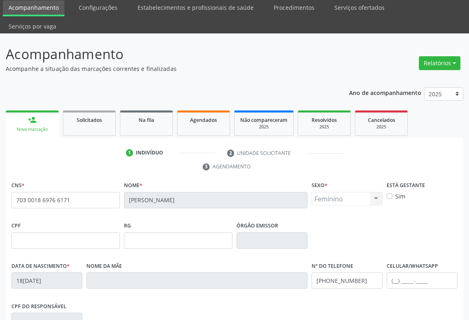
scroll to position [135, 0]
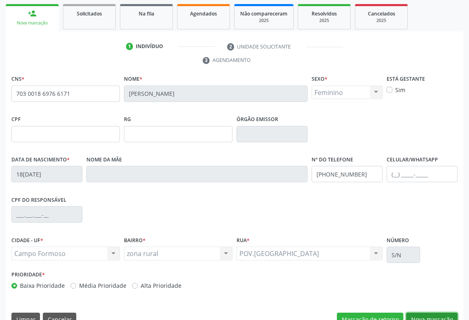
click at [428, 313] on button "Nova marcação" at bounding box center [431, 320] width 51 height 14
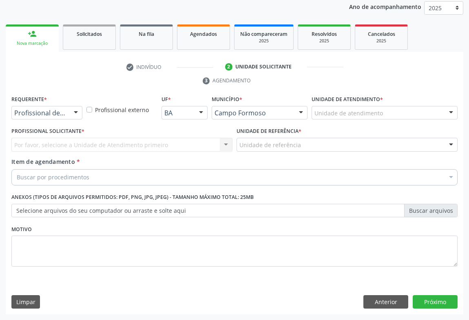
scroll to position [97, 0]
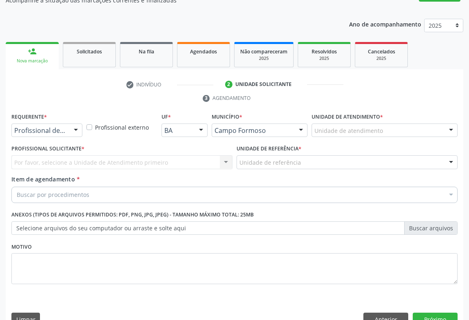
click at [77, 124] on div at bounding box center [76, 131] width 12 height 14
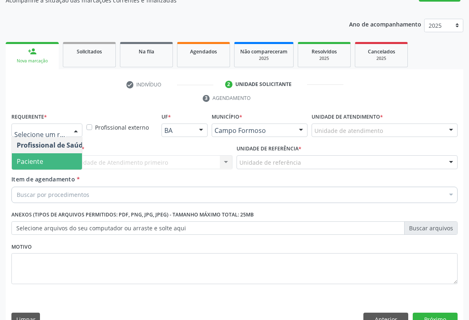
click at [58, 153] on span "Paciente" at bounding box center [52, 161] width 80 height 16
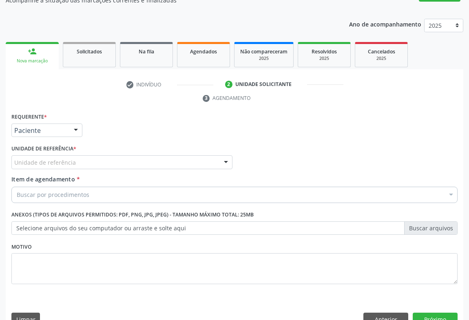
click at [120, 155] on div "Unidade de referência" at bounding box center [121, 162] width 221 height 14
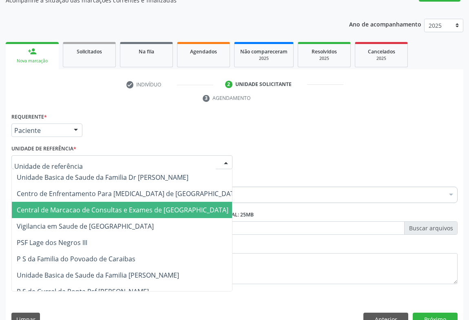
click at [134, 206] on span "Central de Marcacao de Consultas e Exames de [GEOGRAPHIC_DATA]" at bounding box center [123, 210] width 212 height 9
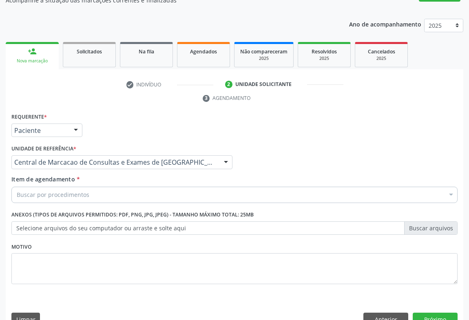
click at [173, 187] on div "Buscar por procedimentos" at bounding box center [234, 195] width 446 height 16
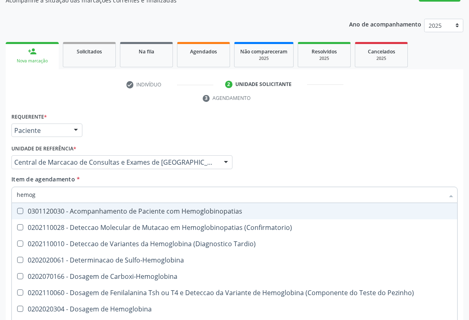
type input "hemogr"
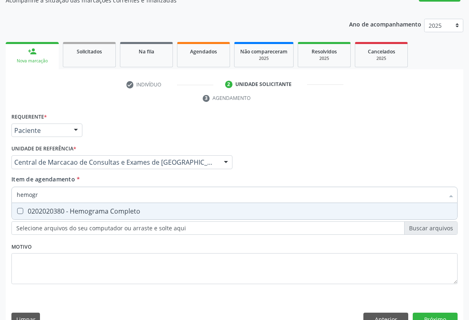
click at [170, 203] on span "0202020380 - Hemograma Completo" at bounding box center [234, 211] width 445 height 16
checkbox Completo "true"
type input "hemogr"
click at [169, 175] on div "Item de agendamento * hemogr Desfazer seleção 0202020380 - Hemograma Completo N…" at bounding box center [234, 188] width 446 height 26
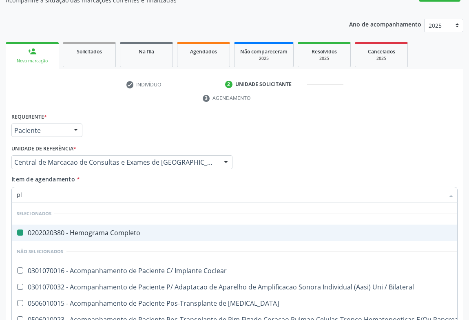
type input "pla"
checkbox Completo "false"
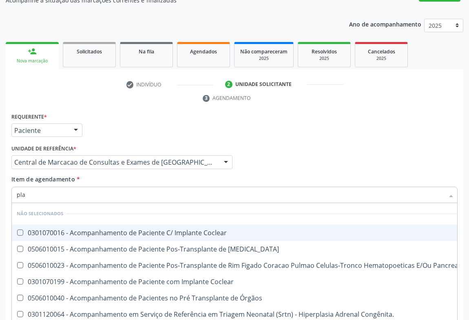
type input "plaq"
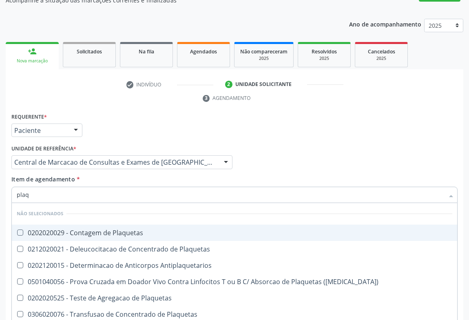
click at [151, 225] on span "0202020029 - Contagem de Plaquetas" at bounding box center [234, 233] width 445 height 16
checkbox Plaquetas "true"
type input "plaq"
click at [150, 175] on div "Item de agendamento * plaq Desfazer seleção Não selecionados 0202020029 - Conta…" at bounding box center [234, 188] width 446 height 26
checkbox Plaquetas "true"
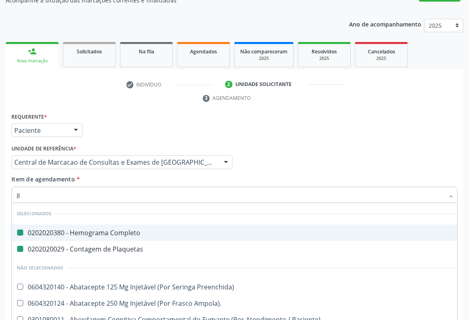
type input "gl"
checkbox Completo "false"
checkbox Plaquetas "false"
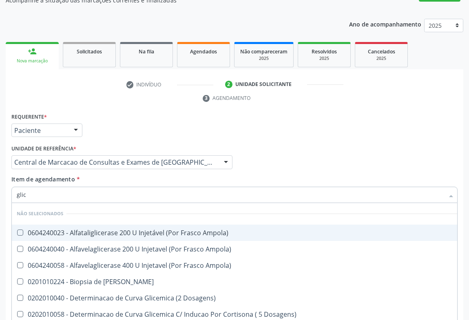
type input "glico"
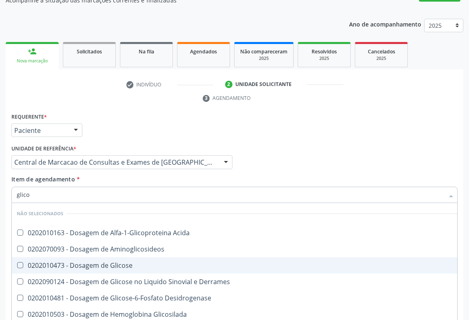
click at [147, 257] on span "0202010473 - Dosagem de Glicose" at bounding box center [237, 265] width 450 height 16
checkbox Glicose "true"
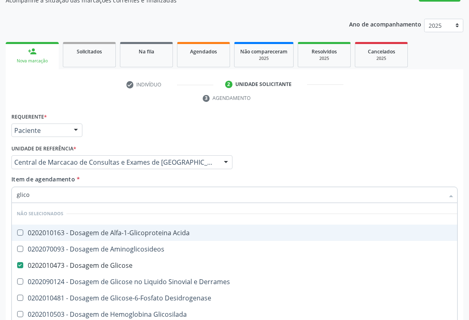
click at [144, 175] on div "Item de agendamento * glico Desfazer seleção Não selecionados 0202010163 - Dosa…" at bounding box center [234, 188] width 446 height 26
checkbox Acida "true"
checkbox Aminoglicosideos "true"
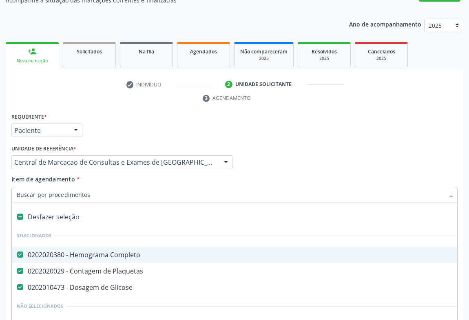
type input "d"
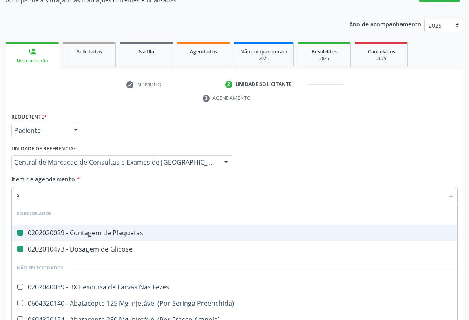
type input "si"
checkbox Plaquetas "false"
checkbox Glicose "false"
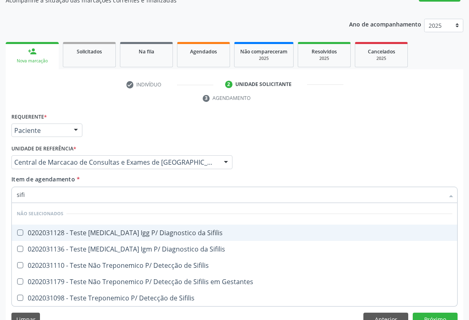
type input "sifil"
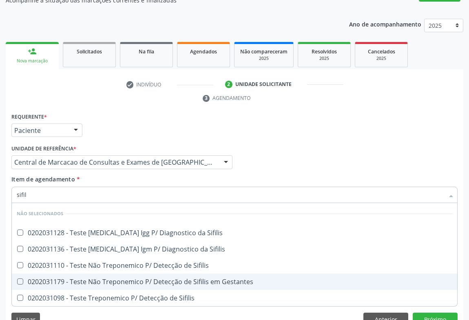
click at [143, 274] on span "0202031179 - Teste Não Treponemico P/ Detecção de Sifilis em Gestantes" at bounding box center [234, 282] width 445 height 16
checkbox Gestantes "true"
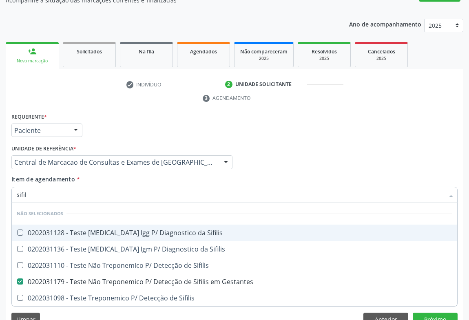
click at [139, 175] on div "Item de agendamento * sifil Desfazer seleção Não selecionados 0202031128 - Test…" at bounding box center [234, 188] width 446 height 26
checkbox Sifilis "true"
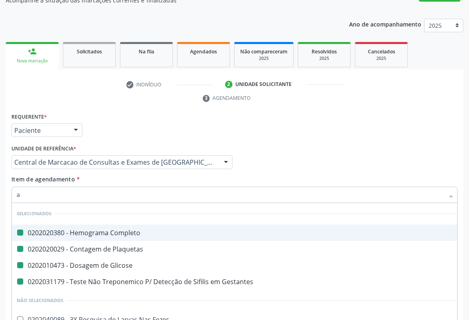
type input "ab"
checkbox Completo "false"
checkbox Plaquetas "false"
checkbox Gestantes "false"
checkbox Glicose "false"
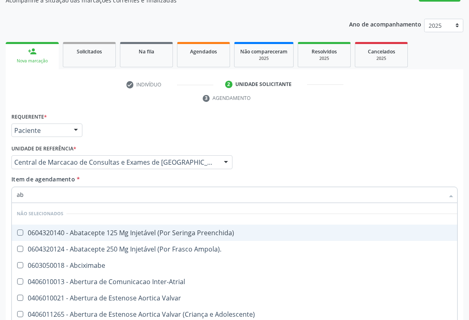
type input "abo"
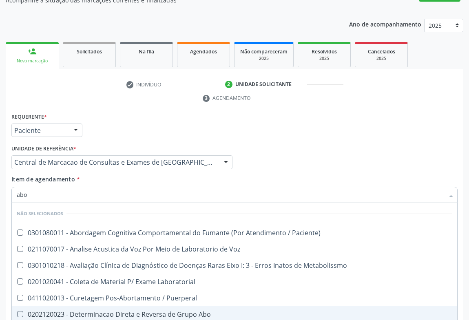
click at [137, 311] on div "0202120023 - Determinacao Direta e Reversa de Grupo Abo" at bounding box center [235, 314] width 436 height 7
checkbox Abo "true"
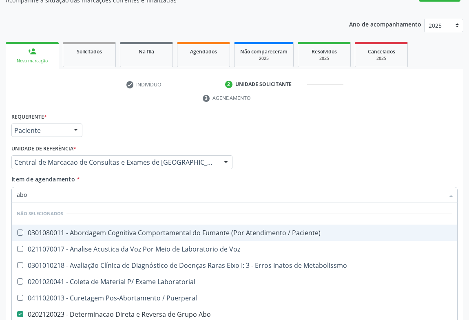
type input "abo"
click at [139, 175] on div "Item de agendamento * abo Desfazer seleção Não selecionados 0301080011 - Aborda…" at bounding box center [234, 188] width 446 height 26
checkbox Paciente\) "true"
checkbox Voz "true"
checkbox Laboratorial "true"
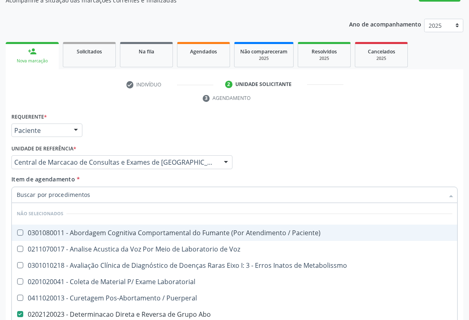
checkbox Metabolissmo "true"
checkbox Puerperal "true"
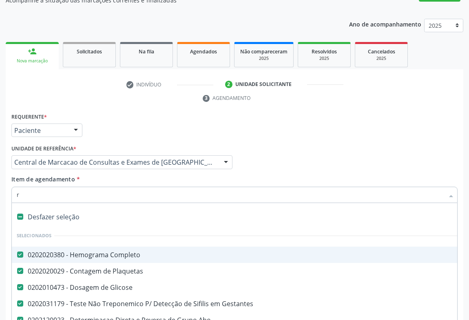
type input "rh"
checkbox Completo "false"
checkbox Plaquetas "false"
checkbox Glicose "false"
checkbox Abo "false"
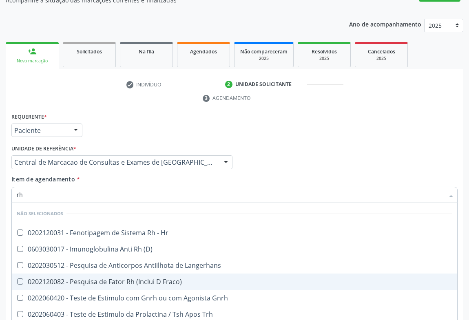
click at [150, 279] on div "0202120082 - Pesquisa de Fator Rh (Inclui D Fraco)" at bounding box center [235, 282] width 436 height 7
checkbox Fraco\) "true"
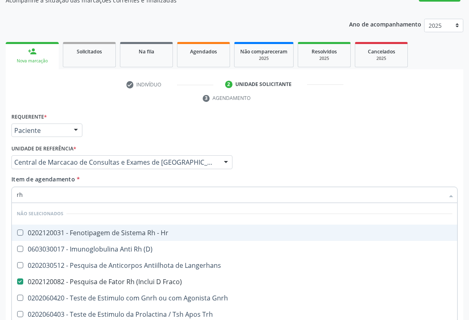
click at [133, 175] on div "Item de agendamento * rh Desfazer seleção Não selecionados 0202120031 - Fenotip…" at bounding box center [234, 188] width 446 height 26
checkbox Hr "true"
checkbox \(D\) "true"
checkbox Langerhans "true"
checkbox Gnrh "true"
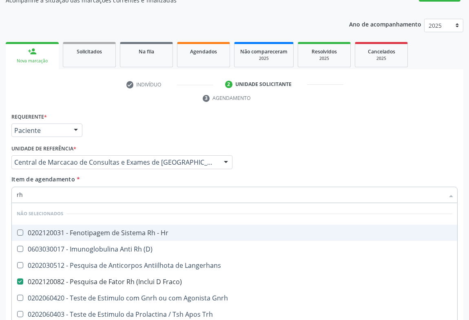
checkbox Trh "true"
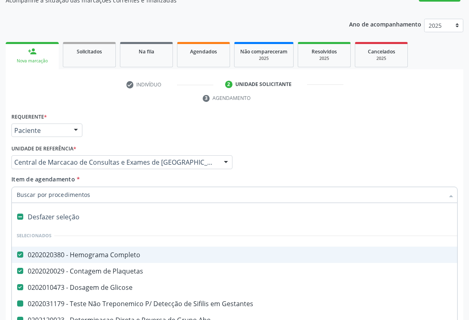
type input "h"
checkbox Abo "false"
checkbox Gestantes "false"
checkbox Fraco\) "false"
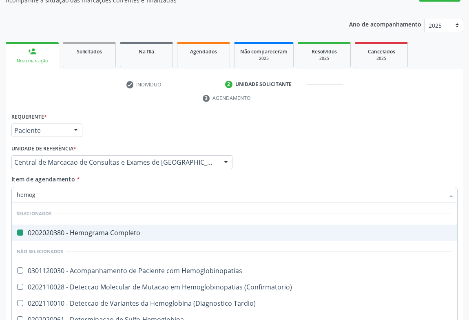
type input "hemogl"
checkbox Completo "false"
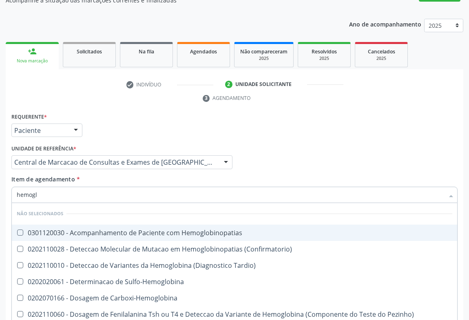
type input "hemoglo"
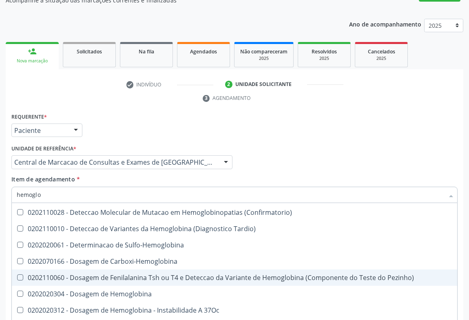
scroll to position [74, 0]
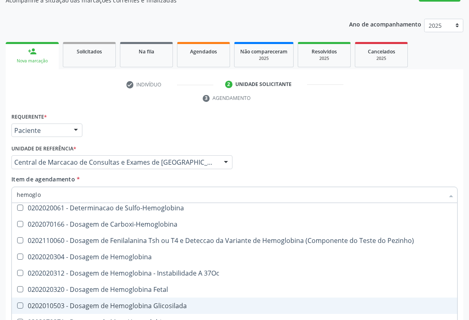
click at [131, 303] on div "0202010503 - Dosagem de Hemoglobina Glicosilada" at bounding box center [235, 306] width 436 height 7
checkbox Glicosilada "true"
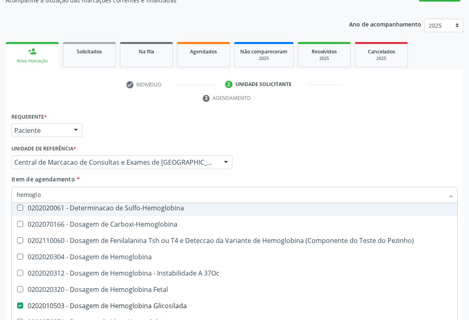
click at [122, 175] on div "Item de agendamento * hemoglo Desfazer seleção Não selecionados 0301120030 - Ac…" at bounding box center [234, 188] width 446 height 26
checkbox Hemoglobinopatias "true"
checkbox Carboxi-Hemoglobina "true"
checkbox Sulfo-Hemoglobina "true"
checkbox Pezinho\) "true"
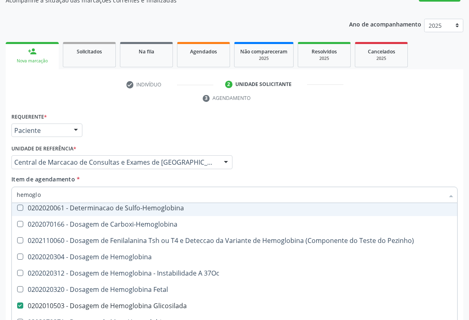
checkbox Glicosilada "false"
checkbox Hemoglobina "true"
checkbox Tardio\) "true"
checkbox \(Confirmatorio\) "true"
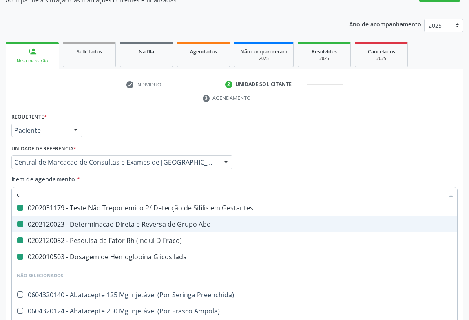
type input "ca"
checkbox Abo "false"
checkbox Gestantes "false"
checkbox Fraco\) "false"
checkbox Glicosilada "false"
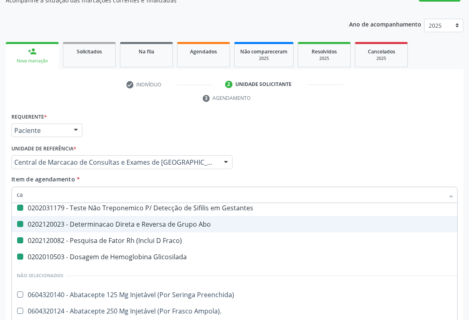
checkbox Glicose "false"
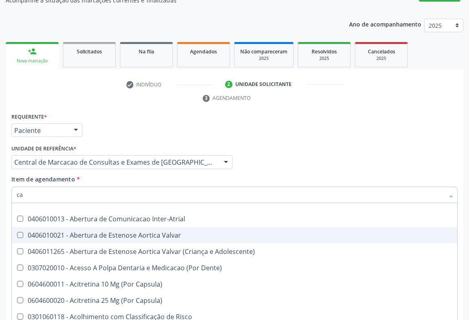
type input "cal"
checkbox Abo "false"
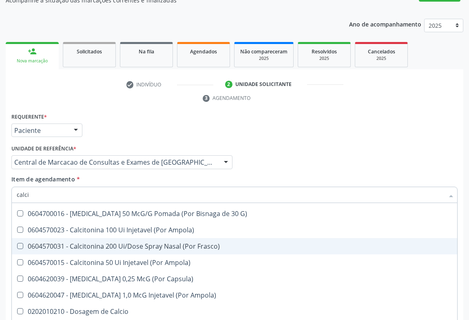
type input "calcio"
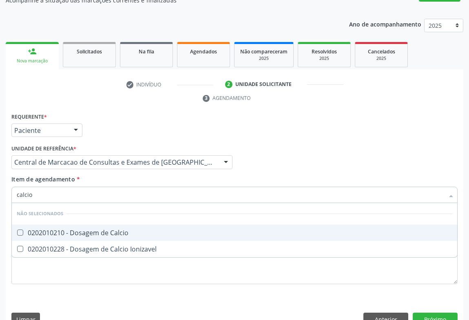
click at [115, 225] on span "0202010210 - Dosagem de Calcio" at bounding box center [234, 233] width 445 height 16
checkbox Calcio "true"
click at [114, 175] on div "Item de agendamento * calcio Desfazer seleção Não selecionados 0202010210 - Dos…" at bounding box center [234, 188] width 446 height 26
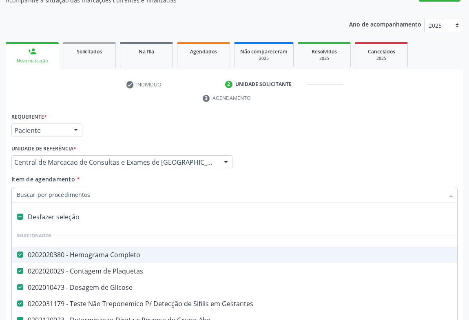
type input "u"
checkbox Abo "false"
checkbox Fraco\) "false"
checkbox Glicosilada "false"
checkbox Calcio "false"
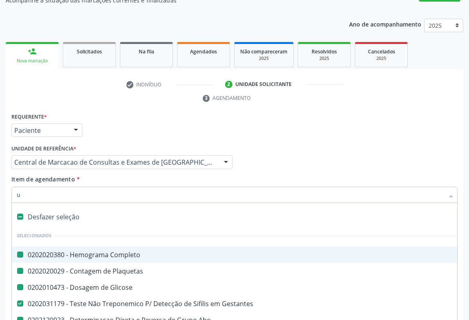
type input "ur"
checkbox Completo "false"
checkbox Plaquetas "false"
checkbox Glicose "false"
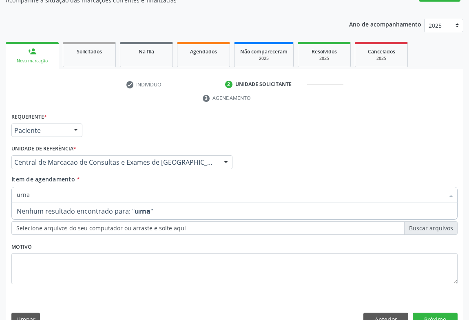
click at [22, 187] on input "urna" at bounding box center [230, 195] width 427 height 16
type input "urina"
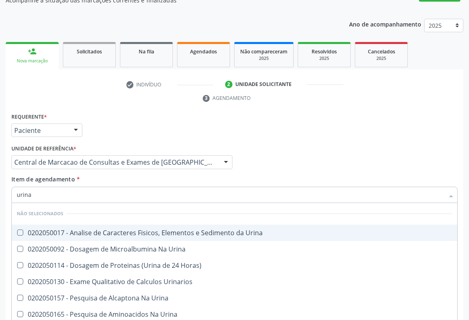
click at [149, 230] on div "0202050017 - Analise de Caracteres Fisicos, Elementos e Sedimento da Urina" at bounding box center [235, 233] width 436 height 7
checkbox Urina "true"
click at [122, 175] on div "Item de agendamento * urina Desfazer seleção Não selecionados 0202050017 - Anal…" at bounding box center [234, 188] width 446 height 26
checkbox Urina "true"
checkbox Horas\) "true"
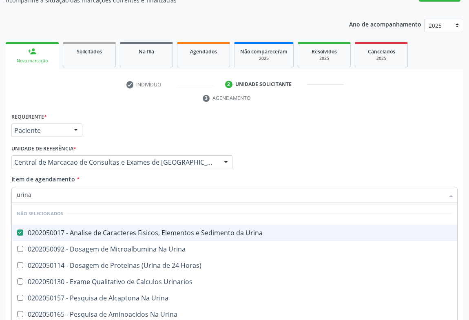
checkbox Urinarios "true"
checkbox Urina "true"
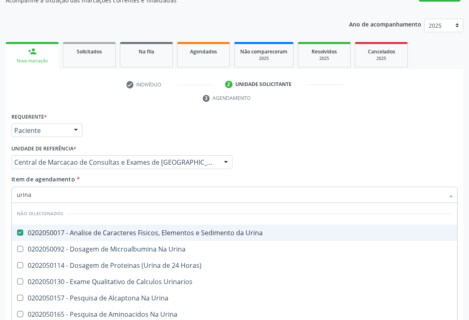
checkbox Urina "true"
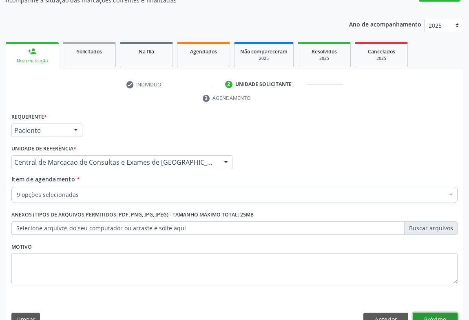
click at [440, 313] on button "Próximo" at bounding box center [435, 320] width 45 height 14
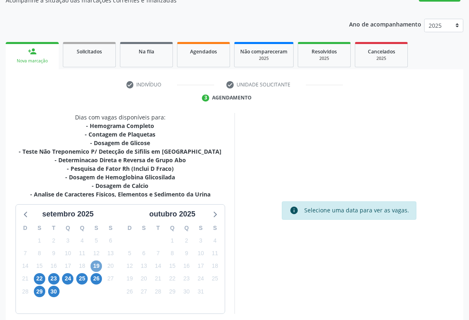
click at [96, 261] on span "19" at bounding box center [96, 266] width 11 height 11
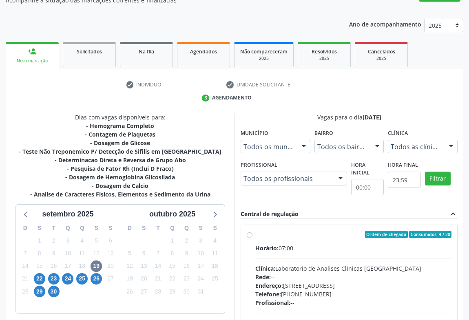
click at [341, 264] on div "Clínica: Laboratorio de Analises Clinicas Sao Francisco" at bounding box center [353, 268] width 196 height 9
click at [252, 238] on input "Ordem de chegada Consumidos: 4 / 20 Horário: 07:00 Clínica: Laboratorio de Anal…" at bounding box center [250, 234] width 6 height 7
radio input "true"
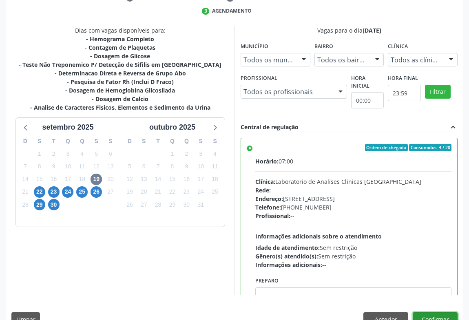
click at [443, 312] on button "Confirmar" at bounding box center [435, 319] width 45 height 14
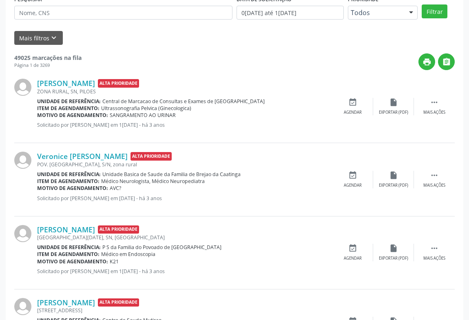
scroll to position [0, 0]
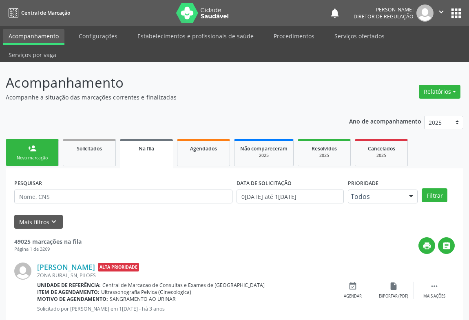
click at [49, 146] on link "person_add Nova marcação" at bounding box center [32, 152] width 53 height 27
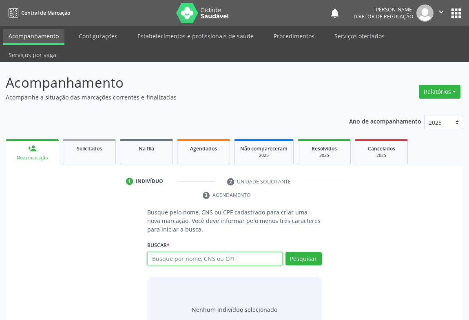
click at [174, 252] on input "text" at bounding box center [214, 259] width 135 height 14
type input "706209580539164"
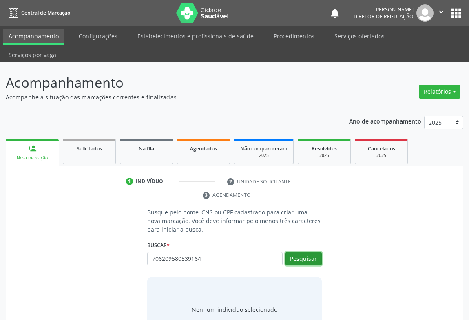
click at [312, 252] on button "Pesquisar" at bounding box center [303, 259] width 36 height 14
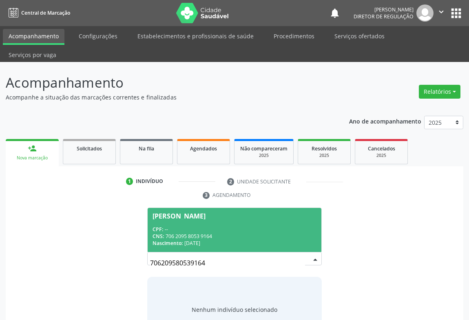
click at [198, 240] on div "Nascimento: 13/11/2015" at bounding box center [235, 243] width 164 height 7
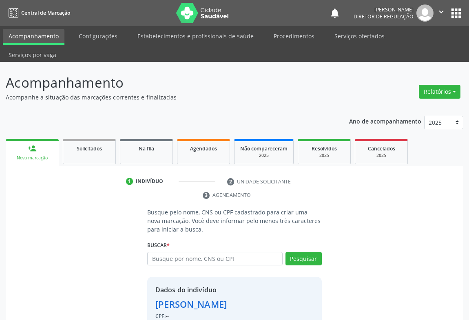
scroll to position [29, 0]
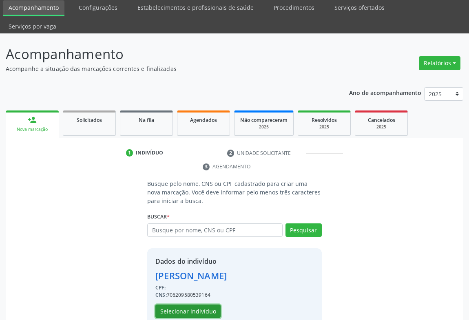
click at [203, 305] on button "Selecionar indivíduo" at bounding box center [187, 312] width 65 height 14
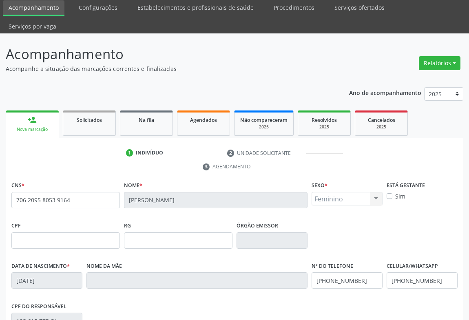
scroll to position [135, 0]
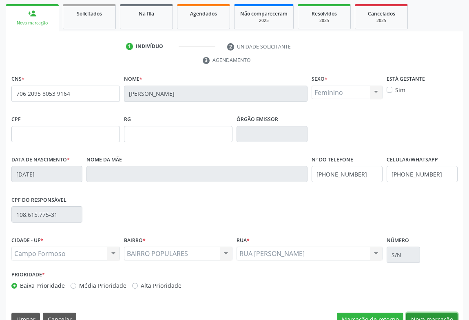
click at [417, 313] on button "Nova marcação" at bounding box center [431, 320] width 51 height 14
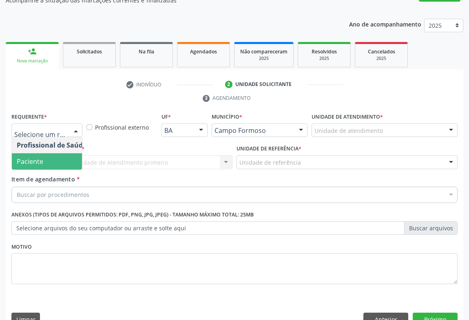
click at [57, 153] on span "Paciente" at bounding box center [52, 161] width 80 height 16
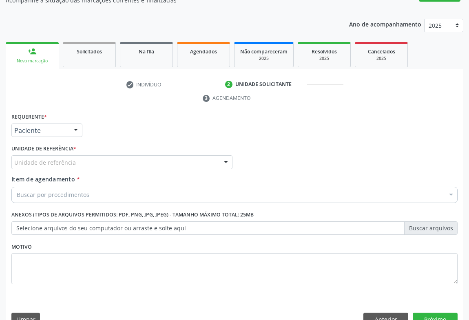
click at [119, 155] on div "Unidade de referência" at bounding box center [121, 162] width 221 height 14
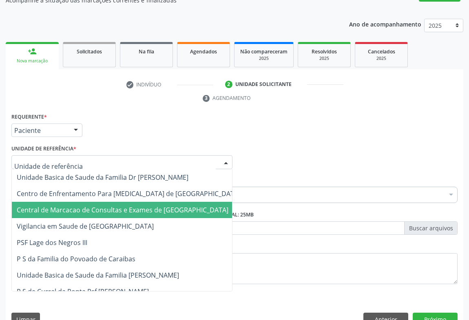
click at [126, 206] on span "Central de Marcacao de Consultas e Exames de [GEOGRAPHIC_DATA]" at bounding box center [123, 210] width 212 height 9
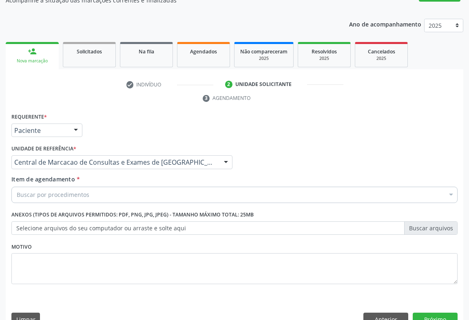
click at [142, 187] on div "Buscar por procedimentos" at bounding box center [234, 195] width 446 height 16
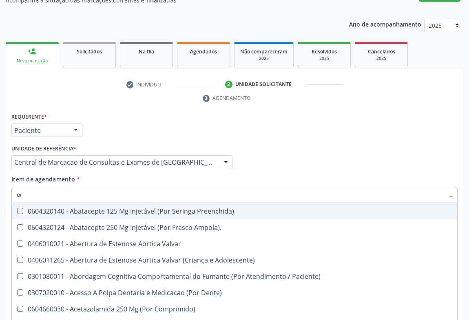
type input "ort"
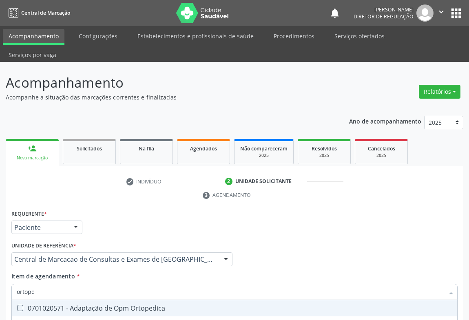
scroll to position [97, 0]
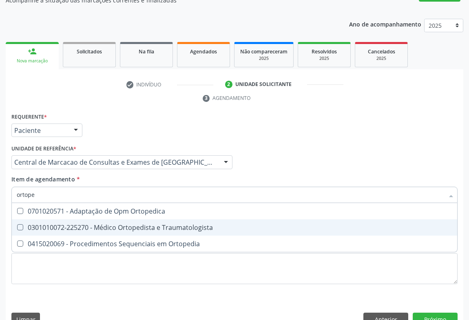
click at [144, 224] on div "0301010072-225270 - Médico Ortopedista e Traumatologista" at bounding box center [235, 227] width 436 height 7
checkbox Traumatologista "true"
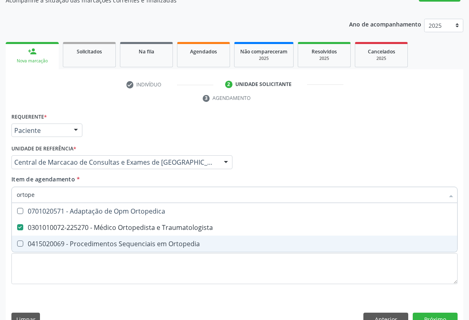
click at [425, 309] on div "Requerente * Paciente Profissional de Saúde Paciente Nenhum resultado encontrad…" at bounding box center [235, 221] width 458 height 221
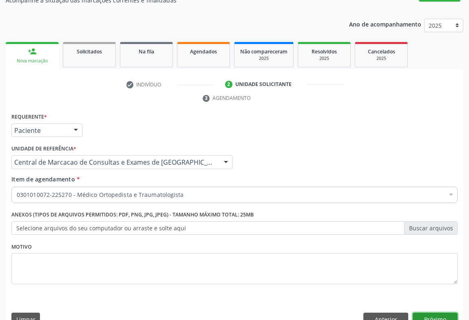
click at [440, 313] on button "Próximo" at bounding box center [435, 320] width 45 height 14
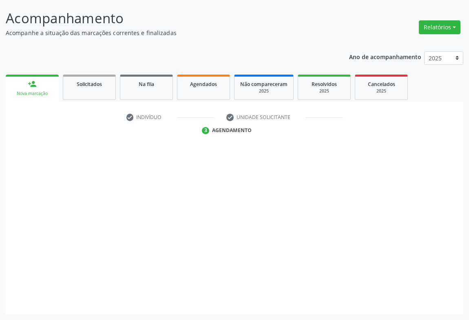
scroll to position [47, 0]
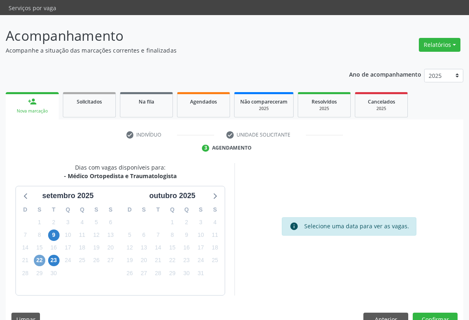
click at [34, 255] on span "22" at bounding box center [39, 260] width 11 height 11
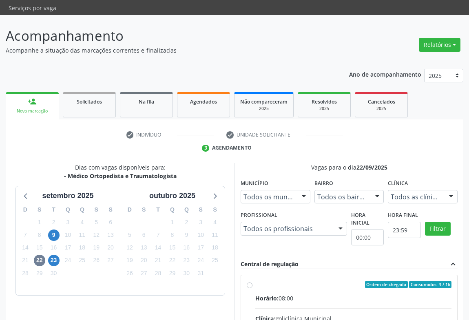
click at [343, 294] on div "Horário: 08:00" at bounding box center [353, 298] width 196 height 9
click at [252, 281] on input "Ordem de chegada Consumidos: 3 / 16 Horário: 08:00 Clínica: Policlínica Municip…" at bounding box center [250, 284] width 6 height 7
radio input "true"
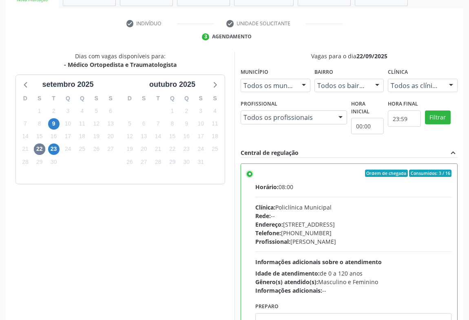
scroll to position [184, 0]
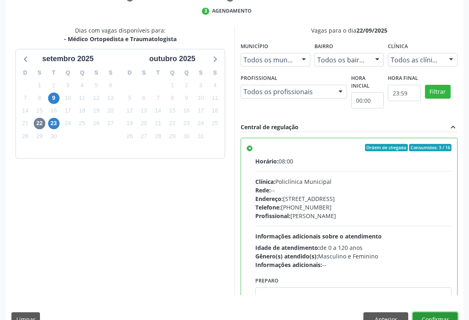
click at [439, 312] on button "Confirmar" at bounding box center [435, 319] width 45 height 14
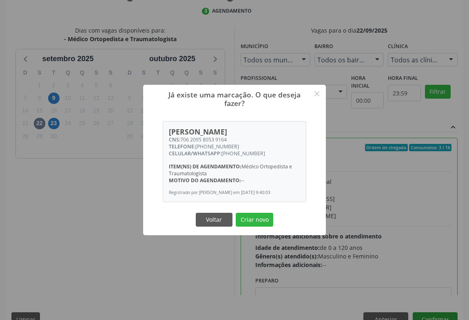
click at [236, 213] on button "Criar novo" at bounding box center [255, 220] width 38 height 14
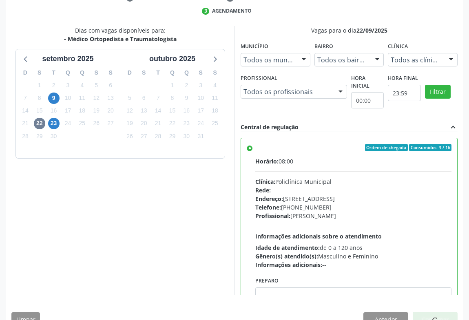
scroll to position [0, 0]
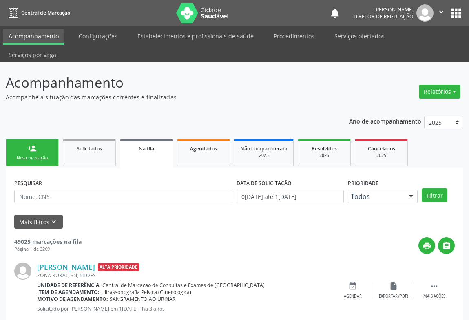
click at [27, 139] on link "person_add Nova marcação" at bounding box center [32, 152] width 53 height 27
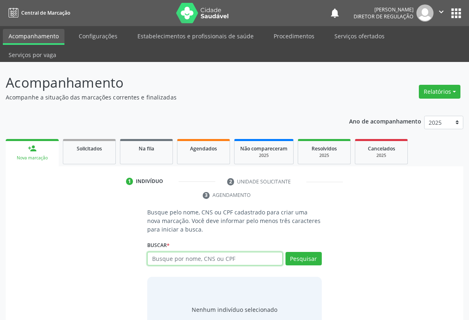
click at [194, 252] on input "text" at bounding box center [214, 259] width 135 height 14
type input "704105145233074"
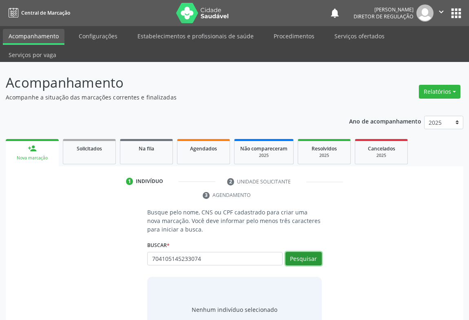
click at [306, 252] on button "Pesquisar" at bounding box center [303, 259] width 36 height 14
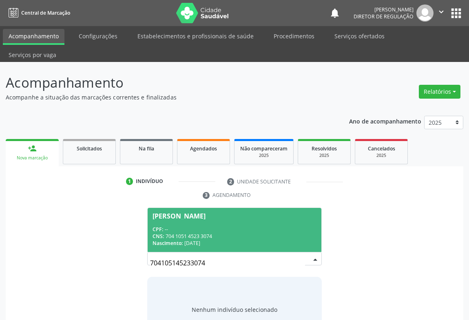
click at [206, 213] on div "[PERSON_NAME]" at bounding box center [179, 216] width 53 height 7
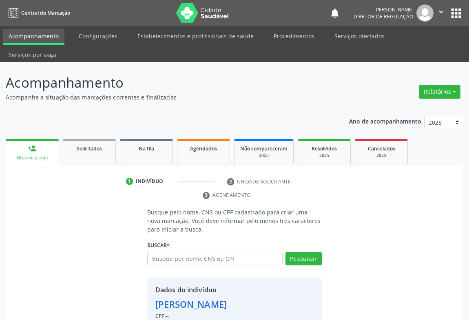
scroll to position [29, 0]
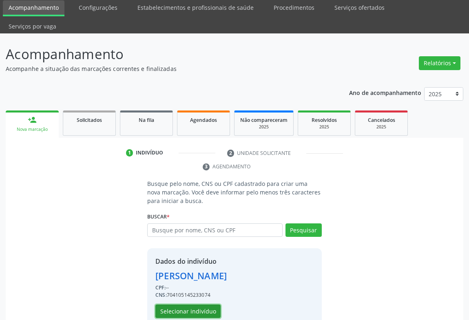
click at [195, 305] on button "Selecionar indivíduo" at bounding box center [187, 312] width 65 height 14
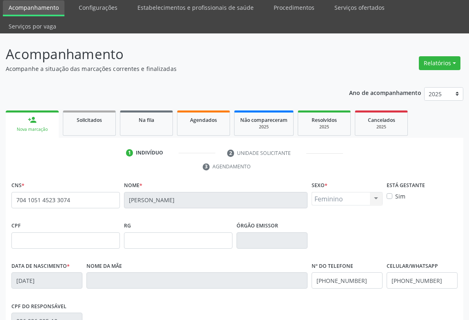
scroll to position [135, 0]
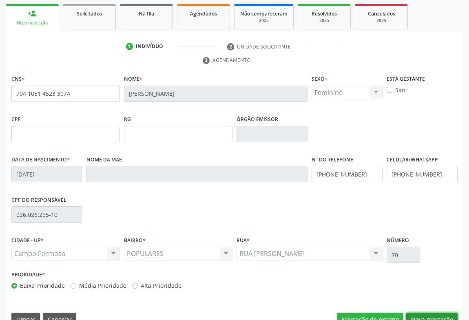
click at [425, 313] on button "Nova marcação" at bounding box center [431, 320] width 51 height 14
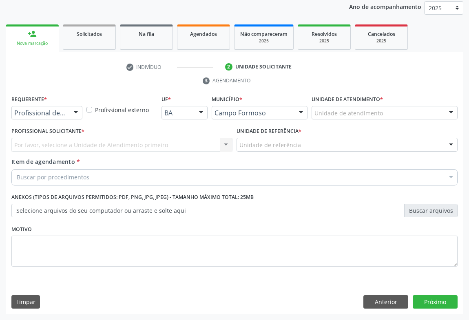
scroll to position [97, 0]
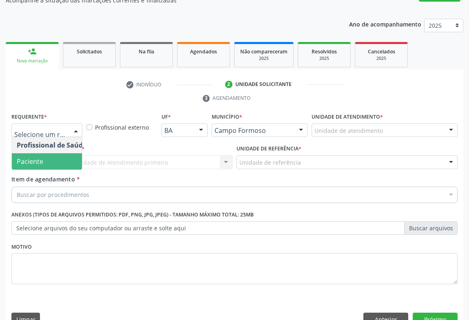
click at [57, 153] on span "Paciente" at bounding box center [52, 161] width 80 height 16
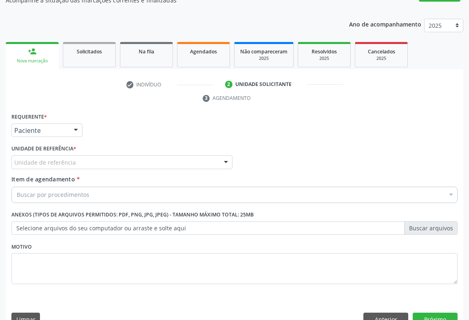
click at [111, 155] on div "Unidade de referência" at bounding box center [121, 162] width 221 height 14
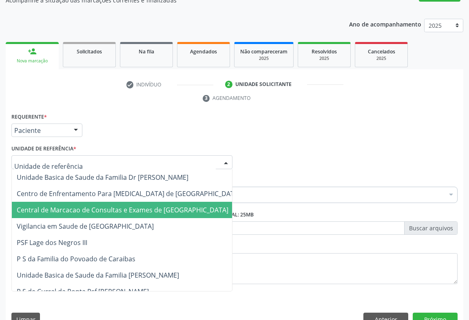
drag, startPoint x: 119, startPoint y: 186, endPoint x: 135, endPoint y: 179, distance: 17.0
click at [119, 202] on span "Central de Marcacao de Consultas e Exames de [GEOGRAPHIC_DATA]" at bounding box center [128, 210] width 233 height 16
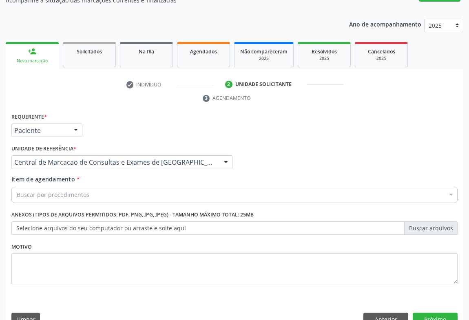
click at [135, 187] on div "Buscar por procedimentos" at bounding box center [234, 195] width 446 height 16
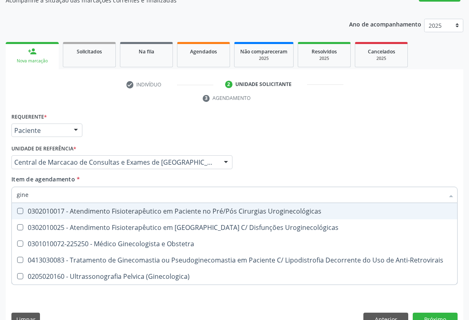
type input "ginec"
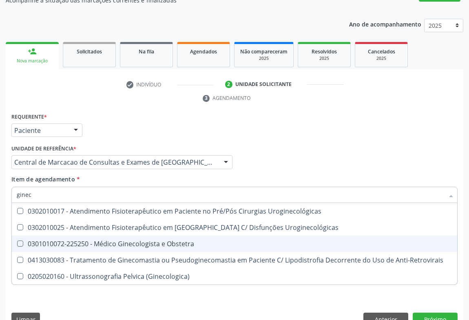
click at [135, 236] on span "0301010072-225250 - Médico Ginecologista e Obstetra" at bounding box center [234, 244] width 445 height 16
checkbox Obstetra "true"
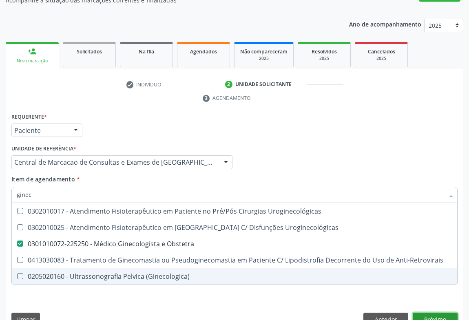
click at [429, 299] on div "Requerente * Paciente Profissional de Saúde Paciente Nenhum resultado encontrad…" at bounding box center [235, 221] width 458 height 221
checkbox Uroginecológicas "true"
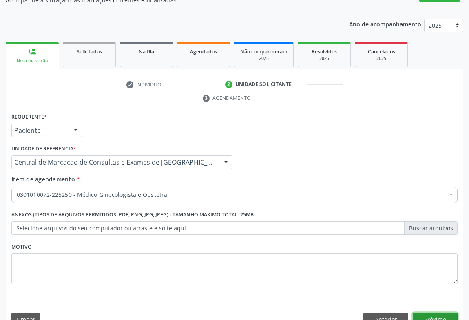
click at [432, 313] on button "Próximo" at bounding box center [435, 320] width 45 height 14
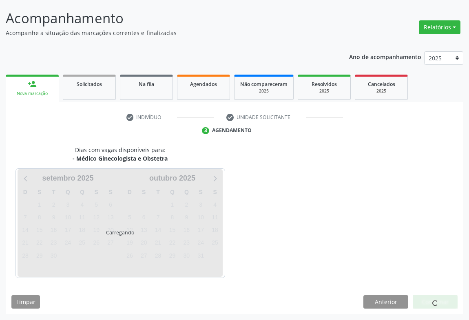
scroll to position [47, 0]
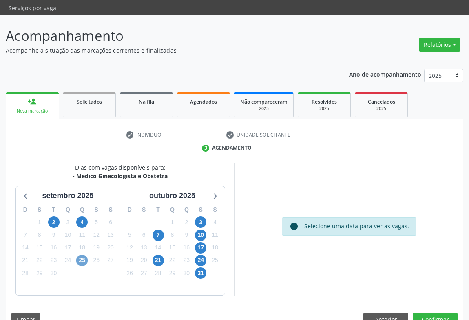
click at [80, 255] on span "25" at bounding box center [81, 260] width 11 height 11
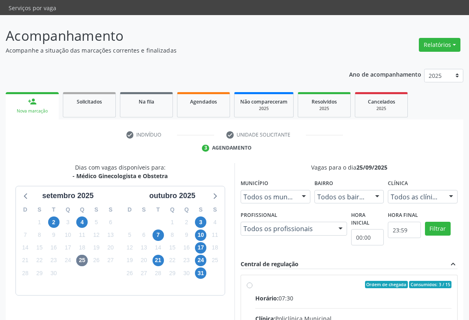
click at [252, 286] on input "Ordem de chegada Consumidos: 3 / 15 Horário: 07:30 Clínica: Policlínica Municip…" at bounding box center [250, 284] width 6 height 7
radio input "true"
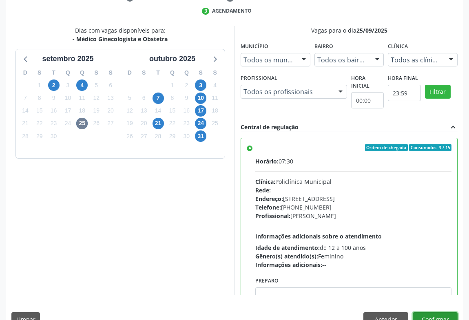
click at [436, 312] on button "Confirmar" at bounding box center [435, 319] width 45 height 14
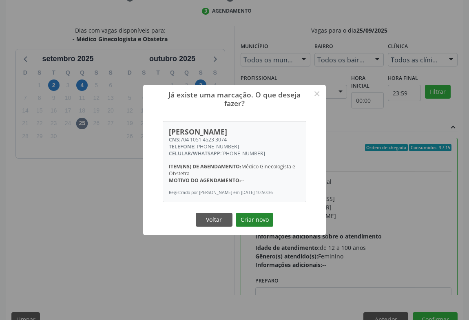
click at [259, 224] on button "Criar novo" at bounding box center [255, 220] width 38 height 14
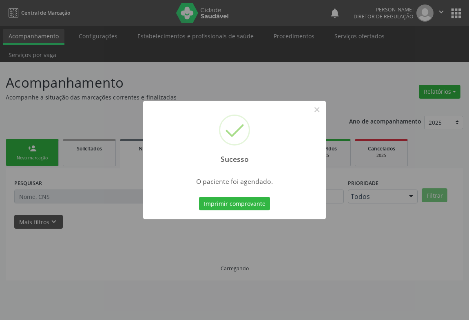
scroll to position [0, 0]
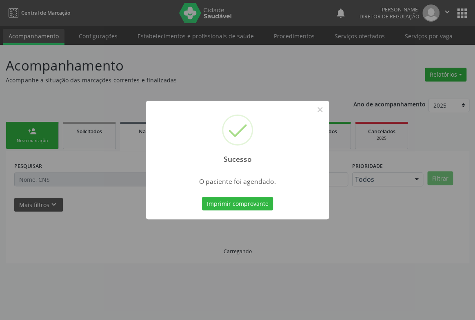
click at [202, 197] on button "Imprimir comprovante" at bounding box center [237, 204] width 71 height 14
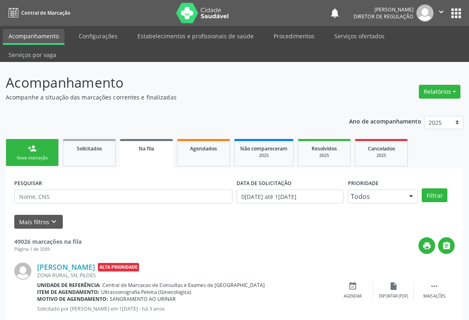
click at [40, 139] on link "person_add Nova marcação" at bounding box center [32, 152] width 53 height 27
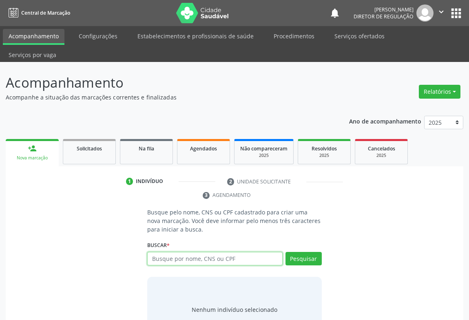
click at [188, 252] on input "text" at bounding box center [214, 259] width 135 height 14
type input "706808758574227"
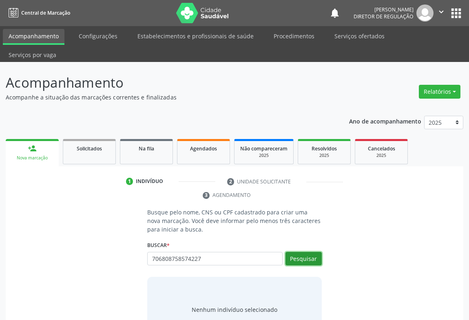
click at [297, 252] on button "Pesquisar" at bounding box center [303, 259] width 36 height 14
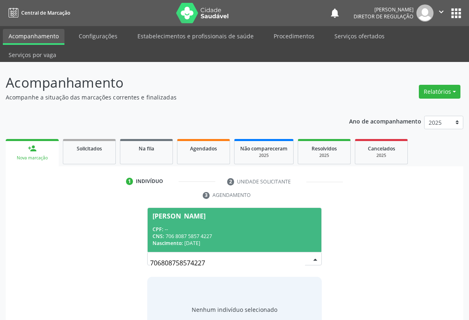
click at [233, 208] on span "[PERSON_NAME] CPF: -- CNS: 706 8087 5857 4227 Nascimento: 07[DATE]" at bounding box center [235, 230] width 174 height 44
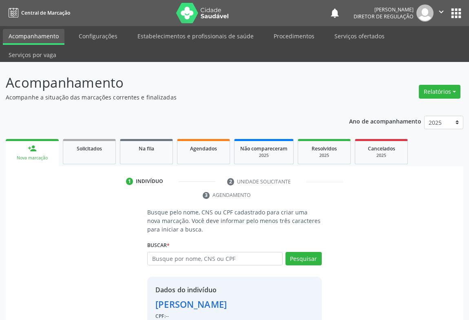
scroll to position [29, 0]
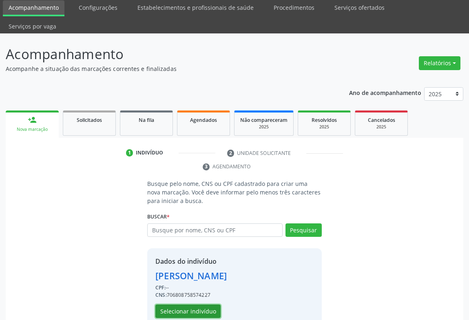
click at [194, 305] on button "Selecionar indivíduo" at bounding box center [187, 312] width 65 height 14
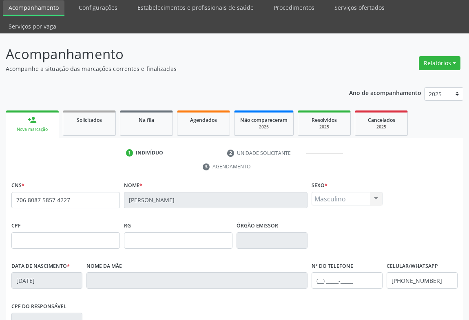
scroll to position [135, 0]
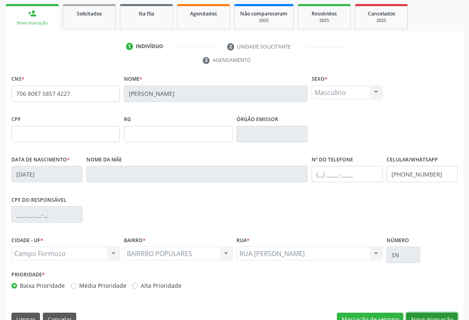
click at [428, 313] on button "Nova marcação" at bounding box center [431, 320] width 51 height 14
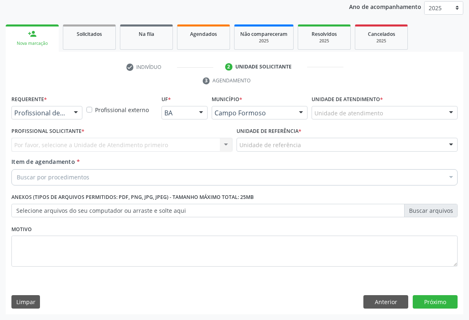
scroll to position [97, 0]
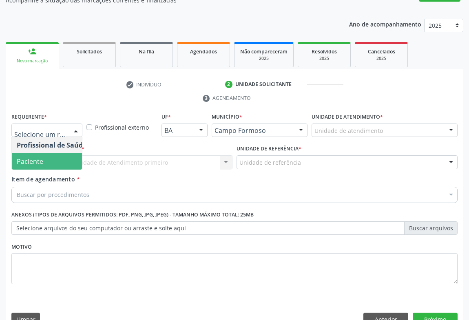
click at [69, 153] on span "Paciente" at bounding box center [52, 161] width 80 height 16
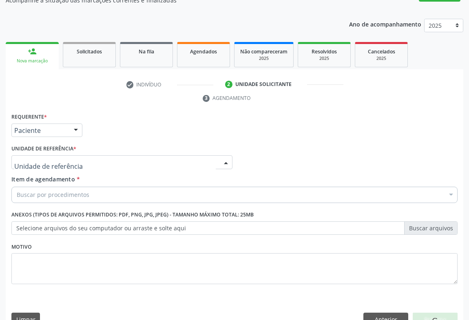
click at [161, 155] on div at bounding box center [121, 162] width 221 height 14
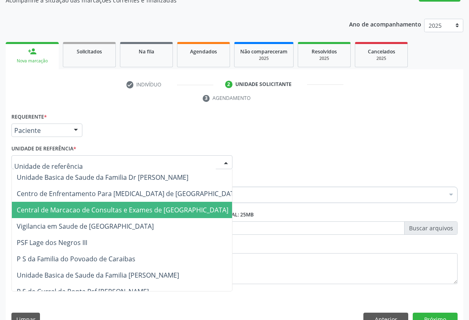
click at [153, 206] on span "Central de Marcacao de Consultas e Exames de [GEOGRAPHIC_DATA]" at bounding box center [123, 210] width 212 height 9
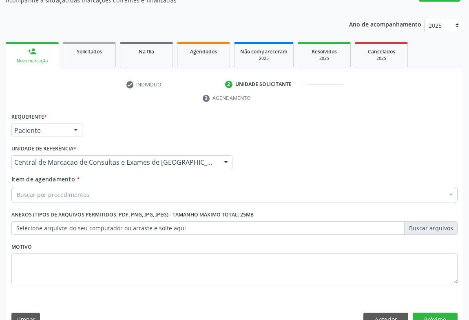
click at [150, 187] on div "Buscar por procedimentos" at bounding box center [234, 195] width 446 height 16
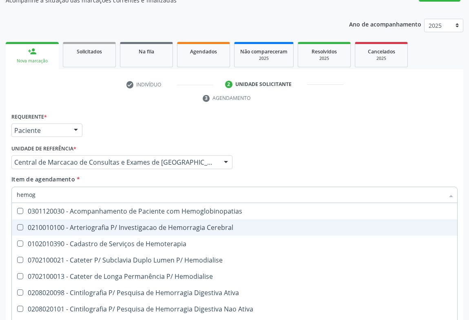
type input "hemogr"
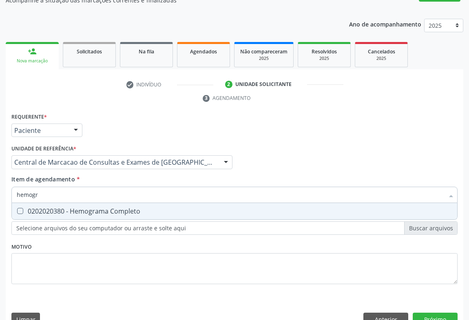
click at [144, 208] on div "0202020380 - Hemograma Completo" at bounding box center [235, 211] width 436 height 7
checkbox Completo "true"
type input "hemogr"
click at [144, 175] on div "Item de agendamento * hemogr Desfazer seleção 0202020380 - Hemograma Completo N…" at bounding box center [234, 188] width 446 height 26
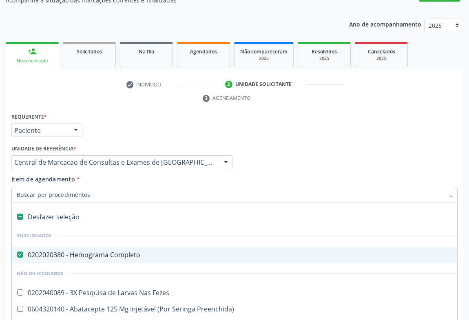
click at [136, 187] on input "Item de agendamento *" at bounding box center [230, 195] width 427 height 16
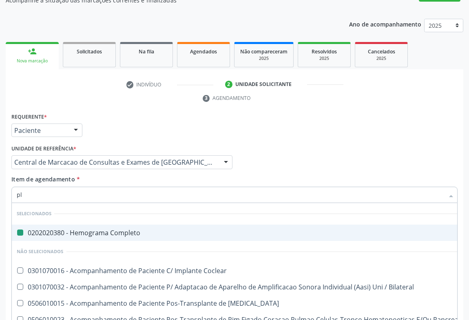
type input "pla"
checkbox Completo "false"
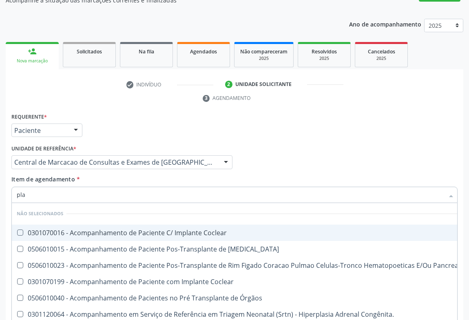
type input "PLAQ"
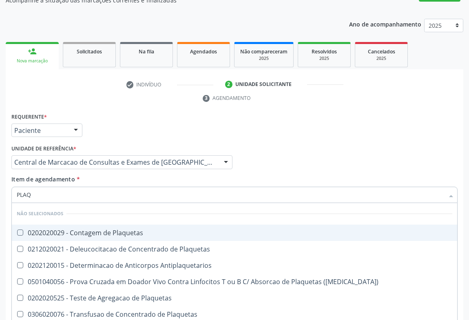
click at [91, 230] on div "0202020029 - Contagem de Plaquetas" at bounding box center [235, 233] width 436 height 7
checkbox Plaquetas "true"
click at [108, 175] on div "Item de agendamento * PLAQ Desfazer seleção Não selecionados 0202020029 - Conta…" at bounding box center [234, 188] width 446 height 26
checkbox Plaquetas "true"
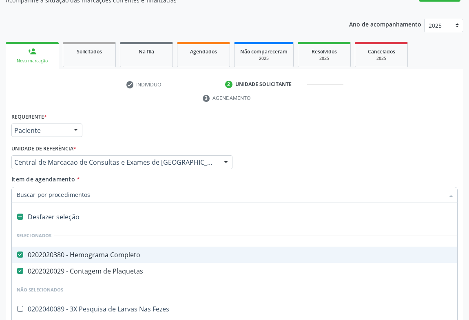
click at [117, 175] on div "Item de agendamento * Desfazer seleção Selecionados 0202020380 - Hemograma Comp…" at bounding box center [234, 188] width 446 height 26
type input "f"
checkbox Completo "false"
checkbox Plaquetas "false"
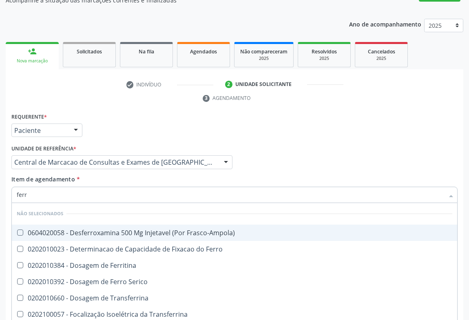
type input "ferro"
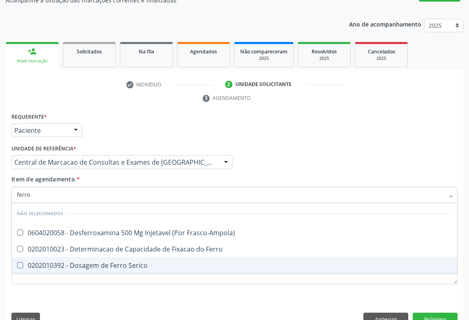
click at [128, 262] on div "0202010392 - Dosagem de Ferro Serico" at bounding box center [235, 265] width 436 height 7
checkbox Serico "true"
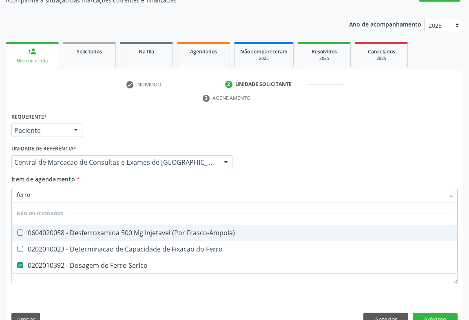
type input "ferro"
click at [119, 175] on div "Item de agendamento * ferro Desfazer seleção Não selecionados 0604020058 - Desf…" at bounding box center [234, 188] width 446 height 26
checkbox Frasco-Ampola\) "true"
checkbox Ferro "true"
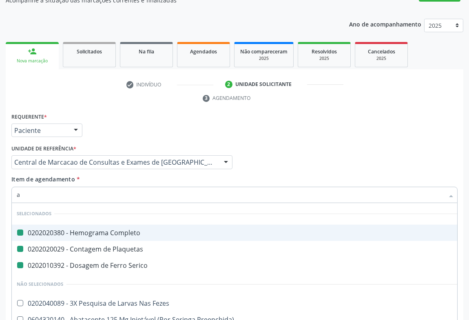
type input "ab"
checkbox Completo "false"
checkbox Plaquetas "false"
checkbox Serico "false"
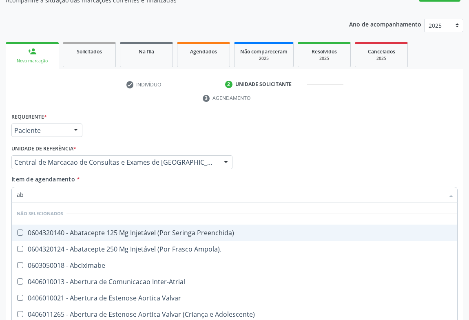
type input "abo"
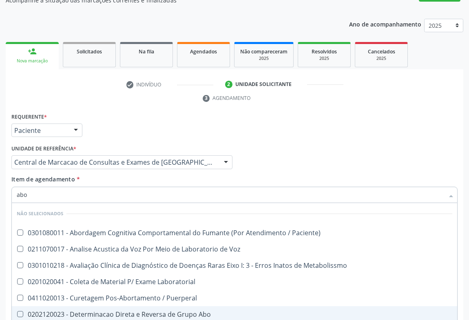
click at [127, 306] on span "0202120023 - Determinacao Direta e Reversa de Grupo Abo" at bounding box center [234, 314] width 445 height 16
checkbox Abo "true"
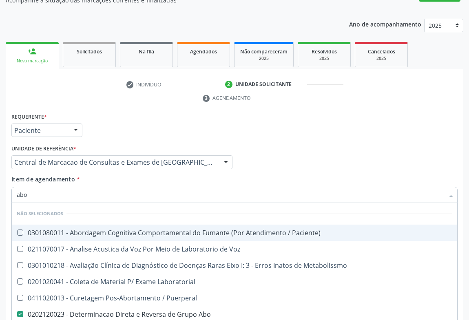
type input "abo"
click at [119, 175] on div "Item de agendamento * abo Desfazer seleção Não selecionados 0301080011 - Aborda…" at bounding box center [234, 188] width 446 height 26
checkbox Paciente\) "true"
checkbox Voz "true"
checkbox Metabolissmo "true"
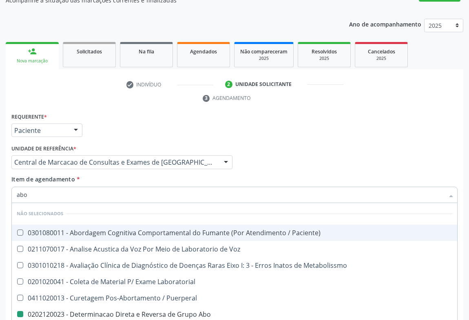
checkbox Abo "false"
checkbox Laboratorial "true"
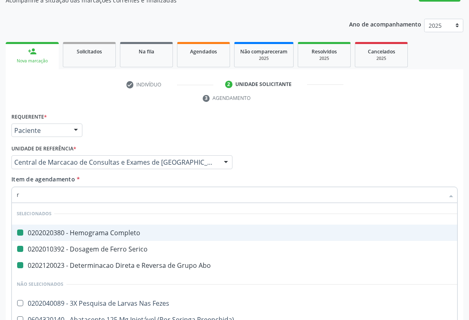
type input "rh"
checkbox Completo "false"
checkbox Serico "false"
checkbox Abo "false"
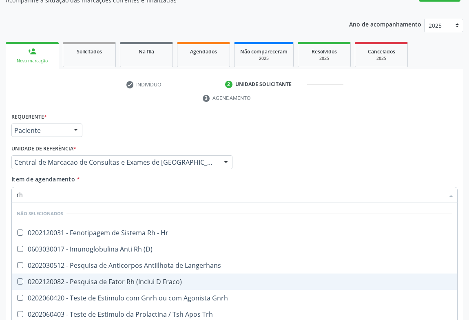
click at [136, 274] on span "0202120082 - Pesquisa de Fator Rh (Inclui D Fraco)" at bounding box center [234, 282] width 445 height 16
checkbox Fraco\) "true"
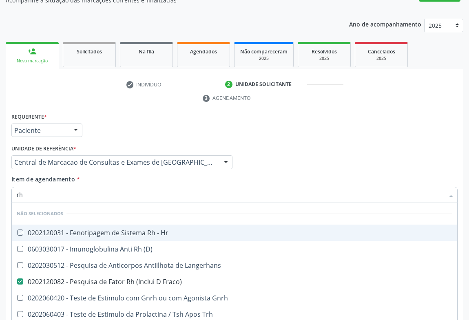
click at [133, 175] on div "Item de agendamento * rh Desfazer seleção Não selecionados 0202120031 - Fenotip…" at bounding box center [234, 188] width 446 height 26
checkbox Hr "true"
checkbox \(D\) "true"
checkbox Langerhans "true"
checkbox Gnrh "true"
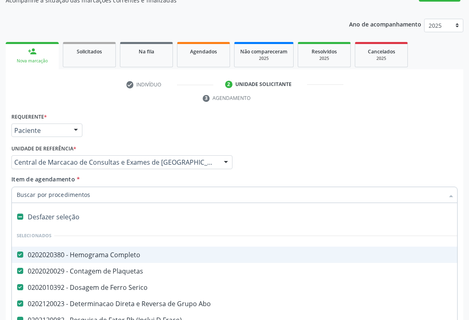
type input "u"
checkbox Fraco\) "false"
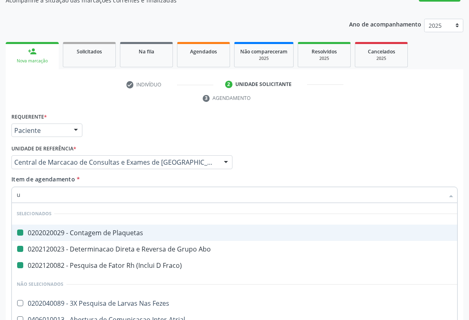
type input "ur"
checkbox Plaquetas "false"
checkbox Abo "false"
checkbox Fraco\) "false"
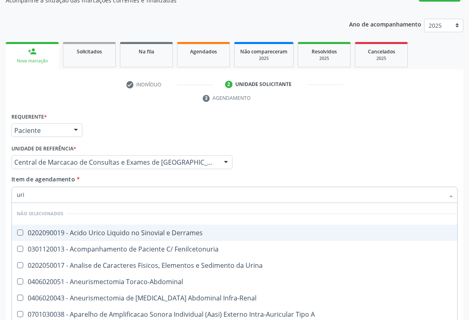
type input "urin"
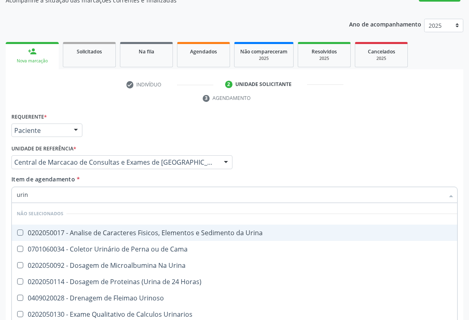
click at [142, 230] on div "0202050017 - Analise de Caracteres Fisicos, Elementos e Sedimento da Urina" at bounding box center [237, 233] width 440 height 7
checkbox Urina "true"
click at [119, 175] on div "Item de agendamento * urin Desfazer seleção Não selecionados 0202050017 - Anali…" at bounding box center [234, 188] width 446 height 26
checkbox Cama "true"
checkbox Urina "true"
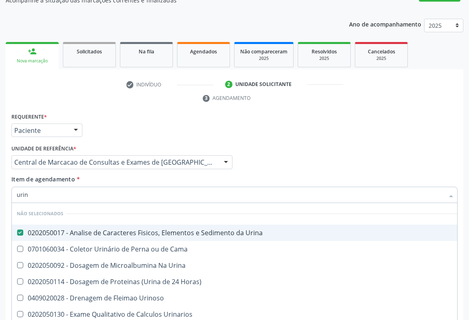
checkbox Urinoso "true"
checkbox Urinarios "true"
checkbox Horas\) "true"
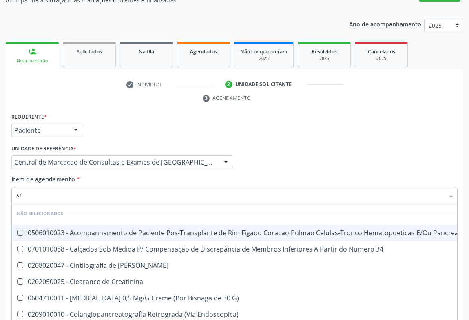
type input "cre"
checkbox Pancreas "false"
checkbox 34 "false"
checkbox Pancreas "false"
checkbox G\) "false"
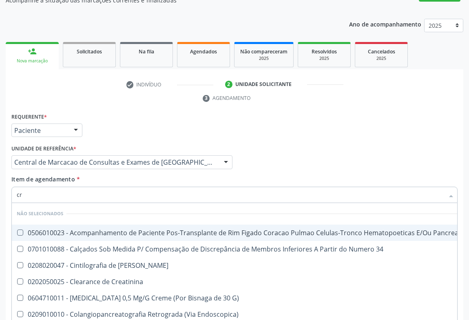
checkbox Endoscopica\) "false"
checkbox Creatinina "false"
type input "crea"
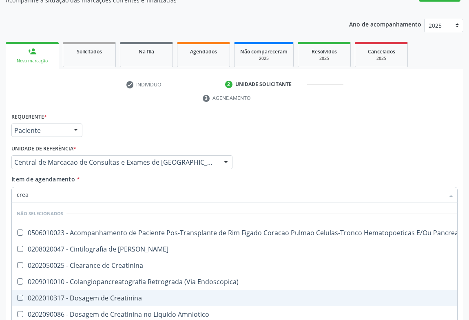
drag, startPoint x: 133, startPoint y: 270, endPoint x: 133, endPoint y: 277, distance: 7.3
click at [133, 295] on div "0202010317 - Dosagem de Creatinina" at bounding box center [239, 298] width 445 height 7
checkbox Creatinina "true"
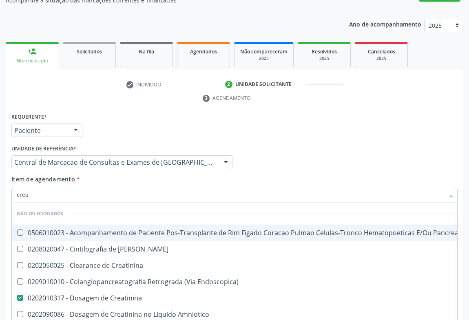
click at [130, 175] on div "Item de agendamento * crea Desfazer seleção Não selecionados 0506010023 - Acomp…" at bounding box center [234, 188] width 446 height 26
checkbox Pancreas "true"
checkbox Creatinina "true"
checkbox Amniotico "true"
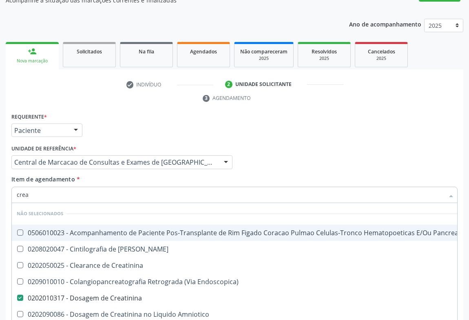
checkbox Endoscopica\) "true"
checkbox \(Cpk\) "true"
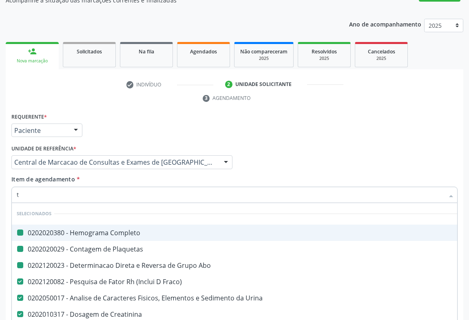
type input "tg"
checkbox Completo "false"
checkbox Plaquetas "false"
checkbox Abo "false"
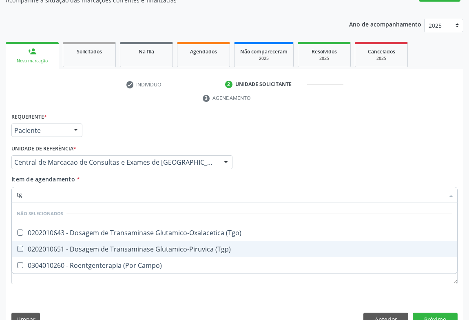
click at [126, 241] on span "0202010651 - Dosagem de Transaminase Glutamico-Piruvica (Tgp)" at bounding box center [234, 249] width 445 height 16
checkbox \(Tgp\) "true"
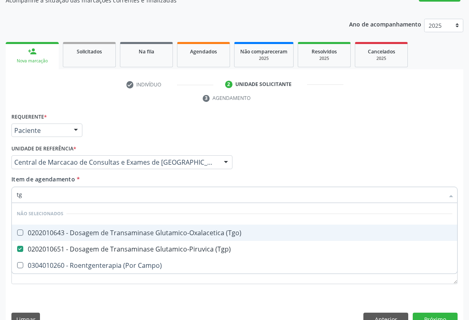
click at [143, 187] on input "tg" at bounding box center [230, 195] width 427 height 16
click at [157, 175] on div "Item de agendamento * tg Desfazer seleção Não selecionados 0202010643 - Dosagem…" at bounding box center [234, 188] width 446 height 26
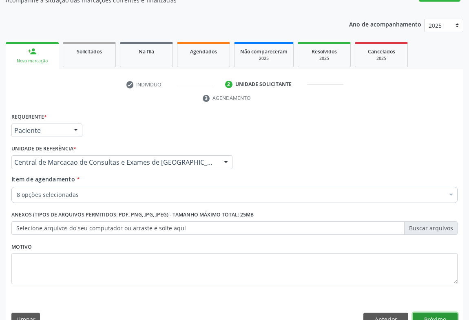
click at [422, 313] on button "Próximo" at bounding box center [435, 320] width 45 height 14
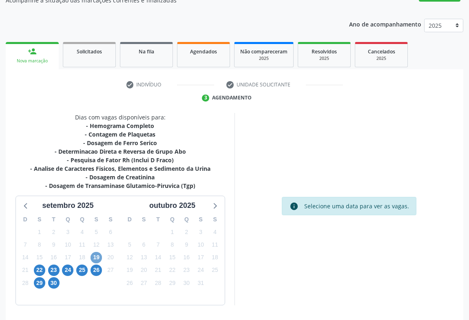
click at [94, 252] on span "19" at bounding box center [96, 257] width 11 height 11
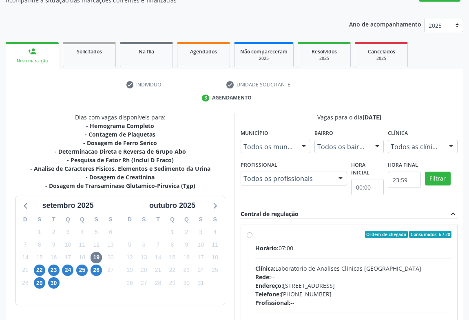
click at [350, 281] on div "Endereço: Terreo, nº 258, Centro, Campo Formoso - BA" at bounding box center [353, 285] width 196 height 9
click at [252, 238] on input "Ordem de chegada Consumidos: 6 / 20 Horário: 07:00 Clínica: Laboratorio de Anal…" at bounding box center [250, 234] width 6 height 7
radio input "true"
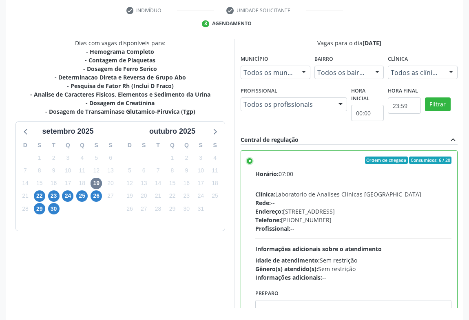
scroll to position [184, 0]
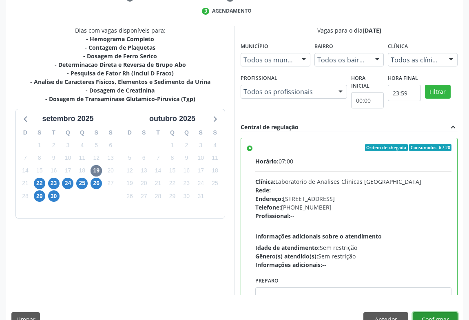
click at [434, 312] on button "Confirmar" at bounding box center [435, 319] width 45 height 14
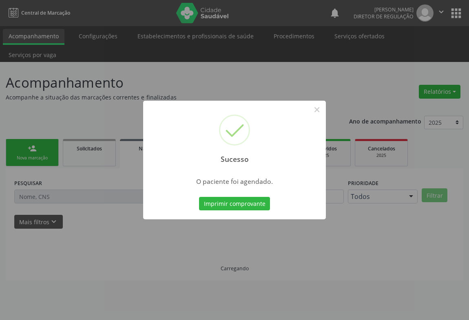
scroll to position [0, 0]
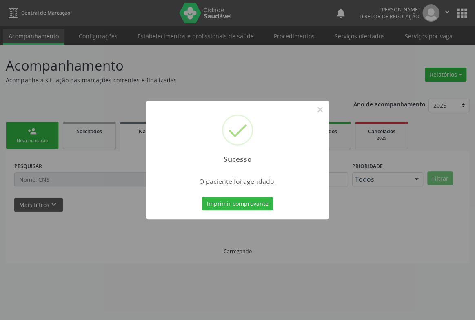
click at [202, 197] on button "Imprimir comprovante" at bounding box center [237, 204] width 71 height 14
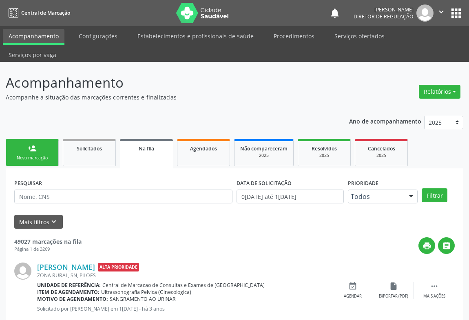
click at [40, 139] on link "person_add Nova marcação" at bounding box center [32, 152] width 53 height 27
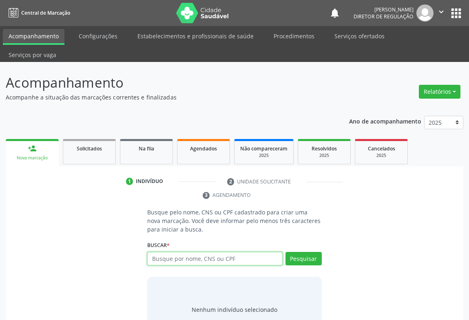
click at [169, 252] on input "text" at bounding box center [214, 259] width 135 height 14
type input "705002600"
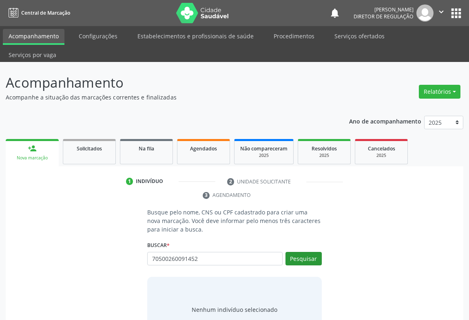
type input "70500260091452"
drag, startPoint x: 292, startPoint y: 244, endPoint x: 304, endPoint y: 212, distance: 34.3
click at [294, 252] on button "Pesquisar" at bounding box center [303, 259] width 36 height 14
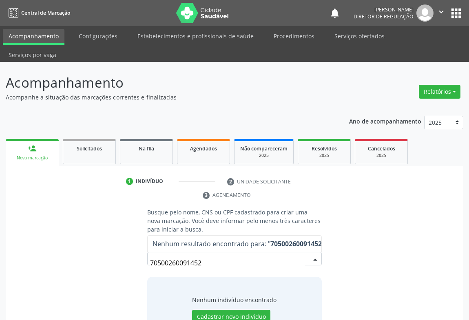
click at [191, 255] on input "70500260091452" at bounding box center [227, 263] width 155 height 16
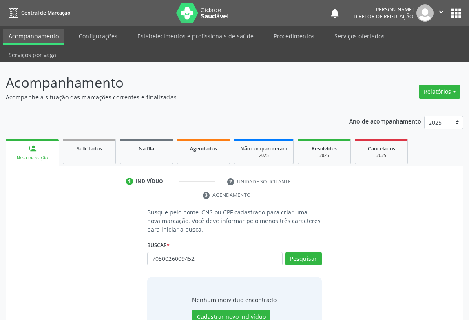
click at [186, 252] on input "7050026009452" at bounding box center [214, 259] width 135 height 14
type input "70500260093452"
click at [319, 252] on button "Pesquisar" at bounding box center [303, 259] width 36 height 14
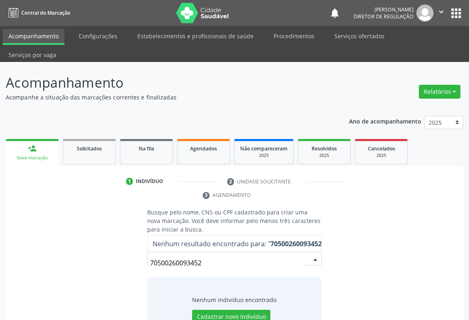
click at [191, 255] on input "70500260093452" at bounding box center [227, 263] width 155 height 16
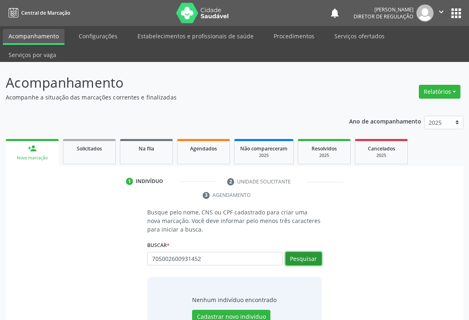
click at [291, 252] on button "Pesquisar" at bounding box center [303, 259] width 36 height 14
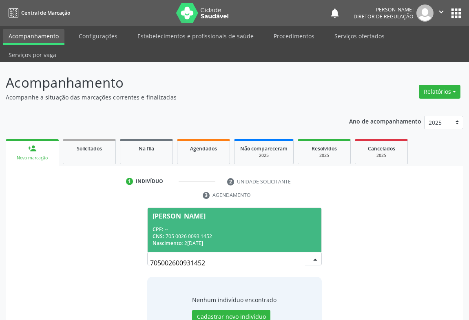
click at [223, 233] on div "CNS: 705 0026 0093 1452" at bounding box center [235, 236] width 164 height 7
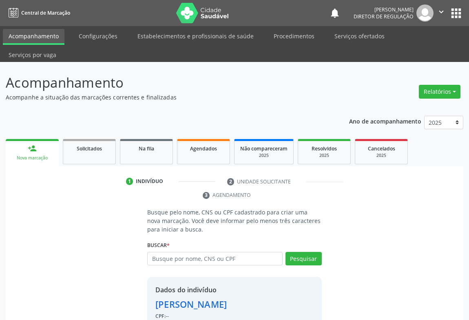
scroll to position [29, 0]
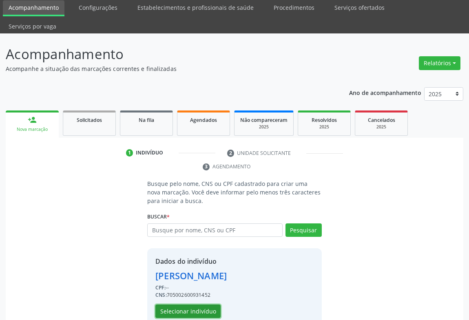
click at [201, 305] on button "Selecionar indivíduo" at bounding box center [187, 312] width 65 height 14
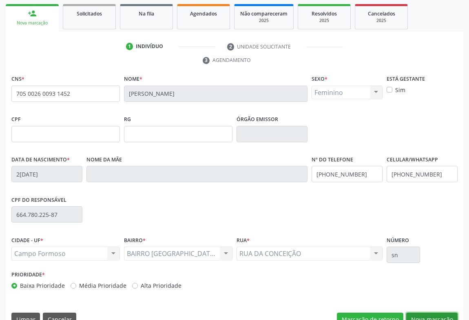
click at [436, 313] on button "Nova marcação" at bounding box center [431, 320] width 51 height 14
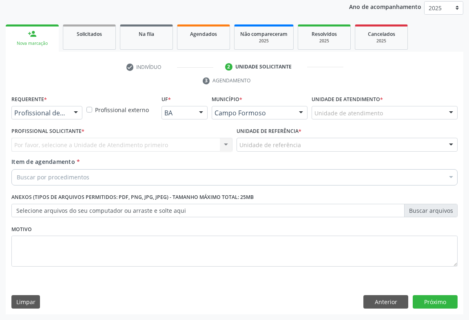
scroll to position [97, 0]
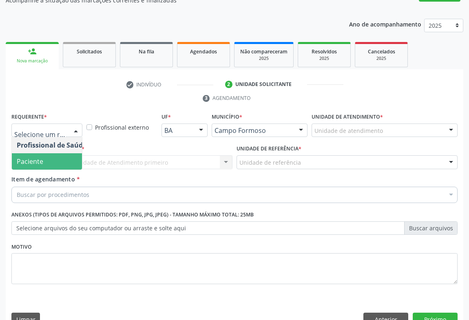
click at [54, 153] on span "Paciente" at bounding box center [52, 161] width 80 height 16
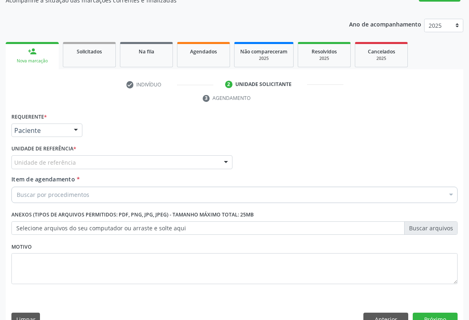
click at [113, 155] on div "Unidade de referência" at bounding box center [121, 162] width 221 height 14
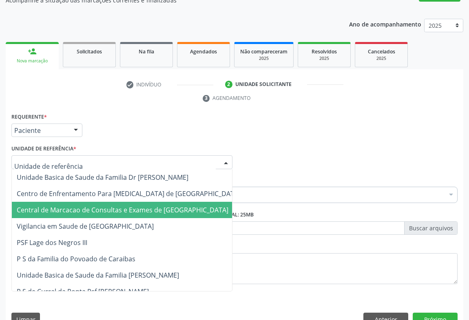
click at [122, 206] on span "Central de Marcacao de Consultas e Exames de [GEOGRAPHIC_DATA]" at bounding box center [123, 210] width 212 height 9
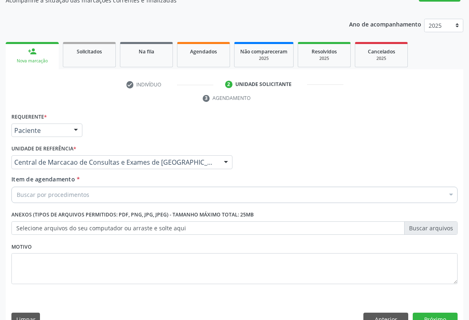
click at [153, 187] on div "Buscar por procedimentos" at bounding box center [234, 195] width 446 height 16
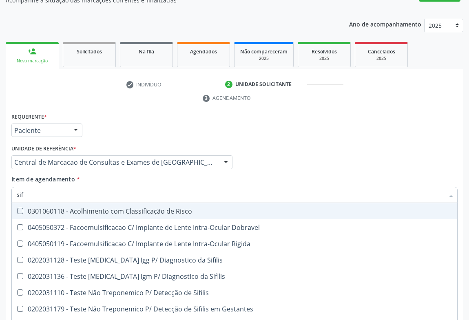
type input "sifi"
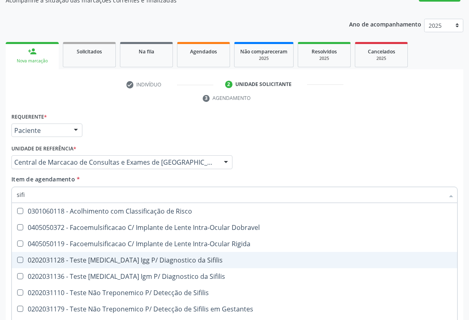
scroll to position [26, 0]
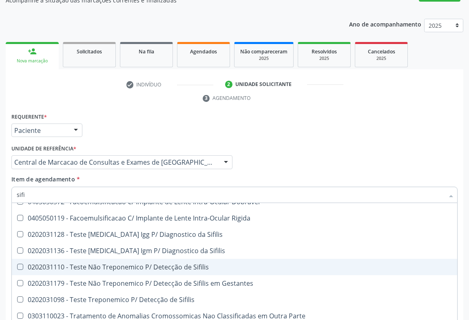
click at [168, 264] on div "0202031110 - Teste Não Treponemico P/ Detecção de Sifilis" at bounding box center [235, 267] width 436 height 7
checkbox Sifilis "true"
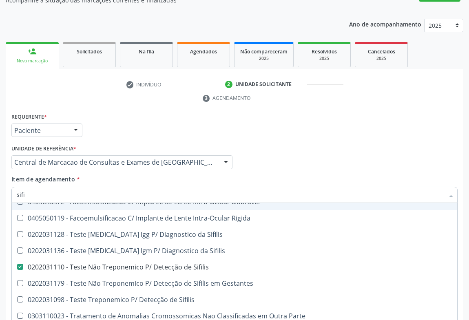
type input "sifi"
click at [149, 175] on div "Item de agendamento * sifi Desfazer seleção 0301060118 - Acolhimento com Classi…" at bounding box center [234, 188] width 446 height 26
checkbox Dobravel "true"
checkbox Sifilis "false"
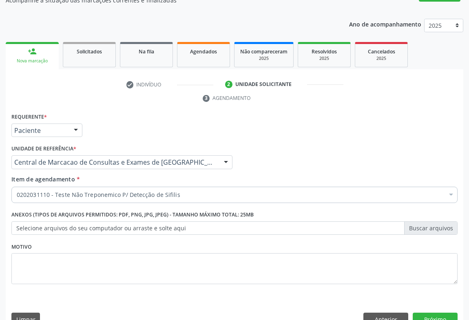
scroll to position [0, 0]
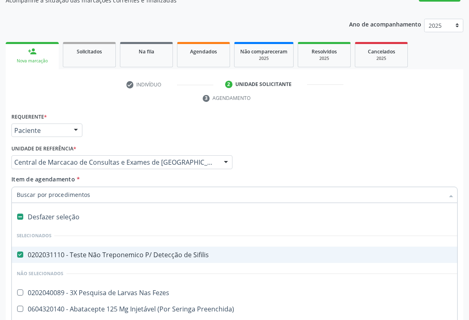
click at [139, 187] on input "Item de agendamento *" at bounding box center [230, 195] width 427 height 16
type input "h"
checkbox Sifilis "false"
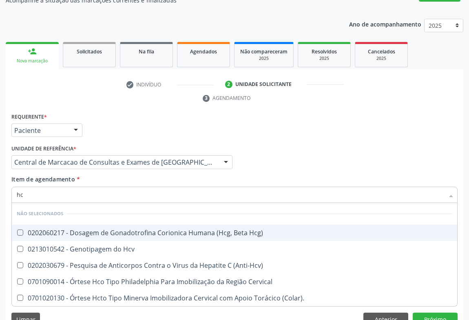
type input "hcv"
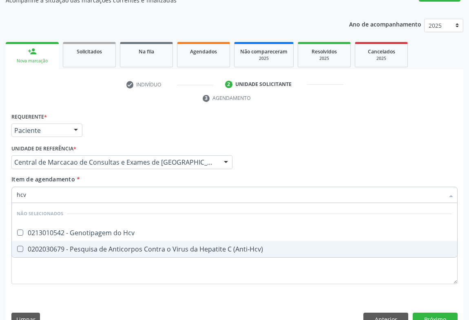
click at [147, 246] on div "0202030679 - Pesquisa de Anticorpos Contra o Virus da Hepatite C (Anti-Hcv)" at bounding box center [235, 249] width 436 height 7
checkbox \(Anti-Hcv\) "true"
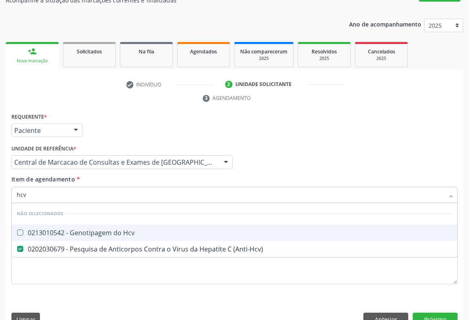
type input "hcv"
click at [127, 175] on div "Item de agendamento * hcv Desfazer seleção Não selecionados 0213010542 - Genoti…" at bounding box center [234, 188] width 446 height 26
checkbox Hcv "true"
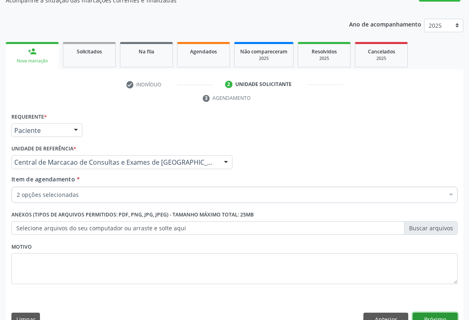
click at [427, 313] on button "Próximo" at bounding box center [435, 320] width 45 height 14
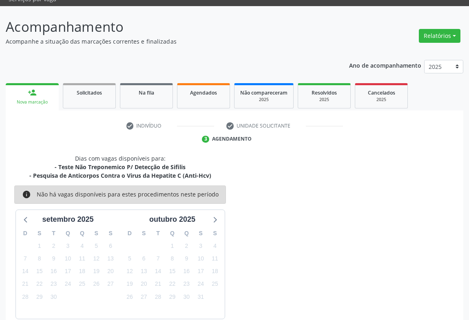
scroll to position [80, 0]
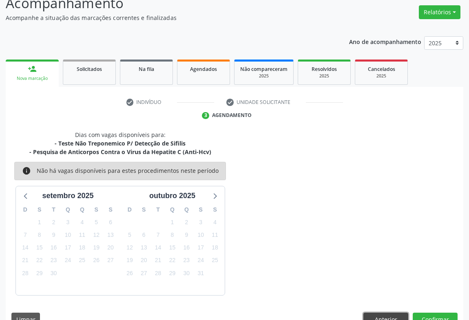
click at [381, 313] on button "Anterior" at bounding box center [385, 320] width 45 height 14
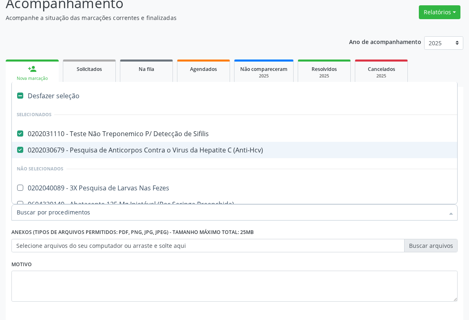
click at [164, 147] on div "0202030679 - Pesquisa de Anticorpos Contra o Virus da Hepatite C (Anti-Hcv)" at bounding box center [334, 150] width 635 height 7
checkbox \(Anti-Hcv\) "false"
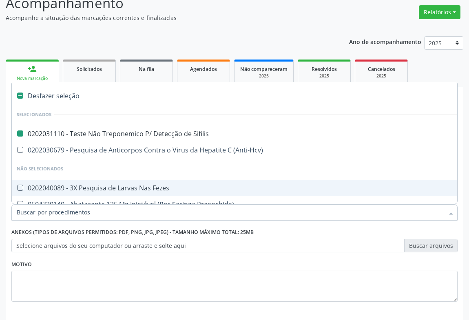
type input "u"
checkbox Sifilis "false"
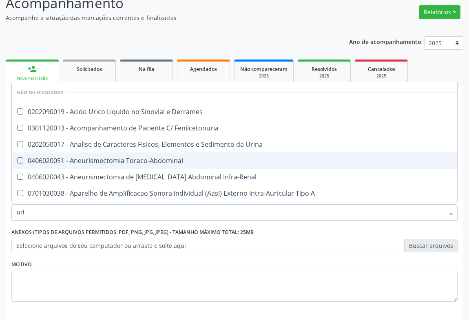
type input "urin"
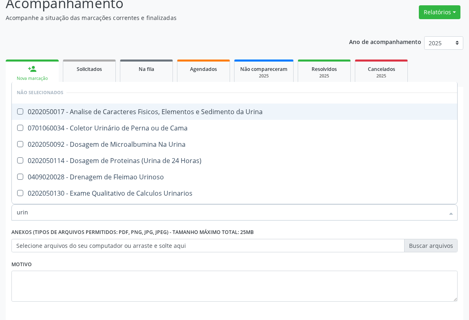
click at [179, 104] on span "0202050017 - Analise de Caracteres Fisicos, Elementos e Sedimento da Urina" at bounding box center [237, 112] width 450 height 16
checkbox Urina "true"
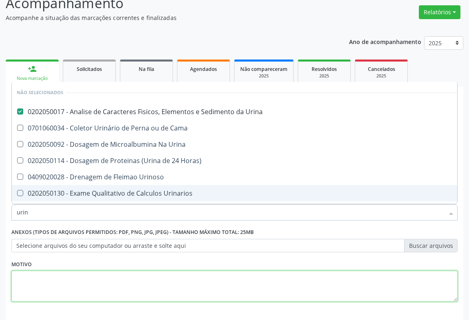
click at [152, 271] on textarea at bounding box center [234, 286] width 446 height 31
checkbox Cama "true"
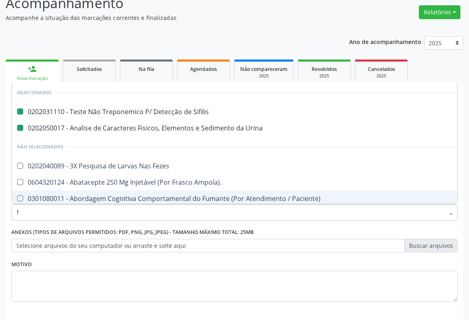
type input "fe"
checkbox Sifilis "false"
checkbox Urina "false"
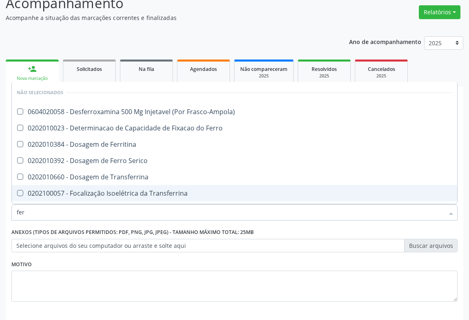
type input "ferr"
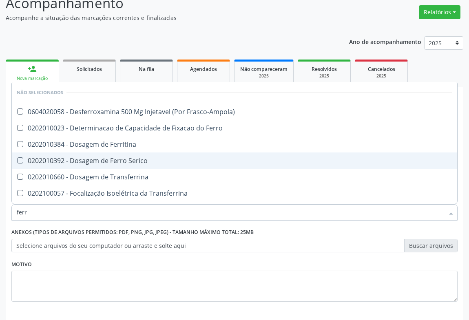
click at [146, 157] on div "0202010392 - Dosagem de Ferro Serico" at bounding box center [235, 160] width 436 height 7
checkbox Serico "true"
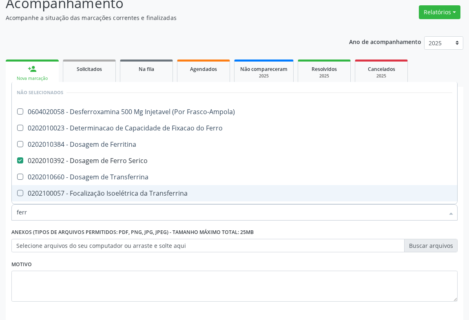
click at [161, 258] on div "Motivo" at bounding box center [234, 279] width 446 height 43
checkbox Frasco-Ampola\) "true"
checkbox Ferro "true"
checkbox Ferritina "true"
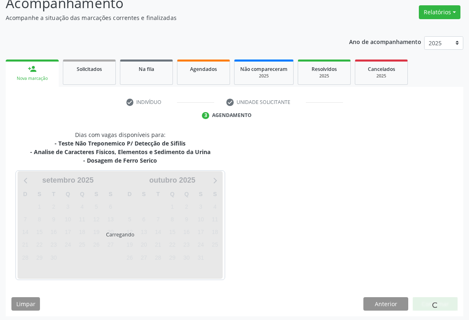
scroll to position [64, 0]
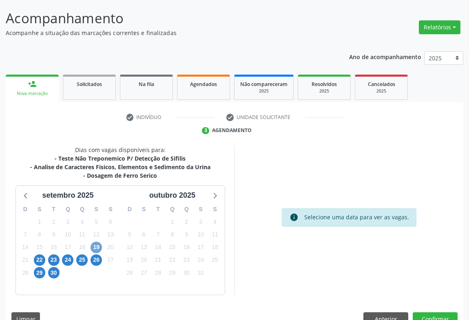
drag, startPoint x: 93, startPoint y: 232, endPoint x: 250, endPoint y: 287, distance: 166.2
click at [93, 242] on span "19" at bounding box center [96, 247] width 11 height 11
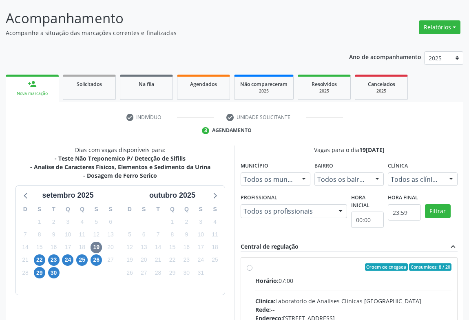
click at [312, 263] on div "Ordem de chegada Consumidos: 8 / 20" at bounding box center [353, 266] width 196 height 7
click at [252, 263] on input "Ordem de chegada Consumidos: 8 / 20 Horário: 07:00 Clínica: Laboratorio de Anal…" at bounding box center [250, 266] width 6 height 7
radio input "true"
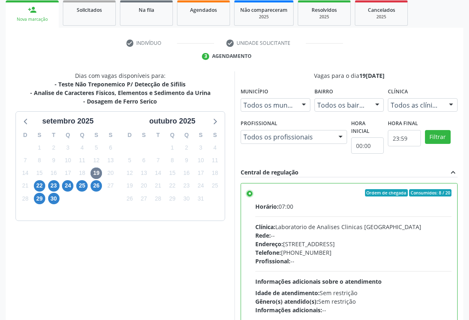
scroll to position [184, 0]
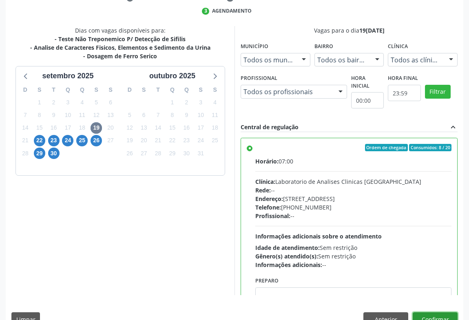
drag, startPoint x: 422, startPoint y: 296, endPoint x: 410, endPoint y: 292, distance: 12.5
click at [422, 312] on button "Confirmar" at bounding box center [435, 319] width 45 height 14
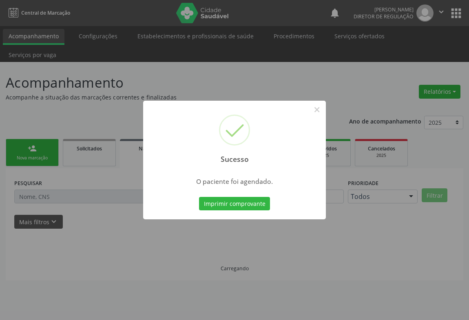
scroll to position [0, 0]
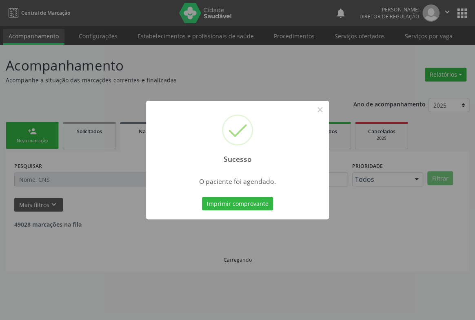
click at [202, 197] on button "Imprimir comprovante" at bounding box center [237, 204] width 71 height 14
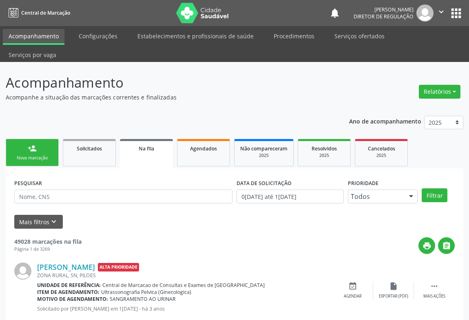
click at [42, 139] on link "person_add Nova marcação" at bounding box center [32, 152] width 53 height 27
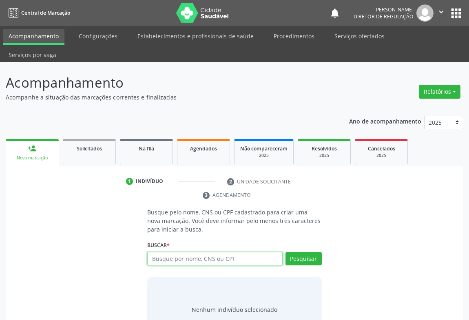
click at [210, 252] on input "text" at bounding box center [214, 259] width 135 height 14
type input "706409173206288"
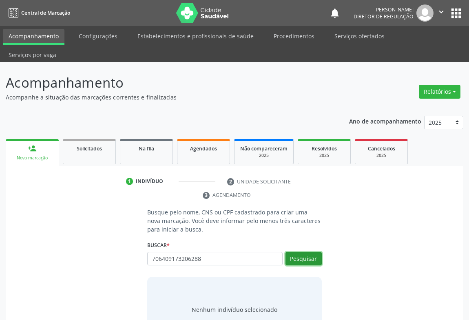
click at [307, 252] on button "Pesquisar" at bounding box center [303, 259] width 36 height 14
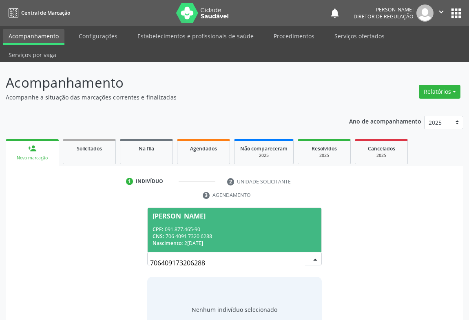
click at [250, 226] on div "CPF: 091.877.465-90" at bounding box center [235, 229] width 164 height 7
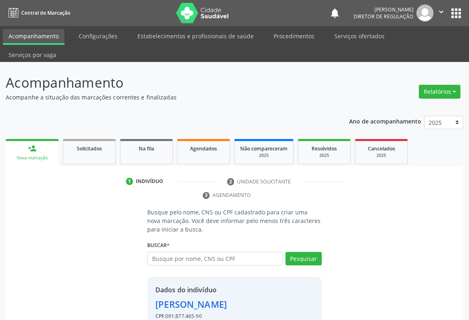
scroll to position [29, 0]
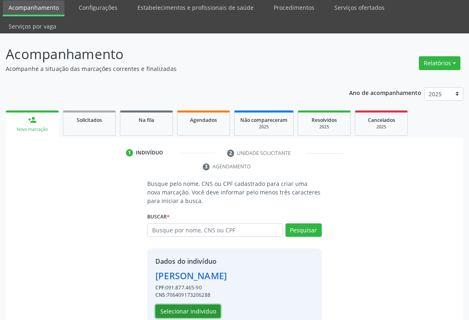
click at [203, 305] on button "Selecionar indivíduo" at bounding box center [187, 312] width 65 height 14
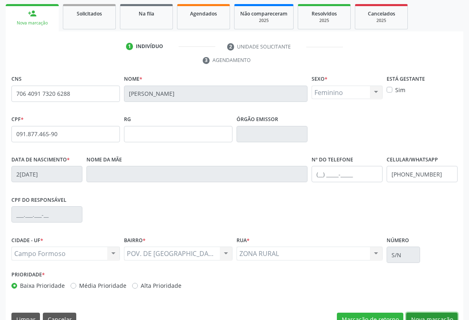
click at [438, 313] on button "Nova marcação" at bounding box center [431, 320] width 51 height 14
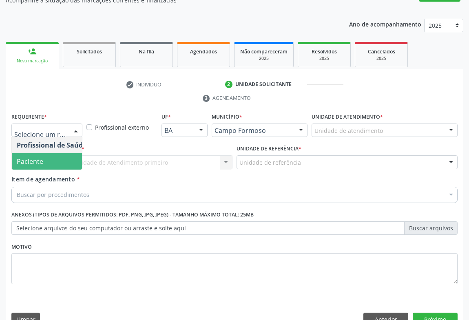
click at [58, 153] on span "Paciente" at bounding box center [52, 161] width 80 height 16
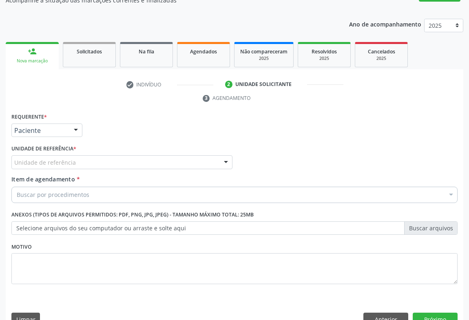
click at [114, 155] on div "Unidade de referência" at bounding box center [121, 162] width 221 height 14
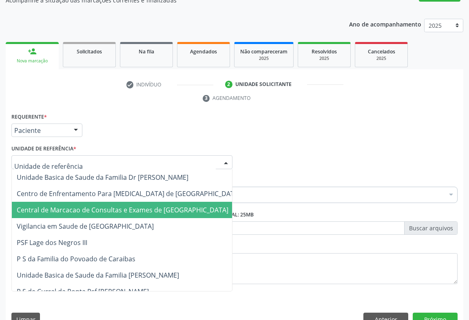
click at [115, 202] on span "Central de Marcacao de Consultas e Exames de [GEOGRAPHIC_DATA]" at bounding box center [128, 210] width 233 height 16
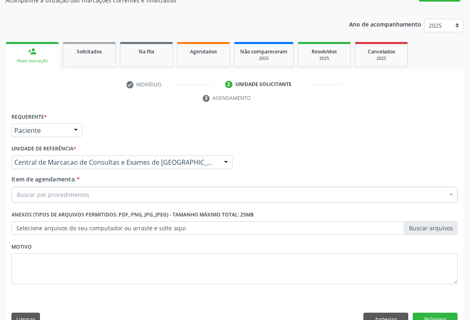
click at [141, 187] on div "Buscar por procedimentos" at bounding box center [234, 195] width 446 height 16
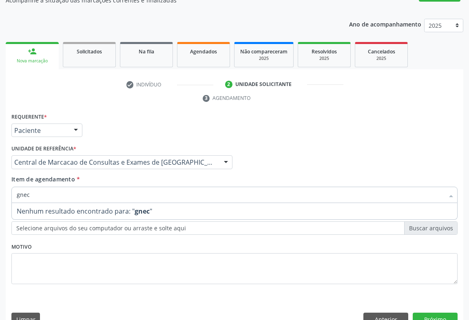
click at [19, 187] on input "gnec" at bounding box center [230, 195] width 427 height 16
type input "ginec"
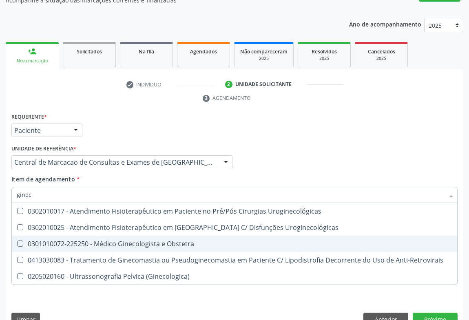
click at [168, 236] on span "0301010072-225250 - Médico Ginecologista e Obstetra" at bounding box center [234, 244] width 445 height 16
checkbox Obstetra "true"
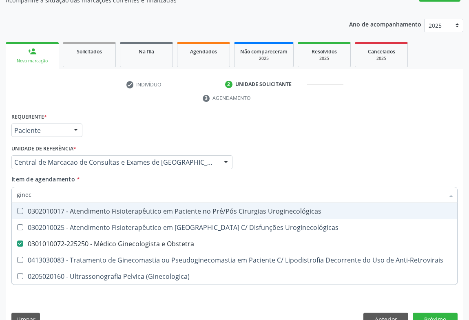
click at [326, 175] on div "Item de agendamento * ginec Desfazer seleção 0302010017 - Atendimento Fisiotera…" at bounding box center [234, 188] width 446 height 26
checkbox Uroginecológicas "true"
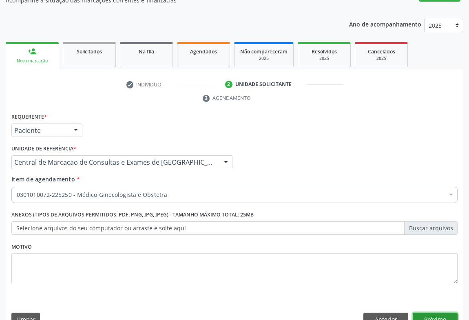
click at [438, 313] on button "Próximo" at bounding box center [435, 320] width 45 height 14
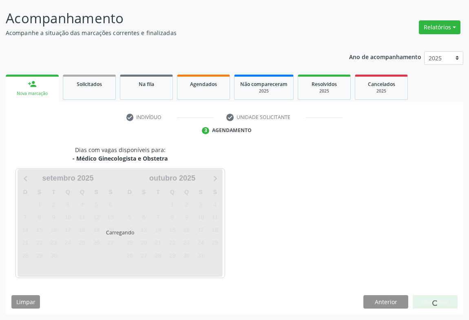
scroll to position [47, 0]
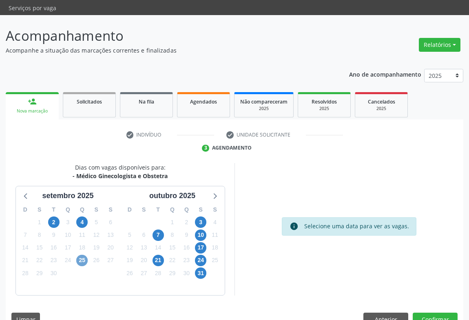
click at [81, 255] on span "25" at bounding box center [81, 260] width 11 height 11
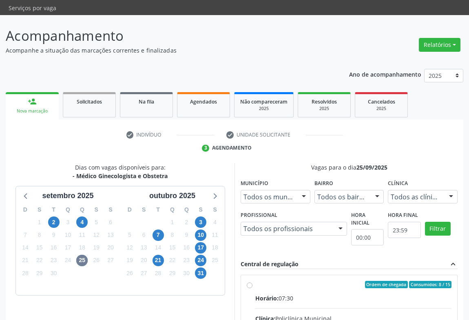
drag, startPoint x: 321, startPoint y: 288, endPoint x: 324, endPoint y: 282, distance: 6.6
click at [252, 286] on input "Ordem de chegada Consumidos: 8 / 15 Horário: 07:30 Clínica: Policlínica Municip…" at bounding box center [250, 284] width 6 height 7
radio input "true"
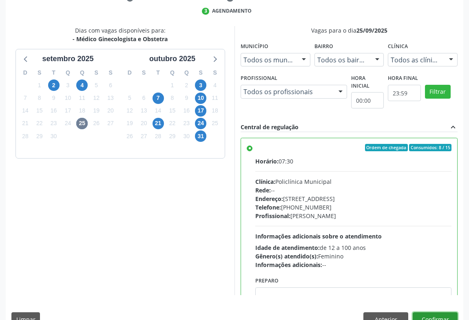
click at [442, 312] on button "Confirmar" at bounding box center [435, 319] width 45 height 14
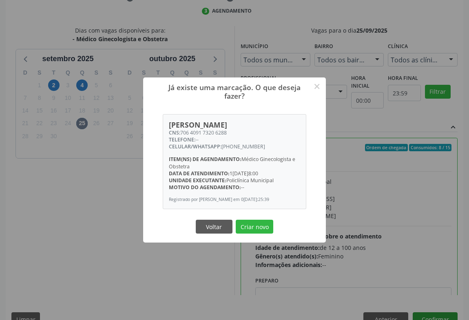
click at [236, 220] on button "Criar novo" at bounding box center [255, 227] width 38 height 14
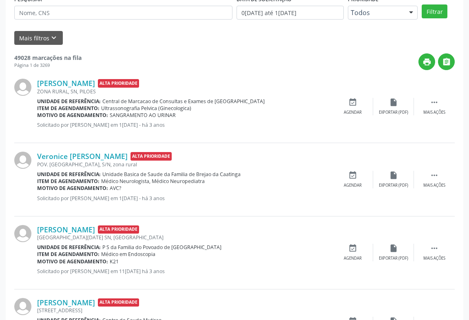
scroll to position [0, 0]
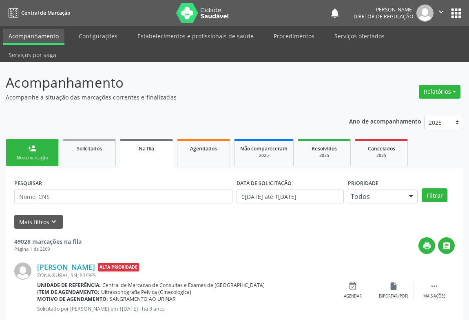
click at [44, 139] on link "person_add Nova marcação" at bounding box center [32, 152] width 53 height 27
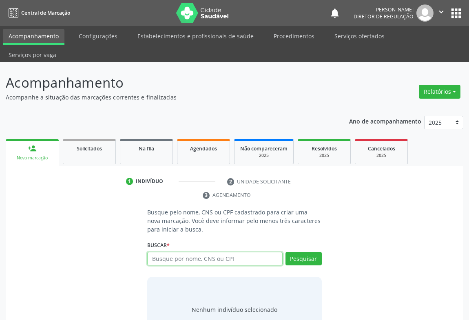
drag, startPoint x: 161, startPoint y: 236, endPoint x: 133, endPoint y: 226, distance: 29.0
click at [159, 252] on input "text" at bounding box center [214, 259] width 135 height 14
type input "700808940960480"
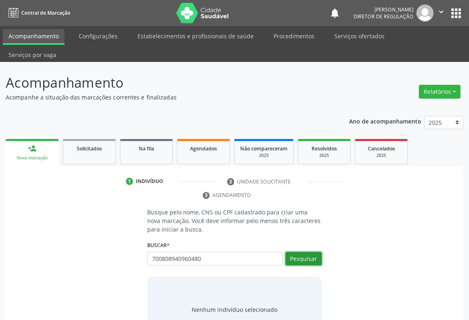
click at [309, 252] on button "Pesquisar" at bounding box center [303, 259] width 36 height 14
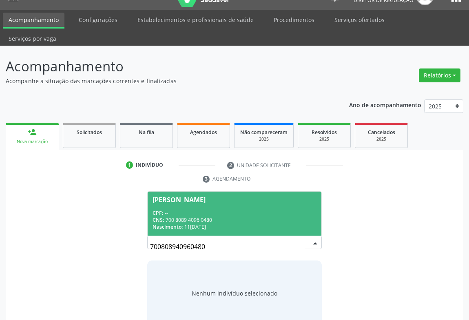
click at [215, 192] on span "Taise da Silva CPF: -- CNS: 700 8089 4096 0480 Nascimento: 11/08/1993" at bounding box center [235, 214] width 174 height 44
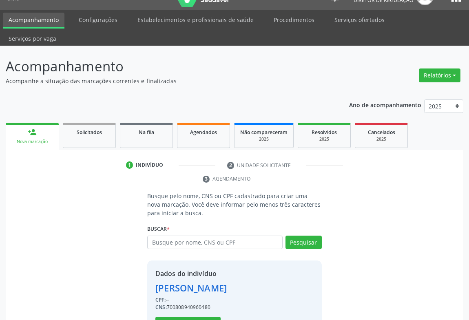
scroll to position [29, 0]
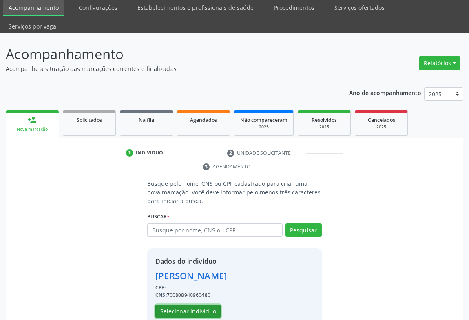
click at [195, 305] on button "Selecionar indivíduo" at bounding box center [187, 312] width 65 height 14
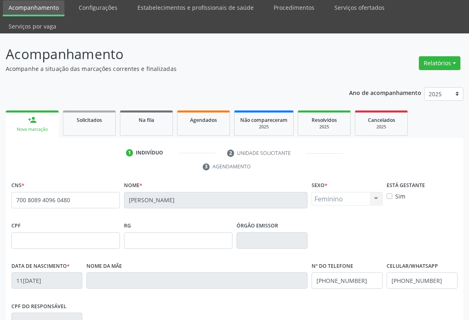
scroll to position [135, 0]
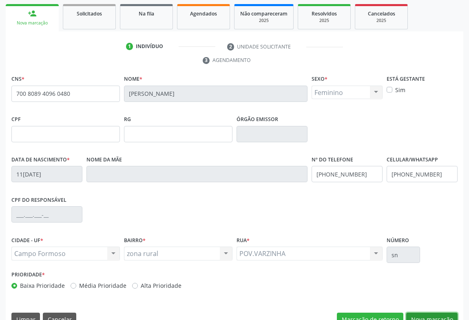
click at [433, 313] on button "Nova marcação" at bounding box center [431, 320] width 51 height 14
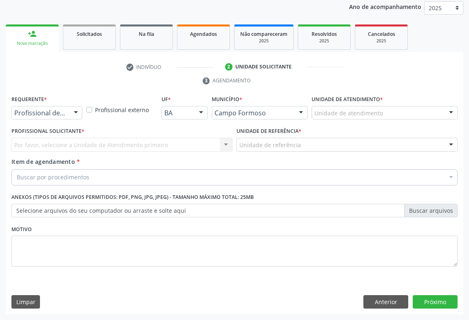
scroll to position [97, 0]
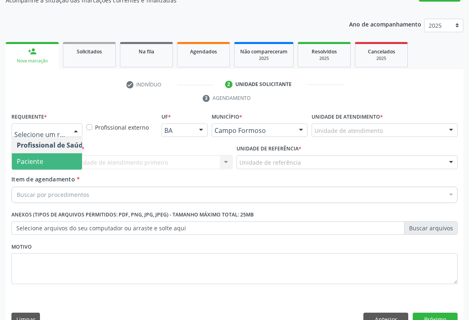
click at [50, 153] on span "Paciente" at bounding box center [52, 161] width 80 height 16
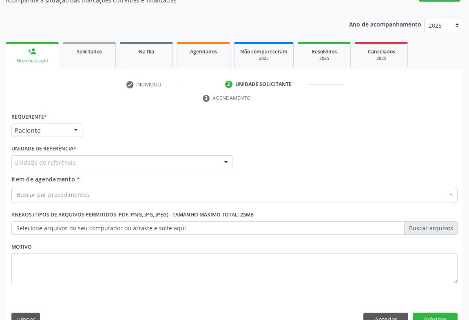
click at [91, 155] on div "Unidade de referência" at bounding box center [121, 162] width 221 height 14
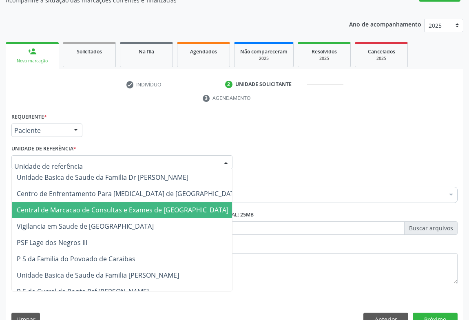
click at [114, 206] on span "Central de Marcacao de Consultas e Exames de [GEOGRAPHIC_DATA]" at bounding box center [123, 210] width 212 height 9
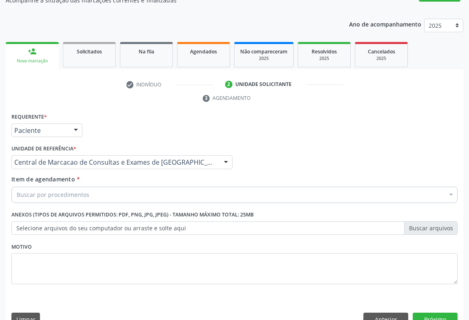
click at [140, 187] on div "Buscar por procedimentos" at bounding box center [234, 195] width 446 height 16
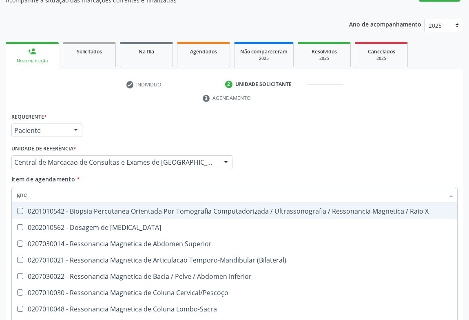
click at [20, 187] on input "gne" at bounding box center [230, 195] width 427 height 16
type input "gine"
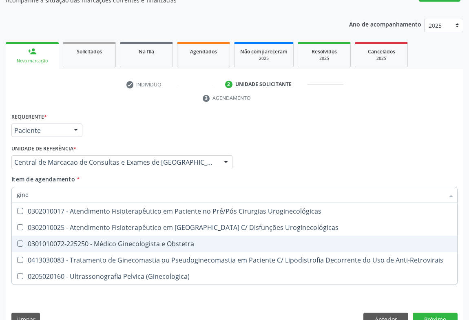
click at [129, 236] on span "0301010072-225250 - Médico Ginecologista e Obstetra" at bounding box center [234, 244] width 445 height 16
checkbox Obstetra "true"
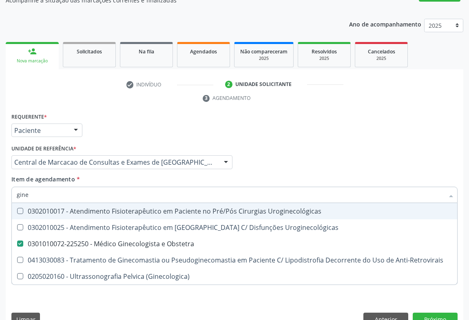
click at [329, 175] on div "Item de agendamento * gine Desfazer seleção 0302010017 - Atendimento Fisioterap…" at bounding box center [234, 188] width 446 height 26
checkbox Uroginecológicas "true"
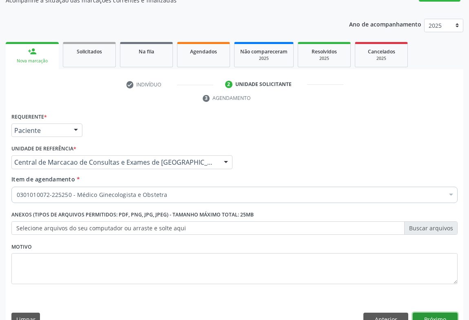
click at [433, 313] on button "Próximo" at bounding box center [435, 320] width 45 height 14
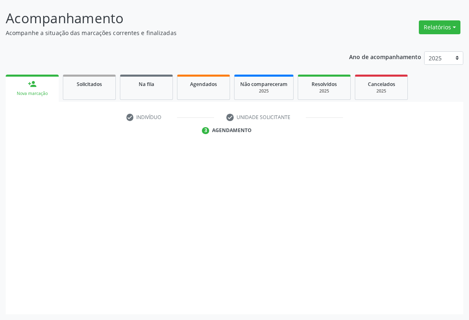
scroll to position [47, 0]
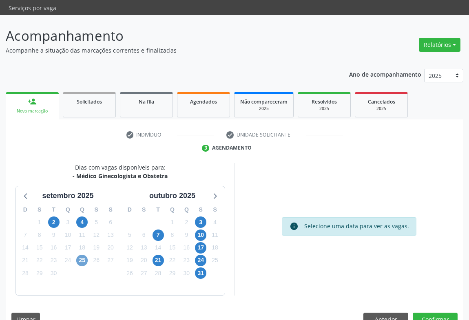
click at [84, 255] on span "25" at bounding box center [81, 260] width 11 height 11
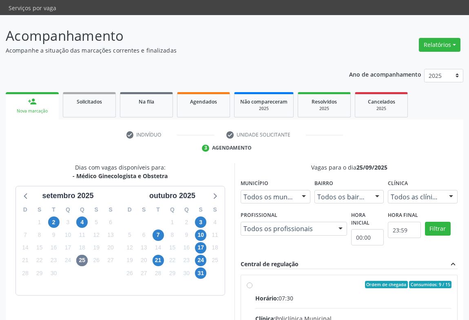
drag, startPoint x: 323, startPoint y: 272, endPoint x: 474, endPoint y: 313, distance: 156.7
click at [252, 281] on input "Ordem de chegada Consumidos: 9 / 15 Horário: 07:30 Clínica: Policlínica Municip…" at bounding box center [250, 284] width 6 height 7
radio input "true"
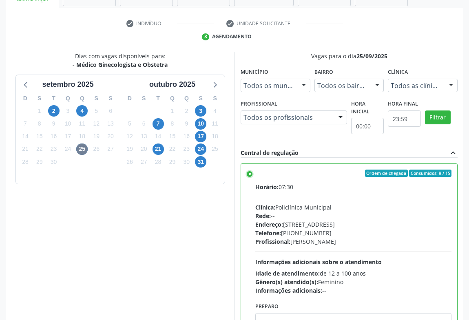
scroll to position [184, 0]
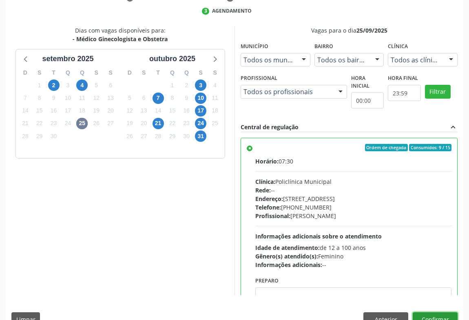
click at [440, 312] on button "Confirmar" at bounding box center [435, 319] width 45 height 14
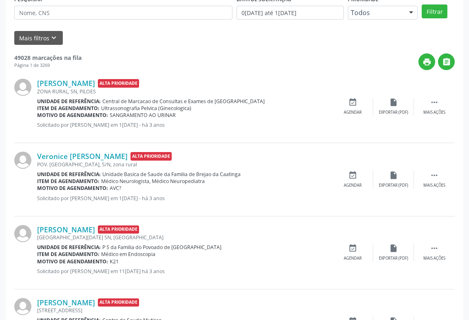
scroll to position [0, 0]
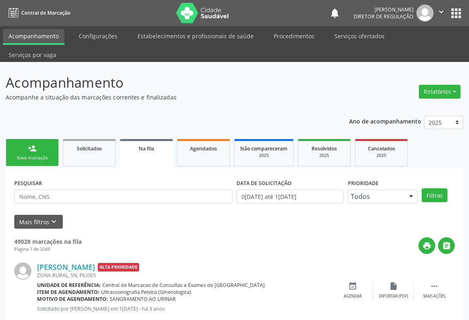
click at [34, 139] on link "person_add Nova marcação" at bounding box center [32, 152] width 53 height 27
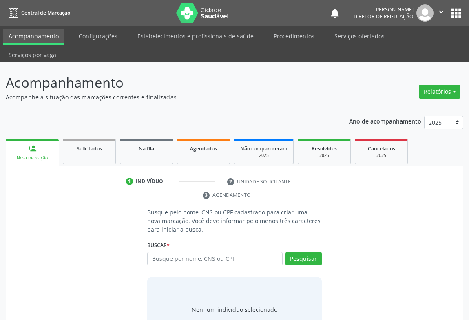
click at [175, 239] on div "Buscar * Busque por nome, CNS ou CPF Nenhum resultado encontrado para: " " Digi…" at bounding box center [234, 255] width 175 height 32
click at [172, 252] on input "text" at bounding box center [214, 259] width 135 height 14
type input "702002837851389"
click at [285, 239] on div "Buscar * Busque por nome, CNS ou CPF Nenhum resultado encontrado para: " " Não …" at bounding box center [234, 255] width 175 height 32
click at [303, 252] on div "Pesquisar" at bounding box center [302, 262] width 39 height 20
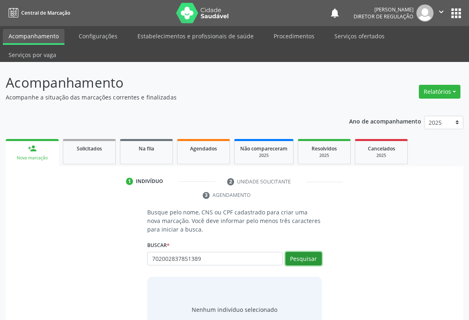
click at [304, 252] on button "Pesquisar" at bounding box center [303, 259] width 36 height 14
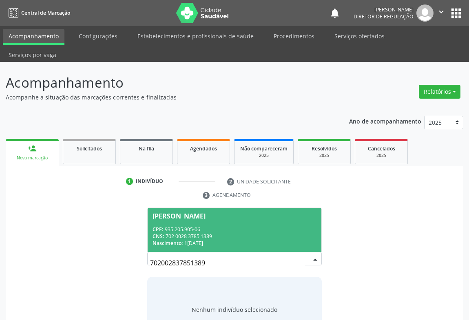
click at [243, 208] on span "Maria Santana Silva CPF: 935.205.905-06 CNS: 702 0028 3785 1389 Nascimento: 15/…" at bounding box center [235, 230] width 174 height 44
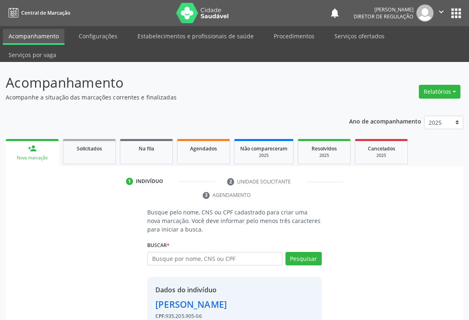
scroll to position [29, 0]
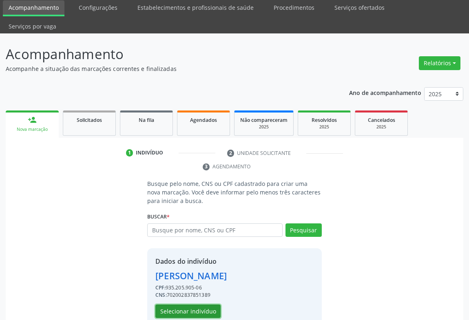
click at [185, 305] on button "Selecionar indivíduo" at bounding box center [187, 312] width 65 height 14
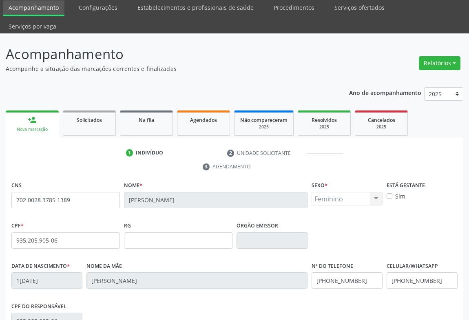
scroll to position [135, 0]
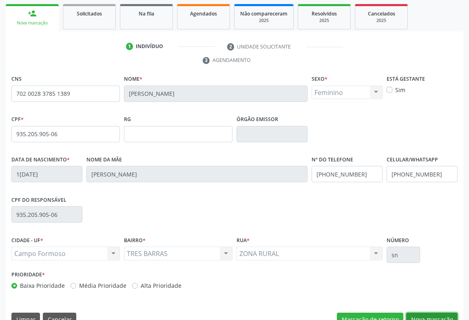
click at [447, 313] on button "Nova marcação" at bounding box center [431, 320] width 51 height 14
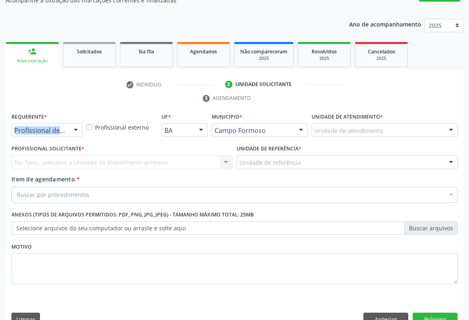
drag, startPoint x: 83, startPoint y: 111, endPoint x: 74, endPoint y: 114, distance: 9.5
click at [79, 112] on div "Requerente * Profissional de Saúde Profissional de Saúde Paciente Nenhum result…" at bounding box center [46, 127] width 75 height 32
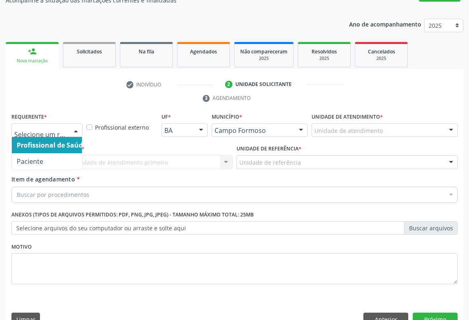
click at [74, 124] on div at bounding box center [76, 131] width 12 height 14
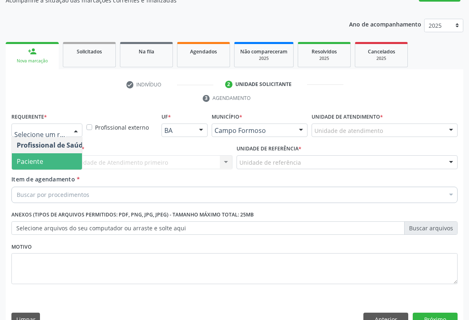
click at [66, 153] on span "Paciente" at bounding box center [52, 161] width 80 height 16
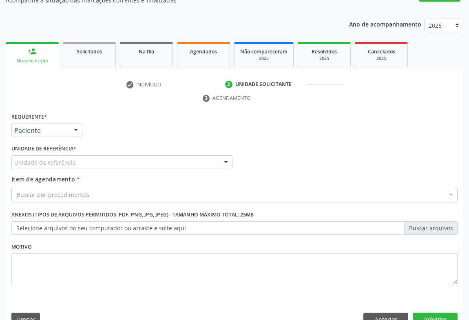
click at [116, 155] on div "Unidade de referência" at bounding box center [121, 162] width 221 height 14
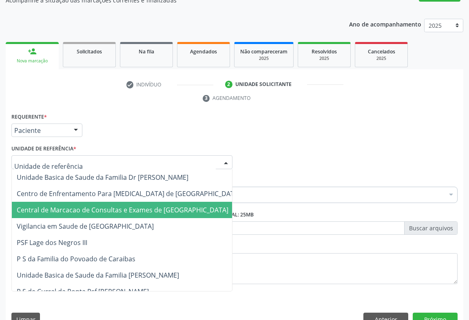
click at [120, 206] on span "Central de Marcacao de Consultas e Exames de [GEOGRAPHIC_DATA]" at bounding box center [123, 210] width 212 height 9
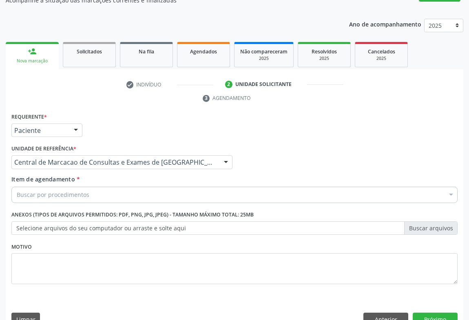
click at [152, 187] on div "Buscar por procedimentos" at bounding box center [234, 195] width 446 height 16
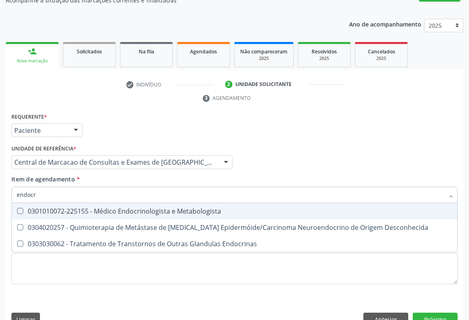
type input "endocri"
click at [147, 208] on div "0301010072-225155 - Médico Endocrinologista e Metabologista" at bounding box center [235, 211] width 436 height 7
checkbox Metabologista "true"
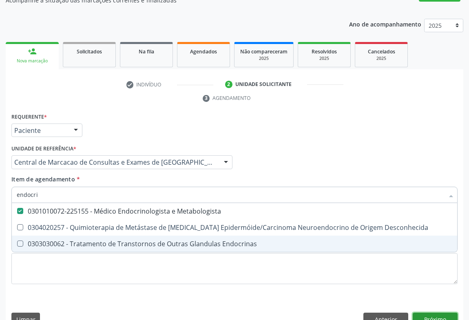
click at [424, 298] on div "Requerente * Paciente Profissional de Saúde Paciente Nenhum resultado encontrad…" at bounding box center [235, 221] width 458 height 221
checkbox Desconhecida "true"
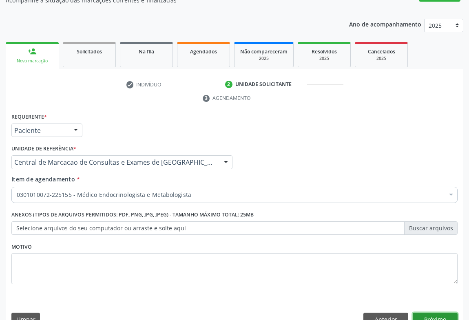
click at [444, 313] on button "Próximo" at bounding box center [435, 320] width 45 height 14
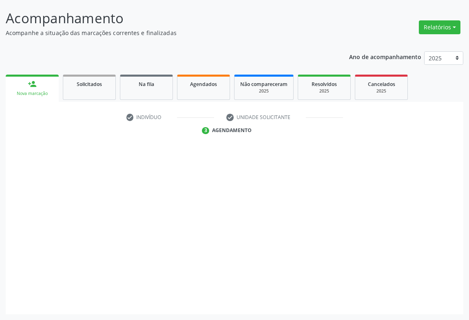
scroll to position [47, 0]
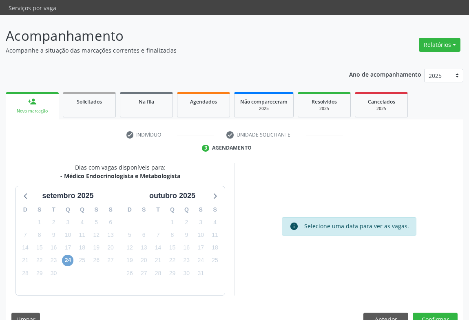
click at [69, 255] on span "24" at bounding box center [67, 260] width 11 height 11
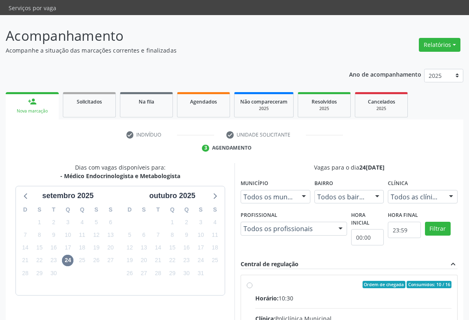
click at [252, 281] on input "Ordem de chegada Consumidos: 10 / 16 Horário: 10:30 Clínica: Policlínica Munici…" at bounding box center [250, 284] width 6 height 7
radio input "true"
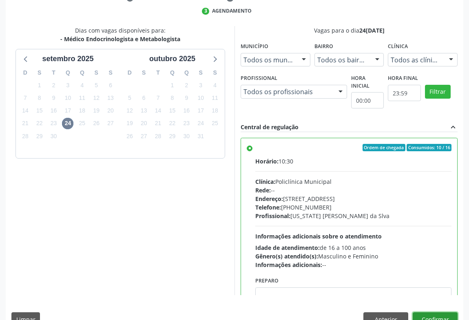
click at [444, 312] on button "Confirmar" at bounding box center [435, 319] width 45 height 14
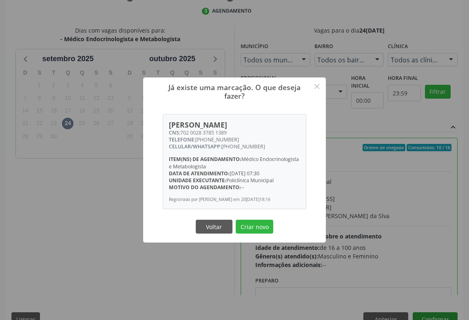
click at [236, 220] on button "Criar novo" at bounding box center [255, 227] width 38 height 14
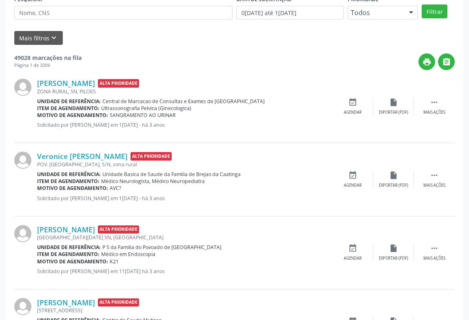
scroll to position [0, 0]
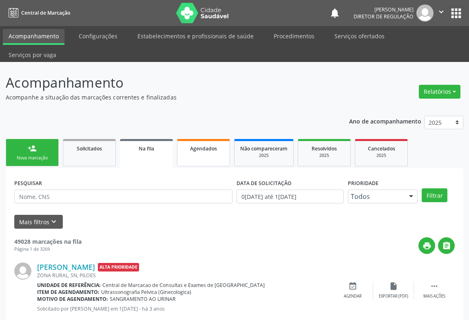
click at [202, 139] on link "Agendados" at bounding box center [203, 152] width 53 height 27
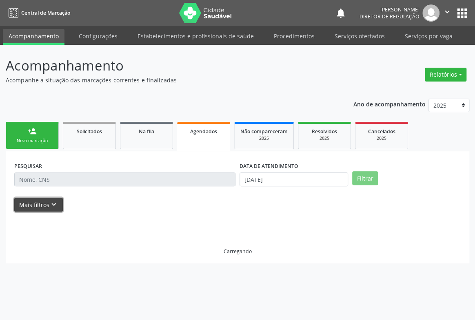
click at [51, 207] on icon "keyboard_arrow_down" at bounding box center [53, 204] width 9 height 9
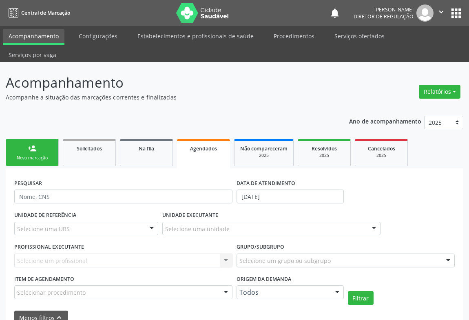
drag, startPoint x: 254, startPoint y: 186, endPoint x: 250, endPoint y: 181, distance: 5.9
click at [254, 186] on div "DATA DE ATENDIMENTO 18/09/2025" at bounding box center [289, 193] width 111 height 32
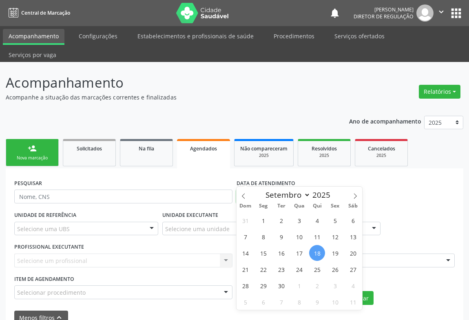
click at [250, 190] on input "18/09/2025" at bounding box center [290, 197] width 107 height 14
click at [322, 270] on span "25" at bounding box center [317, 269] width 16 height 16
type input "25/09/2025"
click at [322, 270] on span "25" at bounding box center [317, 269] width 16 height 16
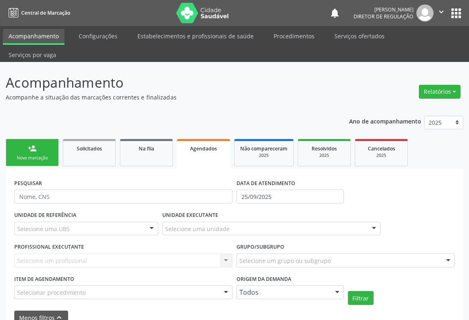
click at [191, 285] on div "Selecionar procedimento" at bounding box center [123, 292] width 218 height 14
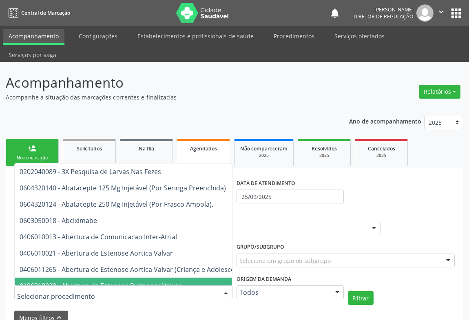
click at [210, 287] on form "PESQUISAR DATA DE ATENDIMENTO 25/09/2025 UNIDADE DE REFERÊNCIA Selecione uma UB…" at bounding box center [234, 251] width 440 height 148
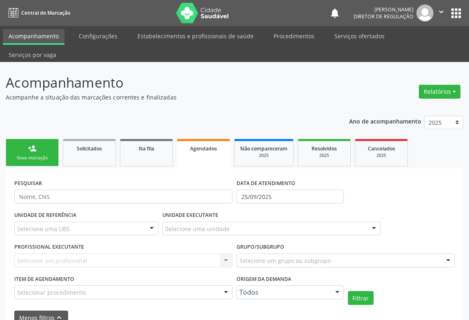
click at [139, 254] on div "Selecione um profissional Nenhum resultado encontrado para: " " Não há nenhuma …" at bounding box center [123, 261] width 218 height 14
click at [220, 250] on div "PROFISSIONAL EXECUTANTE Selecione um profissional Nenhum resultado encontrado p…" at bounding box center [123, 257] width 222 height 32
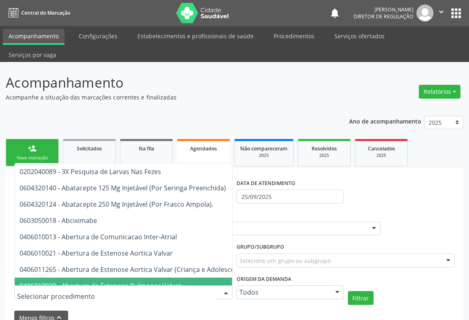
click at [196, 285] on div at bounding box center [123, 292] width 218 height 14
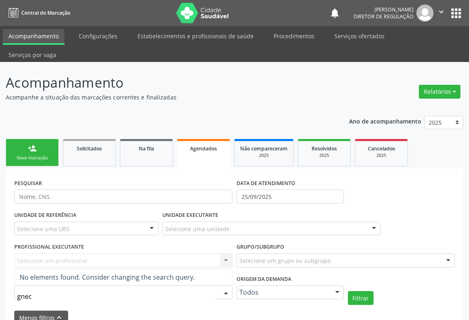
click at [20, 288] on input "gnec" at bounding box center [116, 296] width 199 height 16
type input "ginec"
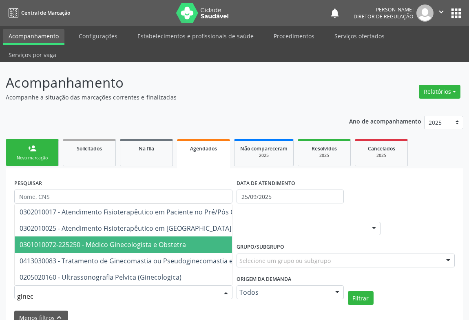
click at [150, 240] on span "0301010072-225250 - Médico Ginecologista e Obstetra" at bounding box center [103, 244] width 166 height 9
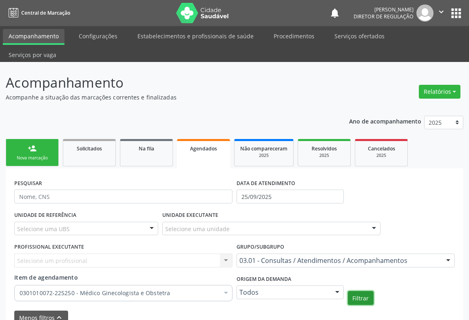
click at [365, 291] on button "Filtrar" at bounding box center [361, 298] width 26 height 14
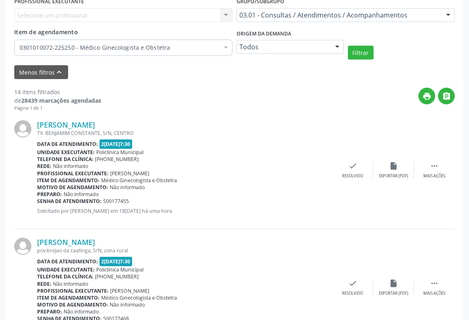
scroll to position [60, 0]
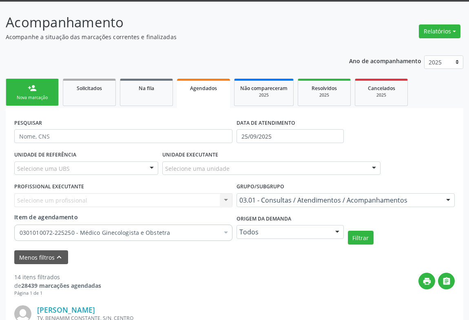
click at [49, 95] on div "Nova marcação" at bounding box center [32, 98] width 41 height 6
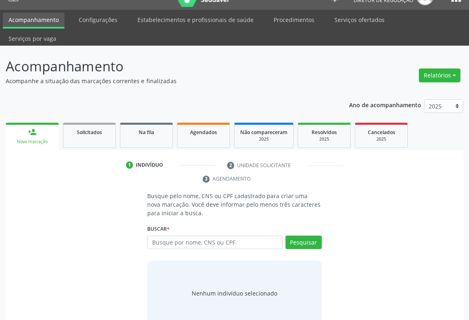
scroll to position [16, 0]
type input "704302558465494"
click at [305, 236] on button "Pesquisar" at bounding box center [303, 243] width 36 height 14
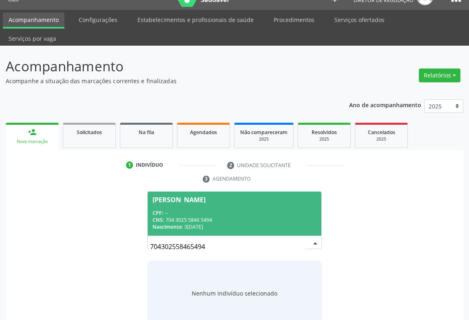
click at [222, 192] on span "Elizabeth Soares da Silva CPF: -- CNS: 704 3025 5846 5494 Nascimento: 31/05/1975" at bounding box center [235, 214] width 174 height 44
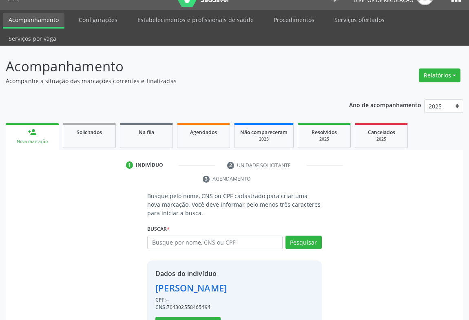
scroll to position [29, 0]
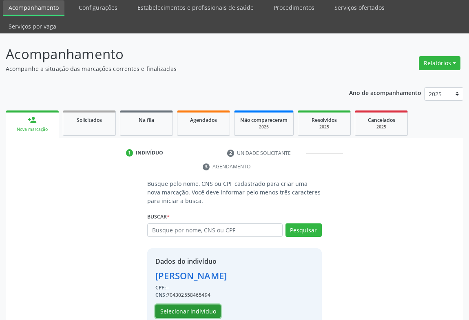
click at [179, 305] on button "Selecionar indivíduo" at bounding box center [187, 312] width 65 height 14
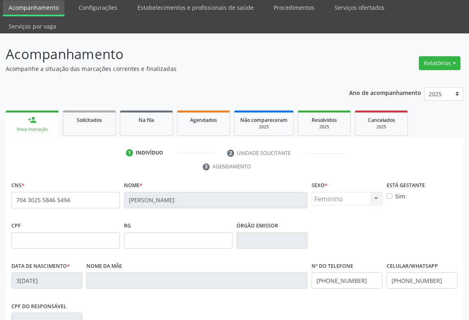
scroll to position [135, 0]
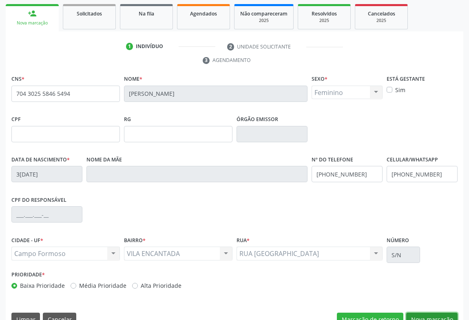
click at [411, 313] on button "Nova marcação" at bounding box center [431, 320] width 51 height 14
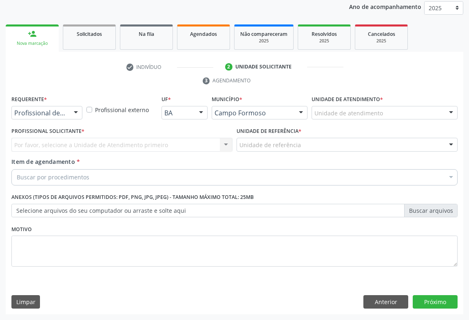
scroll to position [97, 0]
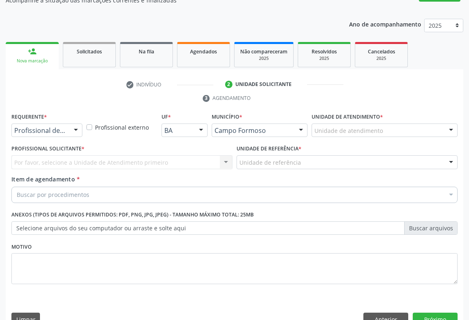
click at [60, 124] on div "Profissional de Saúde" at bounding box center [46, 131] width 71 height 14
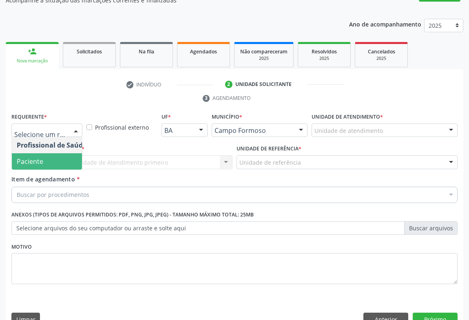
click at [55, 153] on span "Paciente" at bounding box center [52, 161] width 80 height 16
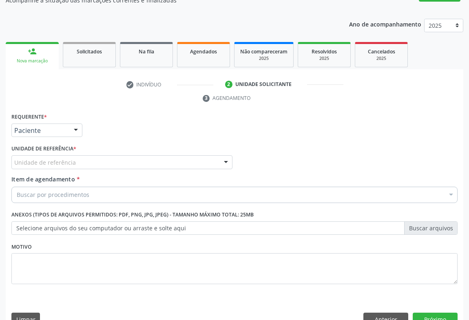
click at [96, 155] on div "Unidade de referência" at bounding box center [121, 162] width 221 height 14
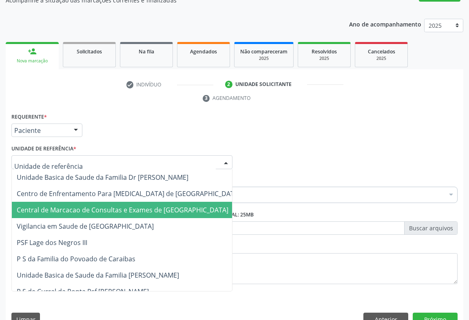
click at [103, 206] on span "Central de Marcacao de Consultas e Exames de [GEOGRAPHIC_DATA]" at bounding box center [123, 210] width 212 height 9
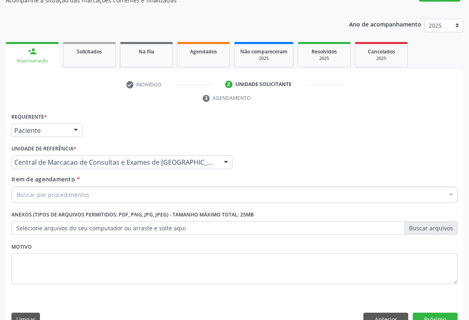
click at [134, 187] on div "Buscar por procedimentos" at bounding box center [234, 195] width 446 height 16
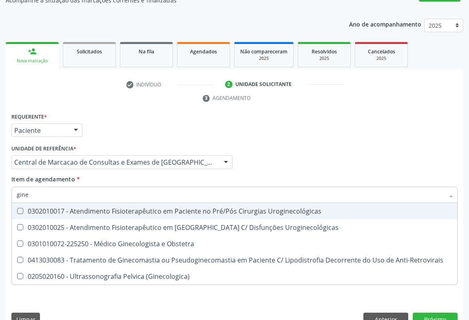
type input "ginec"
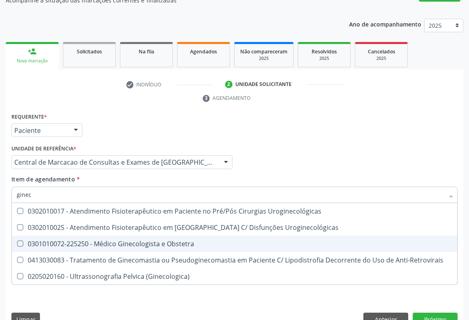
click at [162, 241] on div "0301010072-225250 - Médico Ginecologista e Obstetra" at bounding box center [235, 244] width 436 height 7
checkbox Obstetra "true"
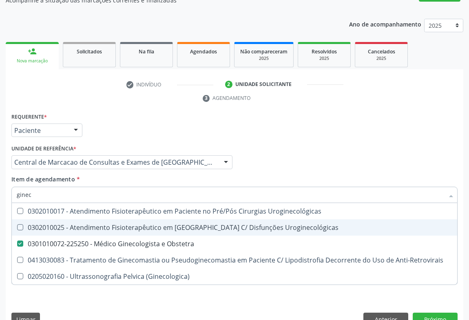
click at [285, 175] on div "Item de agendamento * ginec Desfazer seleção 0302010017 - Atendimento Fisiotera…" at bounding box center [234, 188] width 446 height 26
checkbox Uroginecológicas "true"
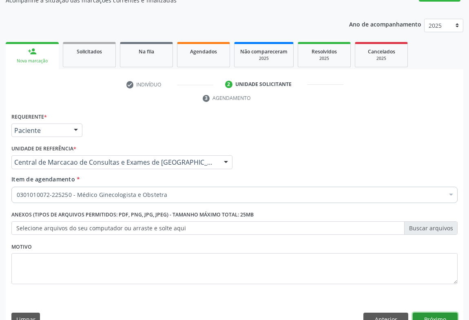
click at [440, 313] on button "Próximo" at bounding box center [435, 320] width 45 height 14
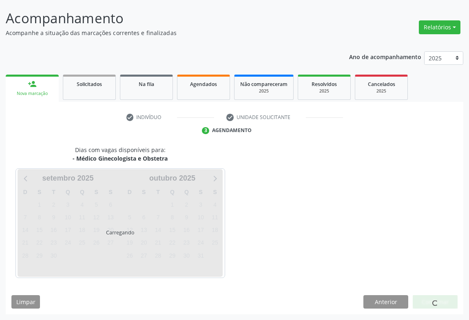
scroll to position [47, 0]
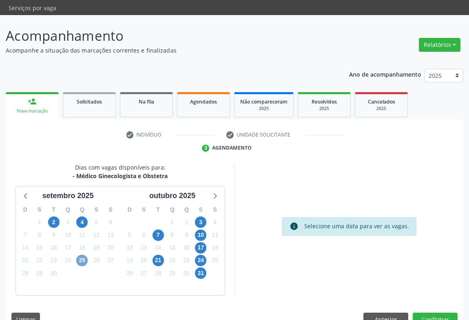
click at [82, 255] on span "25" at bounding box center [81, 260] width 11 height 11
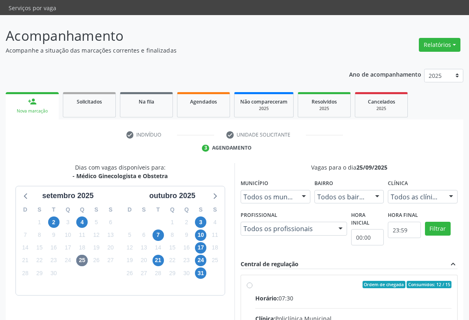
click at [252, 281] on input "Ordem de chegada Consumidos: 12 / 15 Horário: 07:30 Clínica: Policlínica Munici…" at bounding box center [250, 284] width 6 height 7
radio input "true"
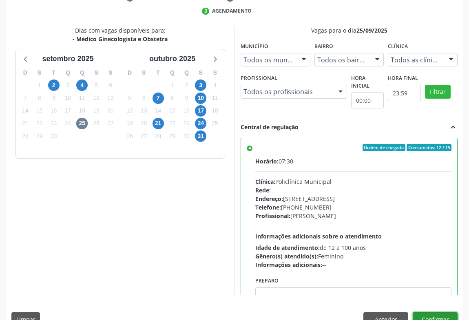
click at [435, 312] on button "Confirmar" at bounding box center [435, 319] width 45 height 14
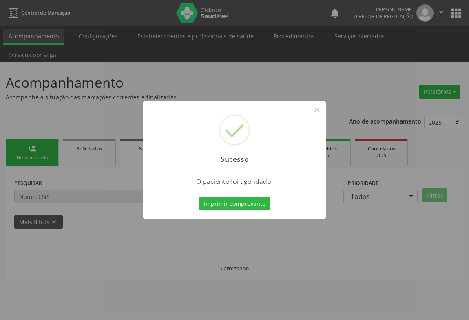
scroll to position [0, 0]
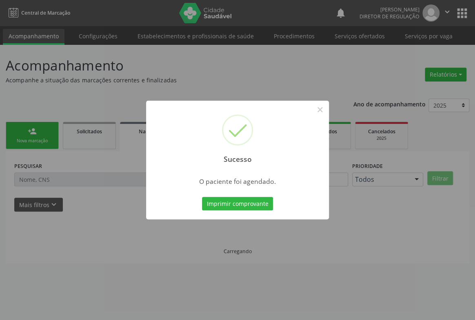
click at [202, 197] on button "Imprimir comprovante" at bounding box center [237, 204] width 71 height 14
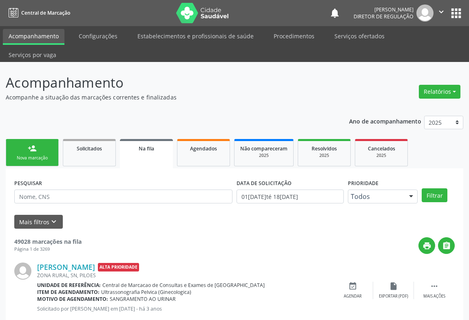
click at [29, 144] on div "person_add" at bounding box center [32, 148] width 9 height 9
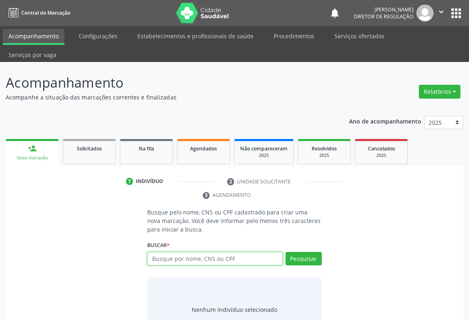
click at [170, 252] on input "text" at bounding box center [214, 259] width 135 height 14
click at [170, 252] on input "70700008" at bounding box center [214, 259] width 135 height 14
click at [193, 252] on input "7070008" at bounding box center [214, 259] width 135 height 14
type input "707000876303833"
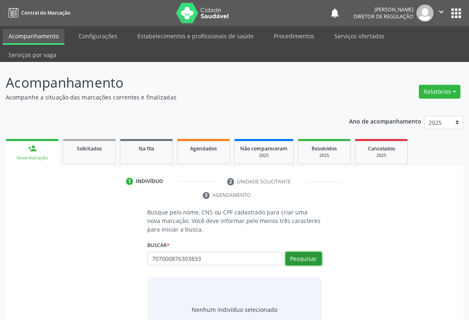
click at [301, 252] on button "Pesquisar" at bounding box center [303, 259] width 36 height 14
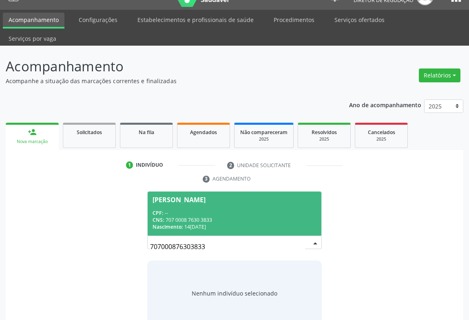
click at [222, 239] on input "707000876303833" at bounding box center [227, 247] width 155 height 16
click at [227, 217] on div "CNS: 707 0008 7630 3833" at bounding box center [235, 220] width 164 height 7
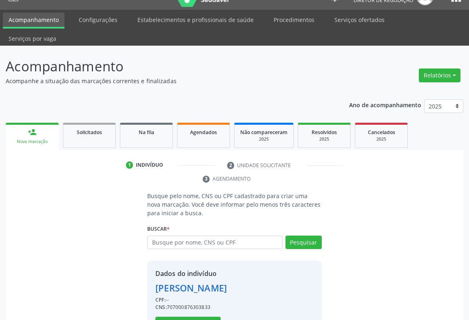
scroll to position [42, 0]
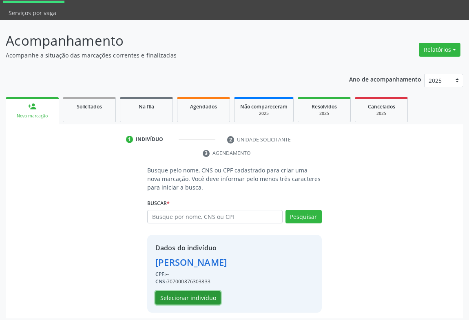
click at [183, 291] on button "Selecionar indivíduo" at bounding box center [187, 298] width 65 height 14
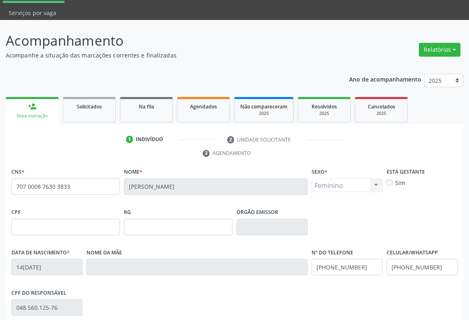
scroll to position [135, 0]
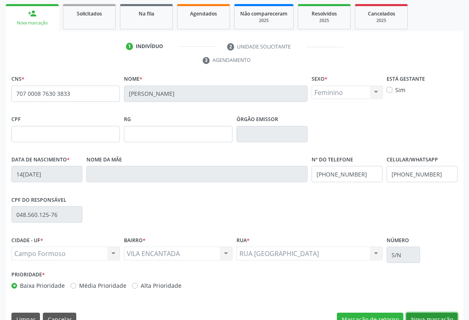
click at [421, 313] on button "Nova marcação" at bounding box center [431, 320] width 51 height 14
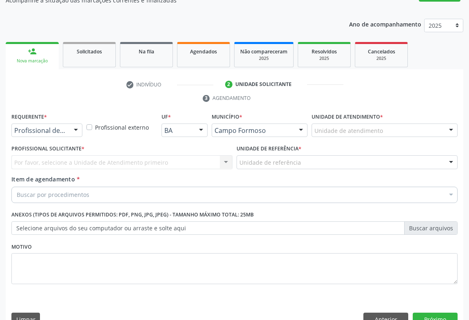
click at [72, 124] on div at bounding box center [76, 131] width 12 height 14
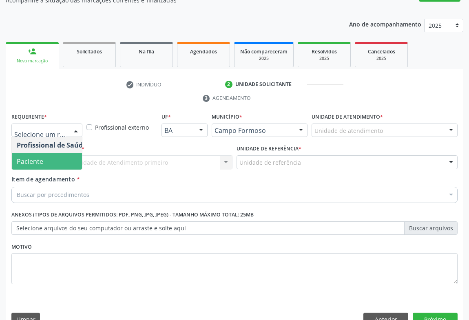
click at [55, 153] on span "Paciente" at bounding box center [52, 161] width 80 height 16
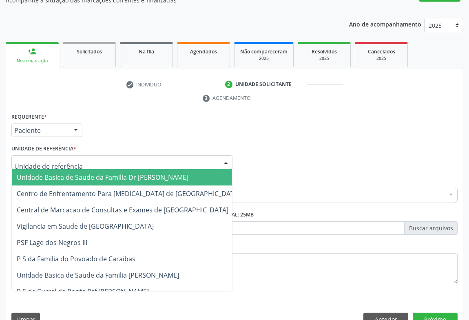
click at [124, 155] on div at bounding box center [121, 162] width 221 height 14
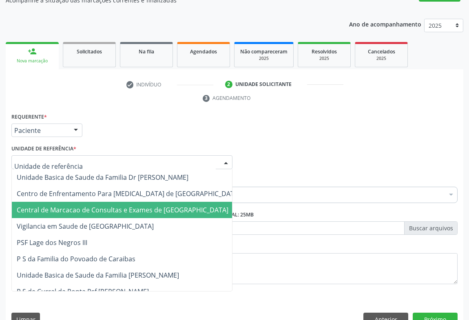
drag, startPoint x: 137, startPoint y: 194, endPoint x: 179, endPoint y: 184, distance: 42.7
click at [138, 206] on span "Central de Marcacao de Consultas e Exames de [GEOGRAPHIC_DATA]" at bounding box center [123, 210] width 212 height 9
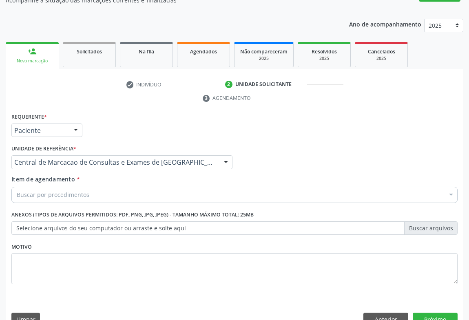
click at [179, 187] on div "Buscar por procedimentos" at bounding box center [234, 195] width 446 height 16
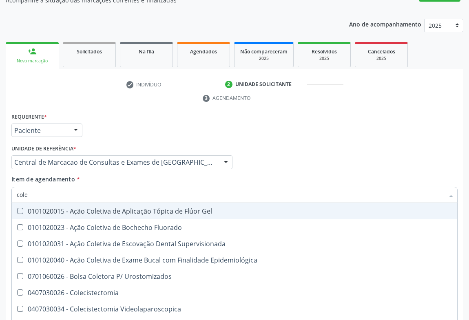
type input "coles"
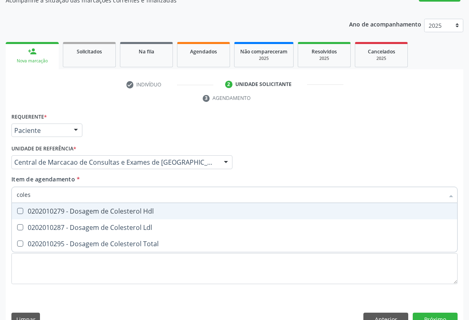
click at [171, 203] on span "0202010279 - Dosagem de Colesterol Hdl" at bounding box center [234, 211] width 445 height 16
checkbox Hdl "true"
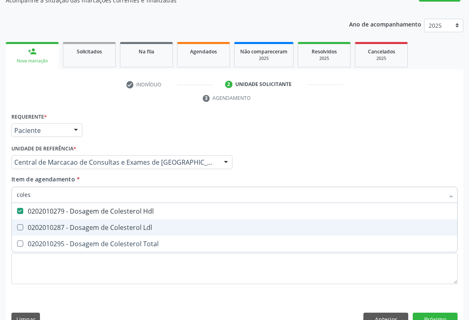
click at [155, 224] on div "0202010287 - Dosagem de Colesterol Ldl" at bounding box center [235, 227] width 436 height 7
checkbox Ldl "true"
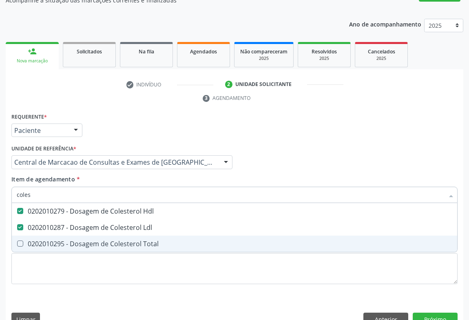
click at [151, 236] on span "0202010295 - Dosagem de Colesterol Total" at bounding box center [234, 244] width 445 height 16
checkbox Total "true"
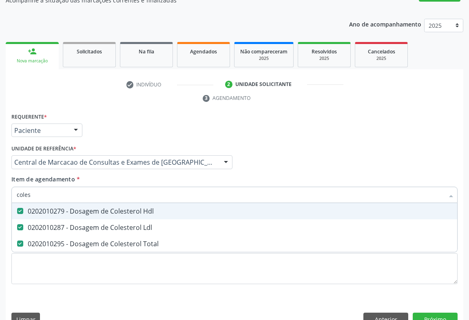
type input "coles"
click at [139, 175] on div "Item de agendamento * coles Desfazer seleção 0202010279 - Dosagem de Colesterol…" at bounding box center [234, 188] width 446 height 26
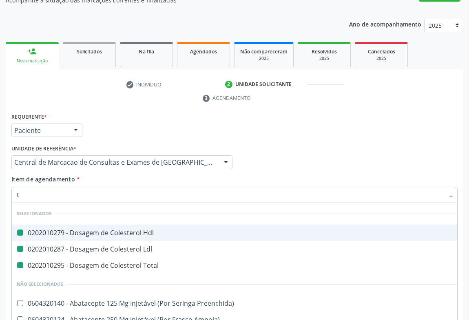
type input "tr"
checkbox Hdl "false"
checkbox Ldl "false"
checkbox Total "false"
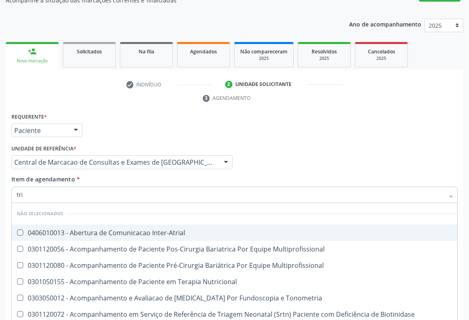
type input "trig"
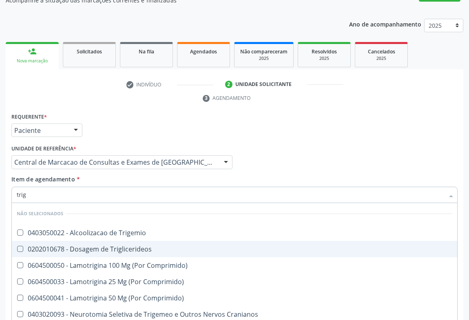
click at [124, 241] on span "0202010678 - Dosagem de Triglicerideos" at bounding box center [234, 249] width 445 height 16
checkbox Triglicerideos "true"
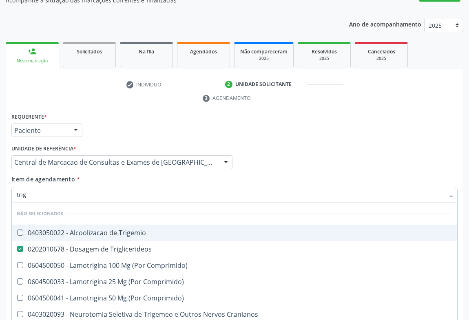
click at [124, 175] on div "Item de agendamento * trig Desfazer seleção Não selecionados 0403050022 - Alcoo…" at bounding box center [234, 188] width 446 height 26
checkbox Trigemio "true"
checkbox Comprimido\) "true"
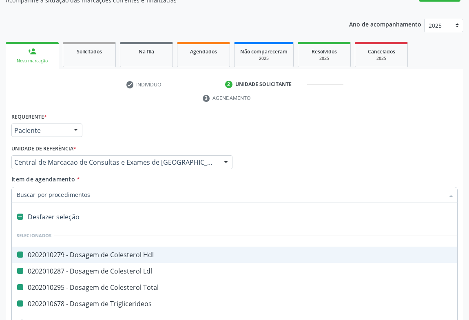
type input "f"
checkbox Hdl "false"
checkbox Ldl "false"
checkbox Total "false"
checkbox Triglicerideos "false"
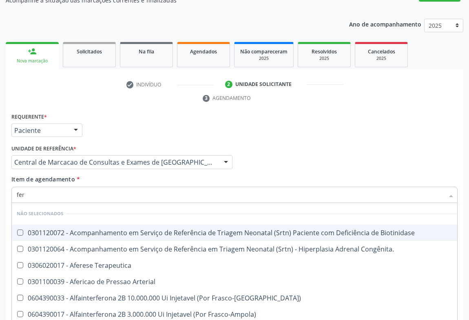
type input "ferr"
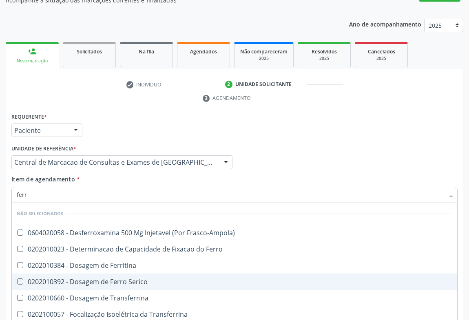
drag, startPoint x: 138, startPoint y: 259, endPoint x: 144, endPoint y: 241, distance: 18.2
click at [139, 274] on span "0202010392 - Dosagem de Ferro Serico" at bounding box center [234, 282] width 445 height 16
checkbox Serico "true"
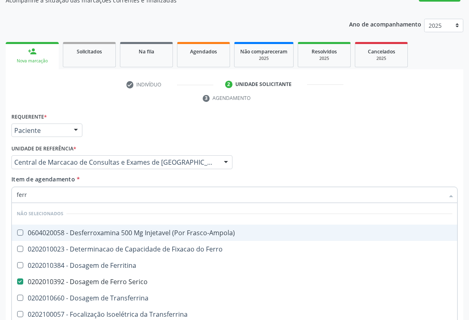
click at [135, 175] on div "Item de agendamento * ferr Desfazer seleção Não selecionados 0604020058 - Desfe…" at bounding box center [234, 188] width 446 height 26
checkbox Frasco-Ampola\) "true"
checkbox Ferro "true"
checkbox Ferritina "true"
checkbox Transferrina "true"
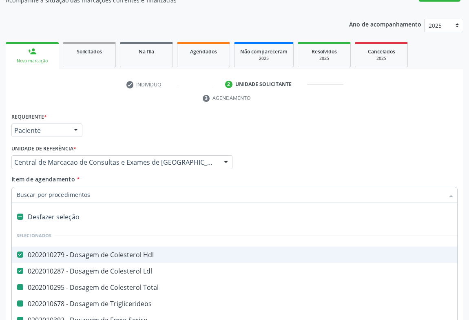
type input "h"
checkbox Total "false"
checkbox Triglicerideos "false"
checkbox Serico "false"
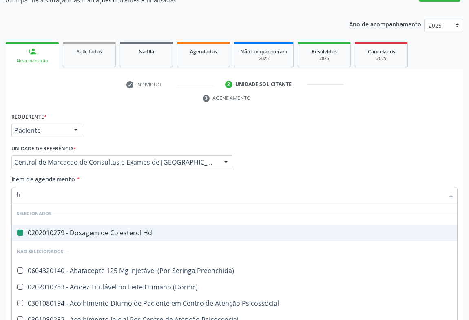
type input "he"
checkbox Hdl "false"
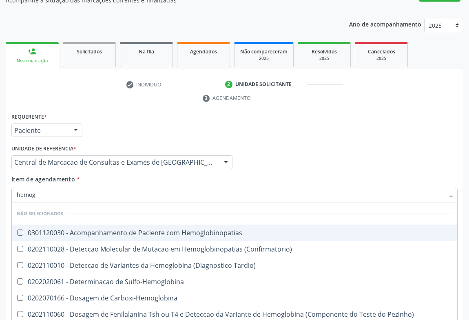
type input "hemogr"
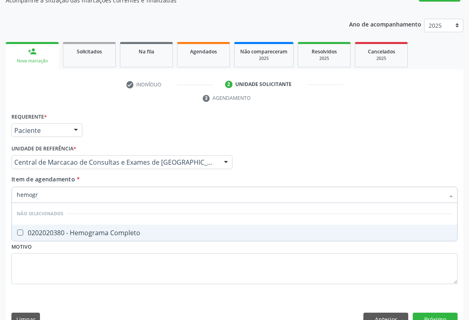
click at [128, 230] on div "0202020380 - Hemograma Completo" at bounding box center [235, 233] width 436 height 7
checkbox Completo "true"
click at [121, 175] on div "Item de agendamento * hemogr Desfazer seleção Não selecionados 0202020380 - Hem…" at bounding box center [234, 188] width 446 height 26
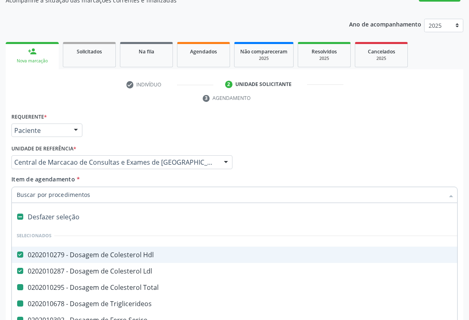
type input "p"
checkbox Total "false"
checkbox Triglicerideos "false"
checkbox Serico "false"
checkbox Completo "false"
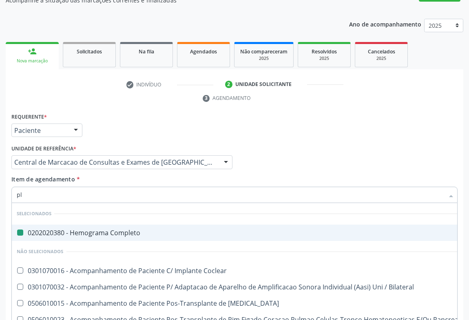
type input "pla"
checkbox Completo "false"
type input "plaq"
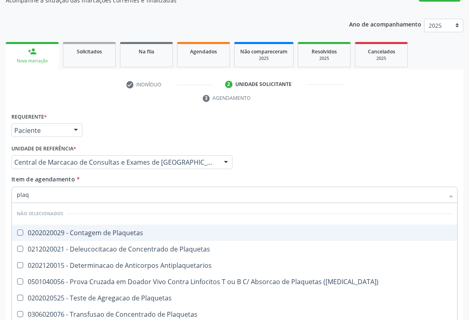
click at [113, 225] on span "0202020029 - Contagem de Plaquetas" at bounding box center [234, 233] width 445 height 16
checkbox Plaquetas "true"
click at [108, 175] on div "Item de agendamento * plaq Desfazer seleção Não selecionados 0202020029 - Conta…" at bounding box center [234, 188] width 446 height 26
checkbox Antiplaquetarios "true"
checkbox Match\) "true"
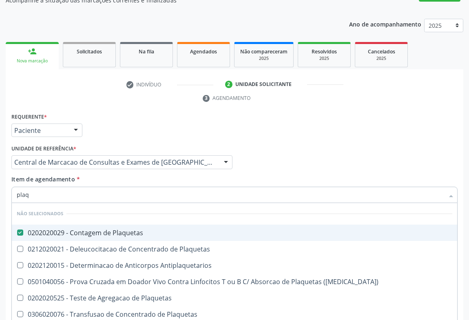
checkbox Plaquetas "true"
checkbox Aferese "true"
checkbox Plaquetas "true"
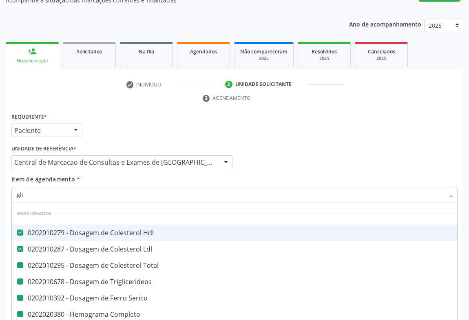
type input "glic"
checkbox Total "false"
checkbox Triglicerideos "false"
checkbox Serico "false"
checkbox Completo "false"
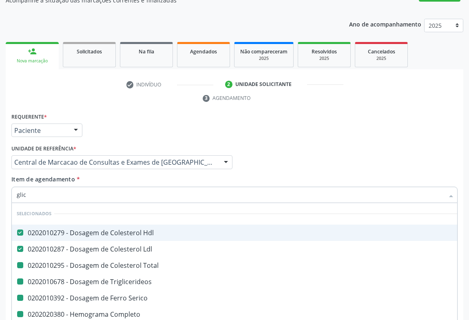
checkbox Plaquetas "false"
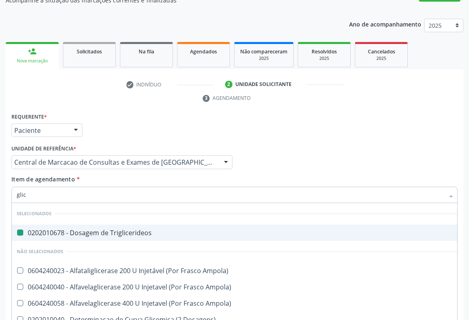
type input "glico"
checkbox Triglicerideos "false"
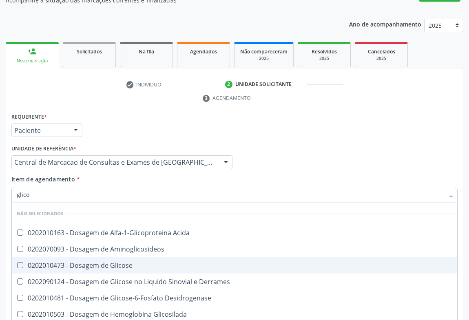
click at [108, 262] on div "0202010473 - Dosagem de Glicose" at bounding box center [237, 265] width 440 height 7
checkbox Glicose "true"
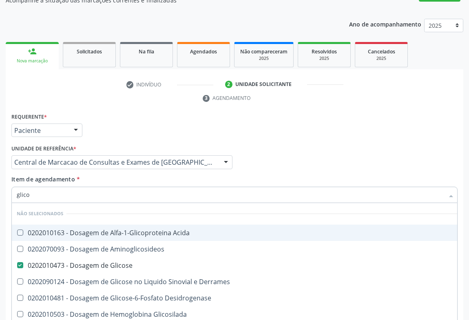
click at [111, 175] on div "Item de agendamento * glico Desfazer seleção Não selecionados 0202010163 - Dosa…" at bounding box center [234, 188] width 446 height 26
checkbox Acida "true"
checkbox Derrames "true"
checkbox Desidrogenase "true"
checkbox Glicosilada "true"
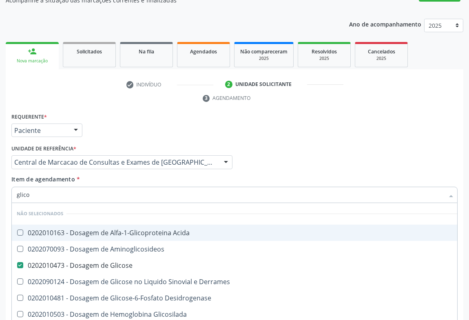
checkbox Quantitativa "true"
checkbox Urina "true"
checkbox Aminoglicosideos "true"
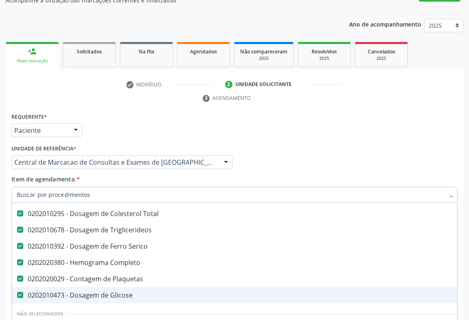
scroll to position [37, 0]
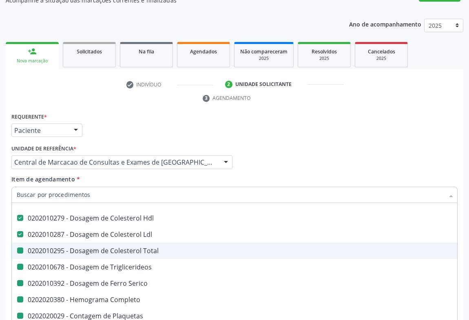
type input "u"
checkbox Total "false"
checkbox Triglicerideos "false"
checkbox Serico "false"
checkbox Completo "false"
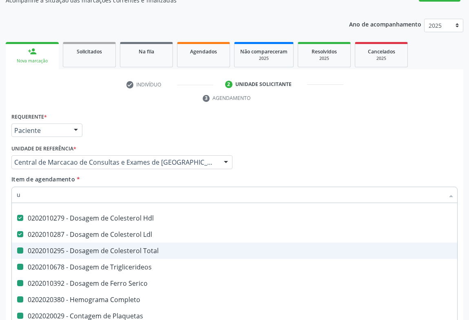
checkbox Plaquetas "false"
checkbox Glicose "false"
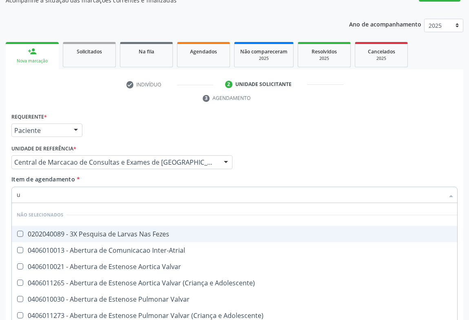
scroll to position [15, 0]
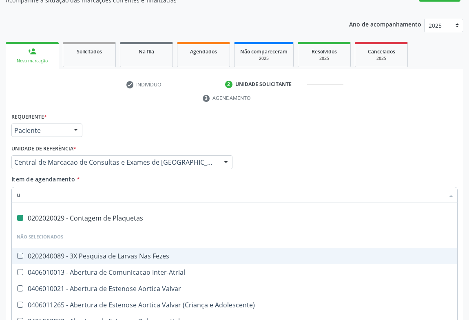
type input "ur"
checkbox Plaquetas "false"
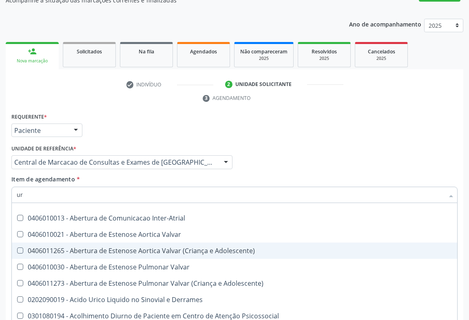
type input "ure"
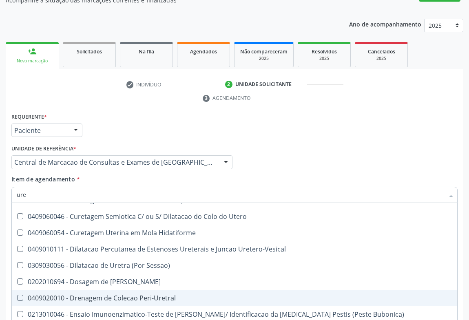
scroll to position [200, 0]
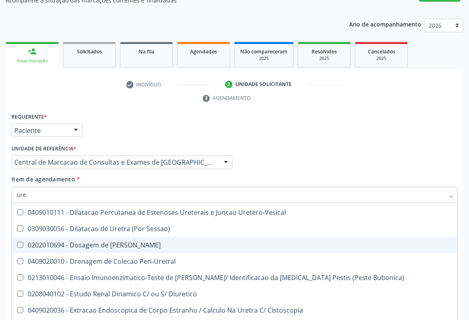
click at [130, 242] on div "0202010694 - Dosagem de Ureia" at bounding box center [235, 245] width 436 height 7
checkbox Ureia "true"
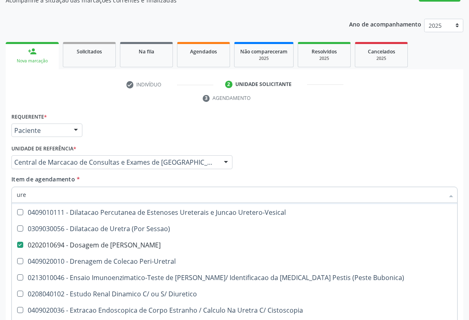
click at [138, 175] on div "Item de agendamento * ure Desfazer seleção Não selecionados 0201010488 - Biopsi…" at bounding box center [234, 188] width 446 height 26
checkbox Ureter "true"
checkbox Uretra "true"
checkbox Vesico-Ureteral "true"
checkbox Uretroscopia "true"
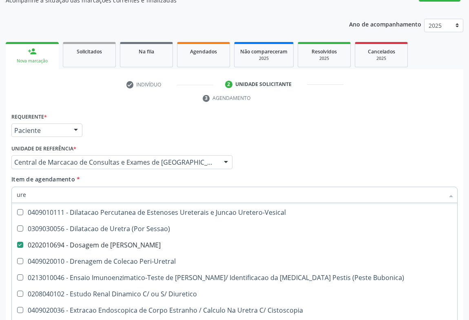
checkbox Ureia "true"
checkbox Unilateral "true"
checkbox Periapical "true"
checkbox Ureia "false"
checkbox Puerperal "true"
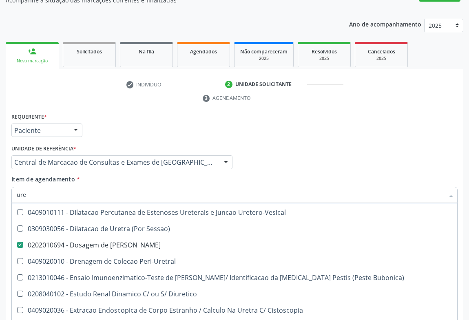
checkbox Uretra "true"
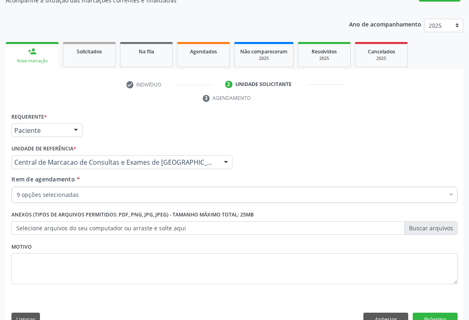
scroll to position [0, 0]
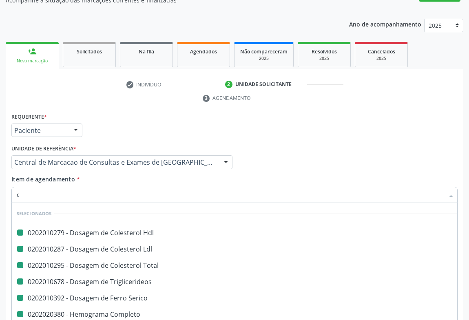
type input "cr"
checkbox Hdl "false"
checkbox Total "false"
checkbox Triglicerideos "false"
checkbox Serico "false"
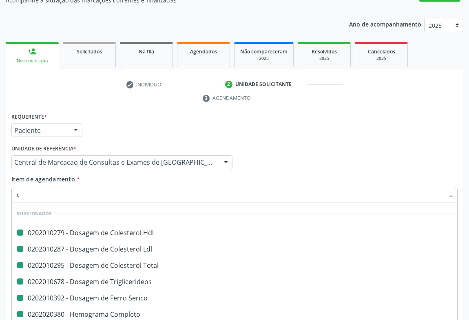
checkbox Completo "false"
checkbox Plaquetas "false"
checkbox Glicose "false"
checkbox Ldl "false"
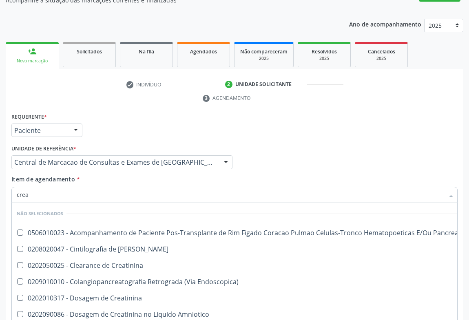
type input "creat"
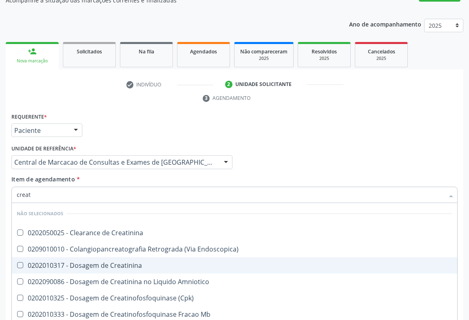
click at [133, 257] on span "0202010317 - Dosagem de Creatinina" at bounding box center [234, 265] width 445 height 16
checkbox Creatinina "true"
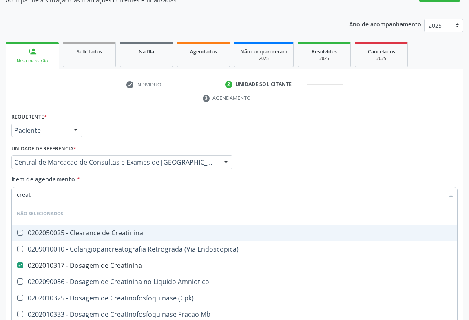
click at [158, 175] on div "Item de agendamento * creat Desfazer seleção Não selecionados 0202050025 - Clea…" at bounding box center [234, 188] width 446 height 26
checkbox Creatinina "true"
checkbox Amniotico "true"
checkbox \(Cpk\) "true"
checkbox Mb "true"
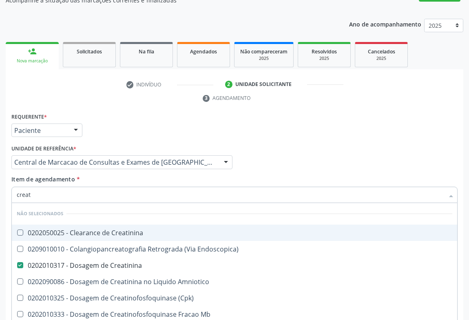
checkbox Oncologia "true"
checkbox Parcial "true"
checkbox Endoscopica\) "true"
checkbox Videolaparoscopica "true"
checkbox Oncologia "true"
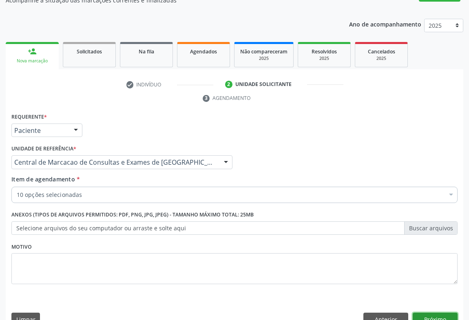
click at [432, 313] on button "Próximo" at bounding box center [435, 320] width 45 height 14
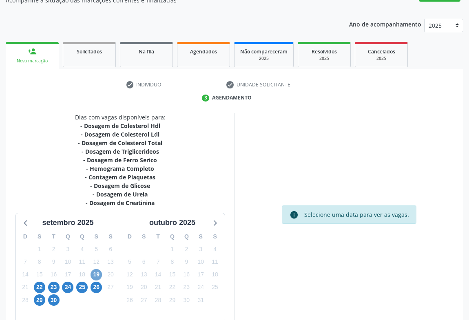
click at [95, 269] on span "19" at bounding box center [96, 274] width 11 height 11
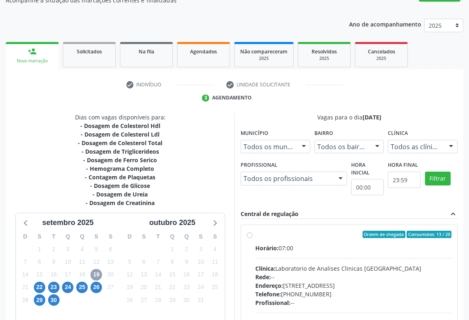
scroll to position [134, 0]
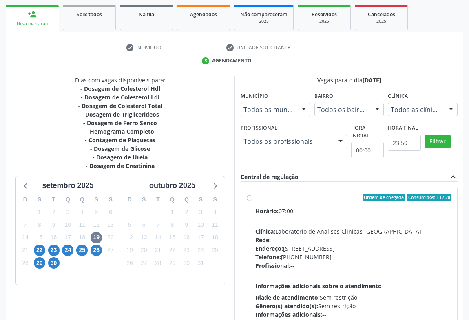
click at [329, 244] on div "Endereço: Terreo, nº 258, Centro, Campo Formoso - BA" at bounding box center [353, 248] width 196 height 9
click at [252, 201] on input "Ordem de chegada Consumidos: 13 / 20 Horário: 07:00 Clínica: Laboratorio de Ana…" at bounding box center [250, 197] width 6 height 7
radio input "true"
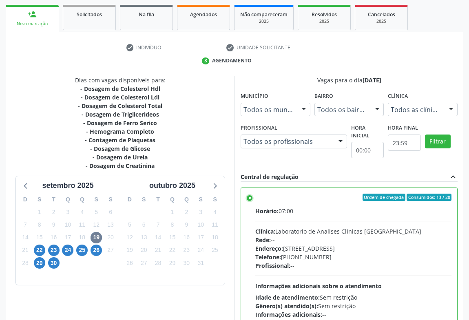
scroll to position [184, 0]
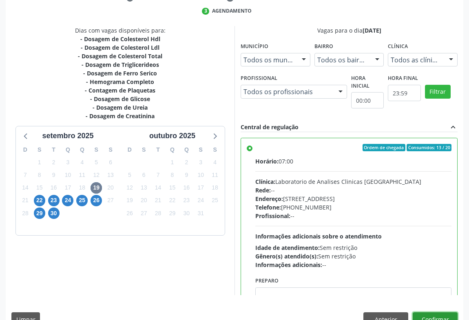
click at [425, 312] on button "Confirmar" at bounding box center [435, 319] width 45 height 14
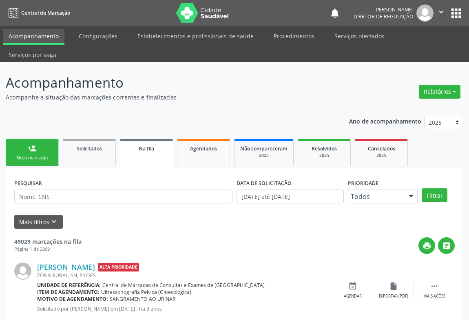
click at [440, 9] on icon "" at bounding box center [441, 11] width 9 height 9
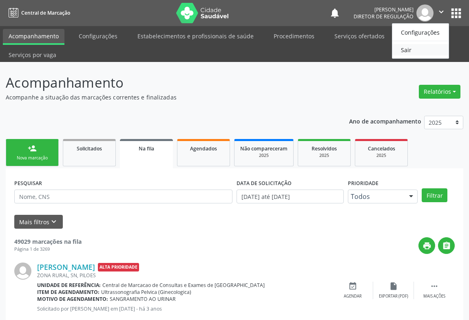
click at [407, 53] on link "Sair" at bounding box center [420, 49] width 56 height 11
